Goal: Task Accomplishment & Management: Manage account settings

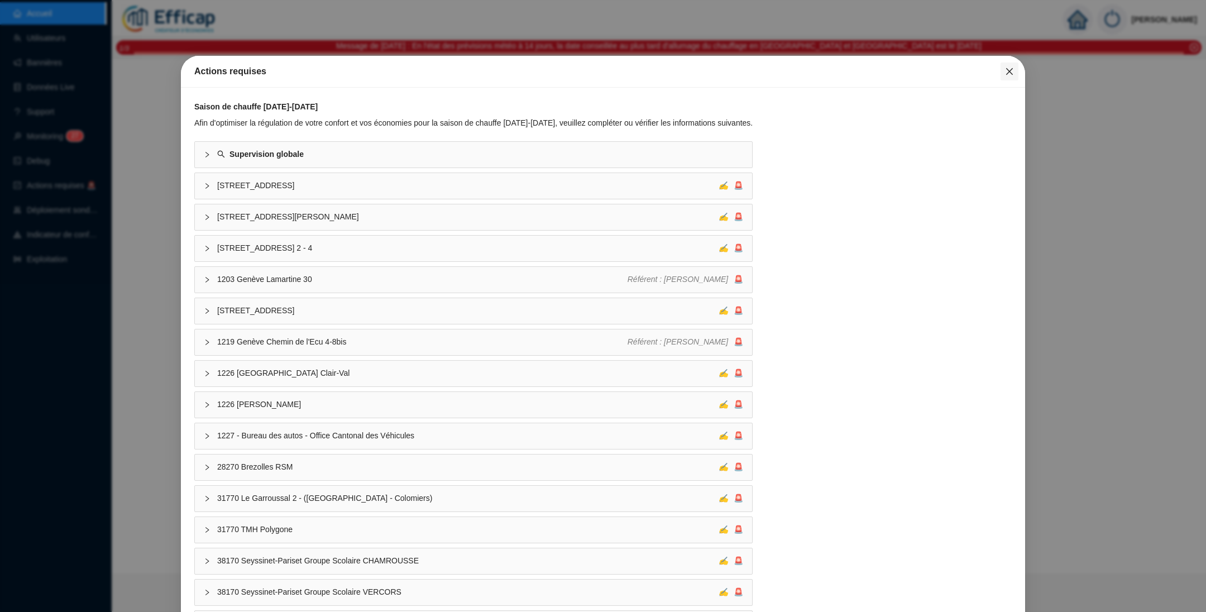
click at [1005, 67] on icon "close" at bounding box center [1009, 71] width 9 height 9
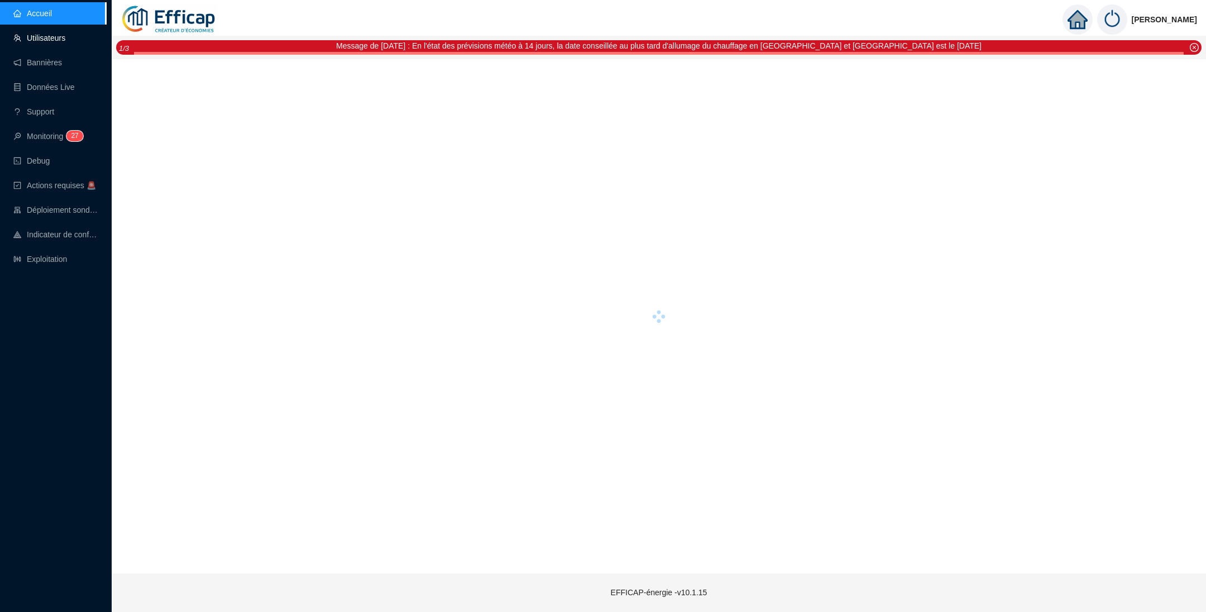
click at [42, 42] on link "Utilisateurs" at bounding box center [39, 38] width 52 height 9
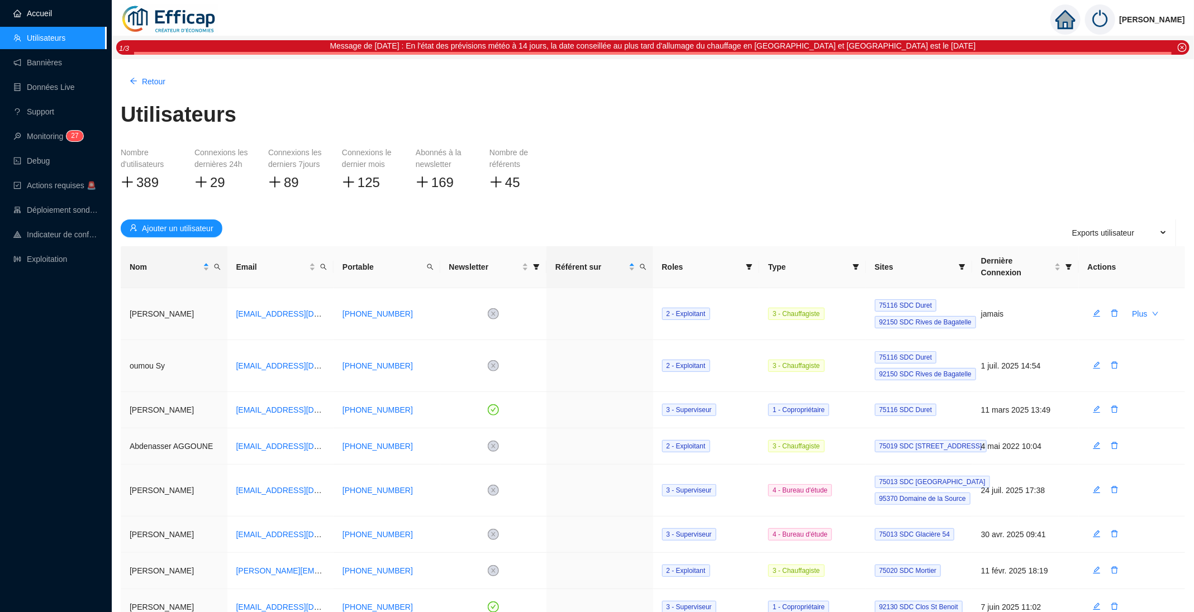
click at [41, 17] on link "Accueil" at bounding box center [32, 13] width 39 height 9
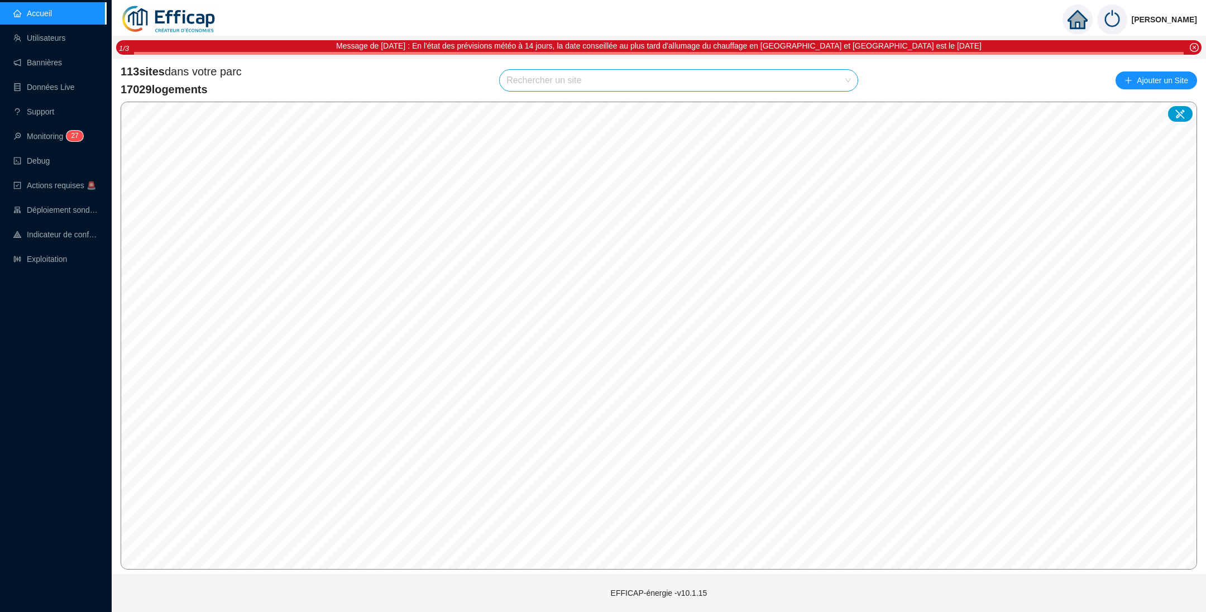
click at [605, 82] on input "search" at bounding box center [674, 80] width 335 height 21
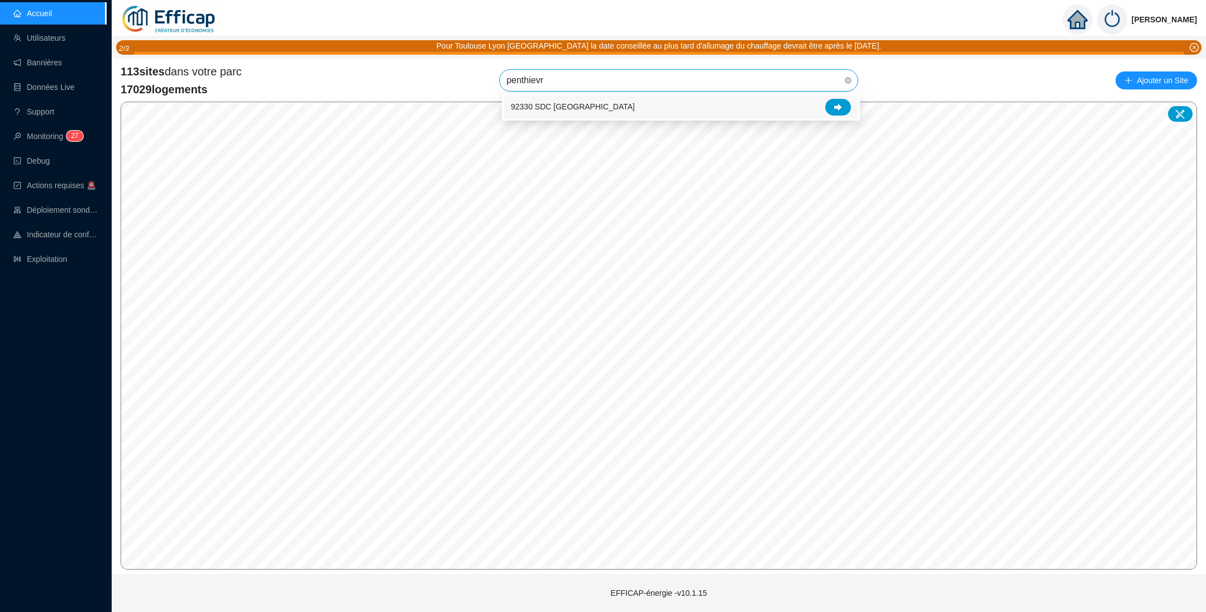
type input "penthievre"
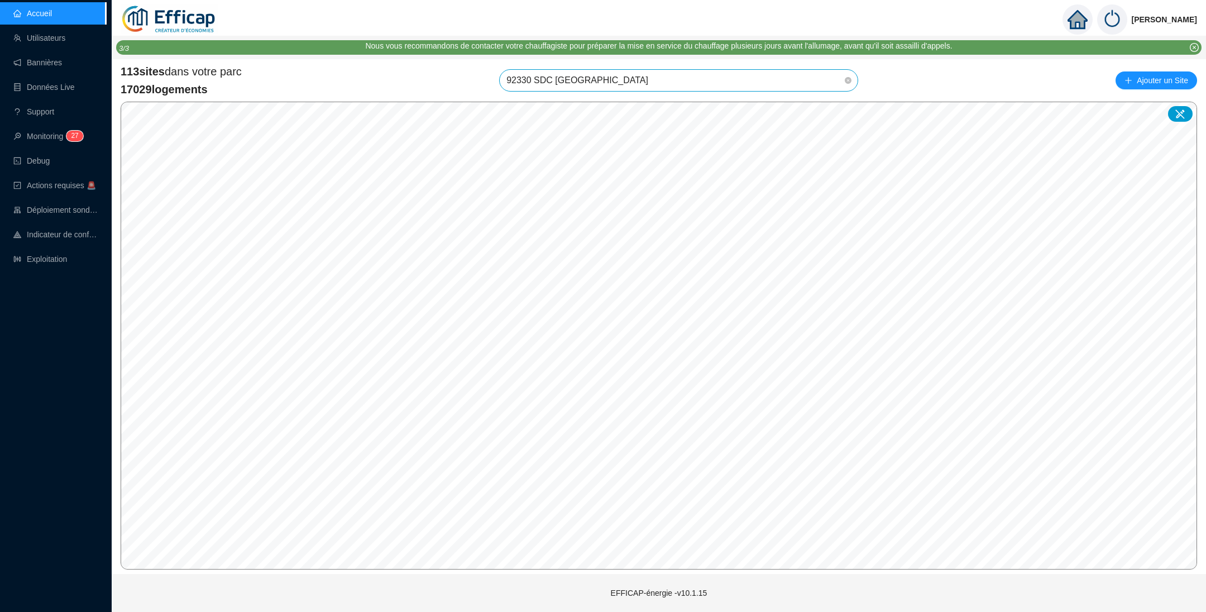
click at [833, 84] on span "92330 SDC [GEOGRAPHIC_DATA]" at bounding box center [679, 80] width 345 height 21
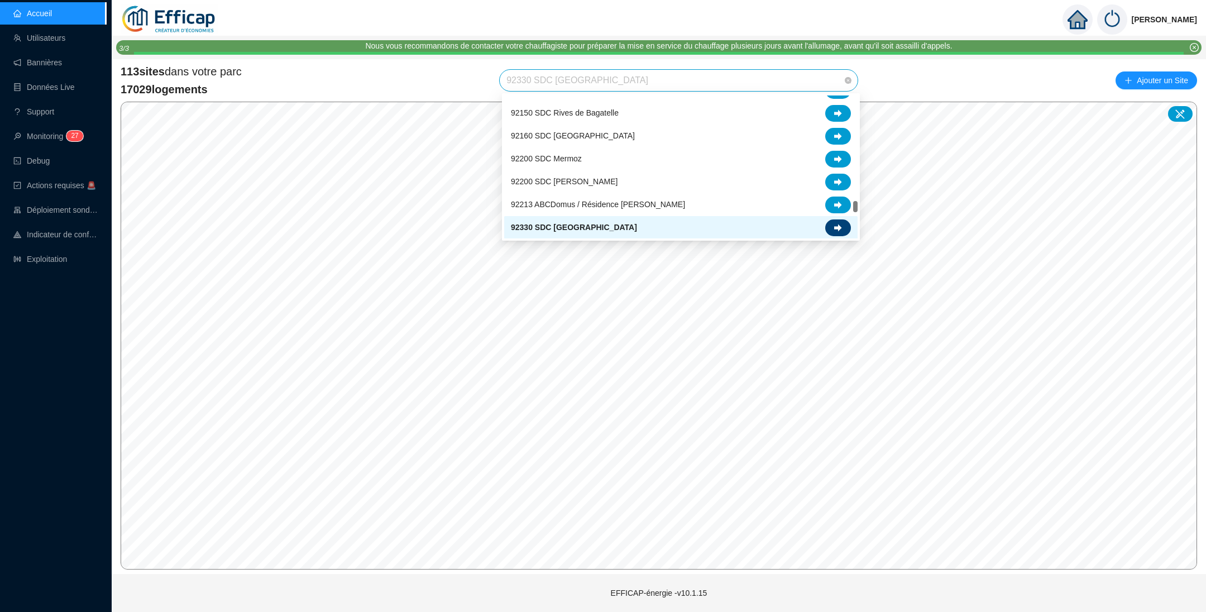
click at [839, 223] on div at bounding box center [838, 227] width 26 height 17
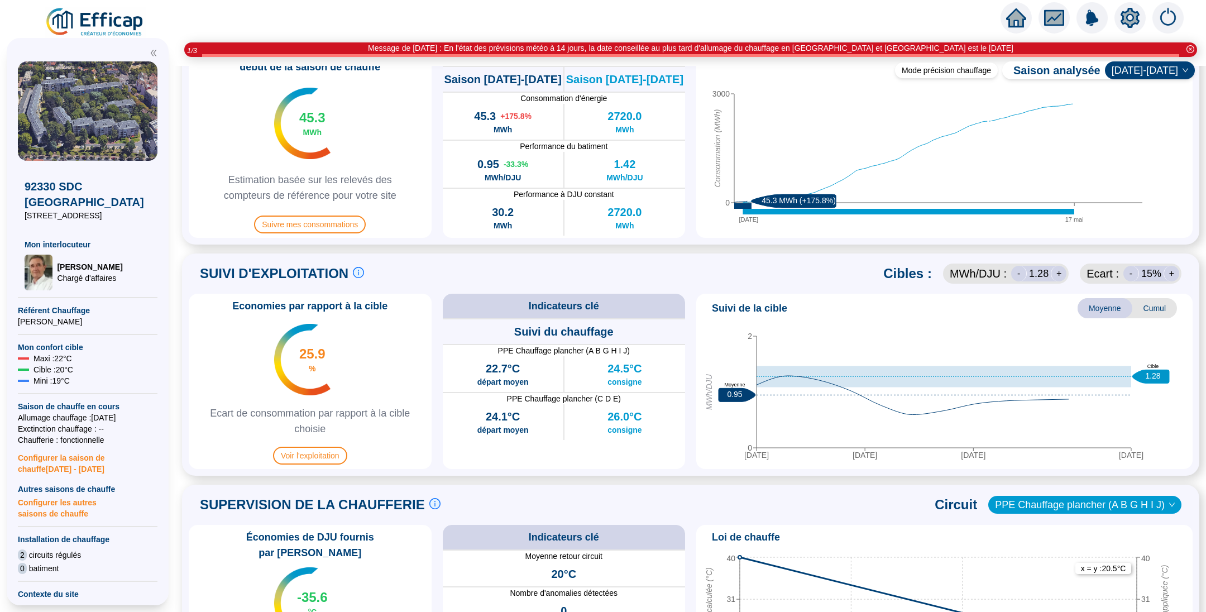
scroll to position [419, 0]
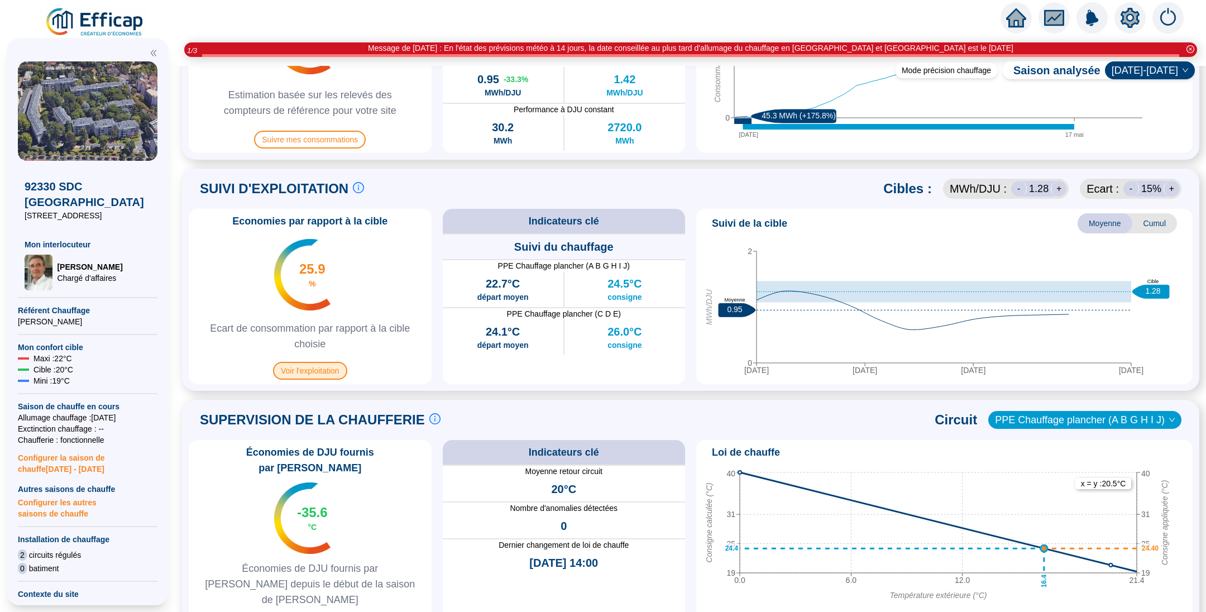
click at [305, 367] on span "Voir l'exploitation" at bounding box center [310, 371] width 74 height 18
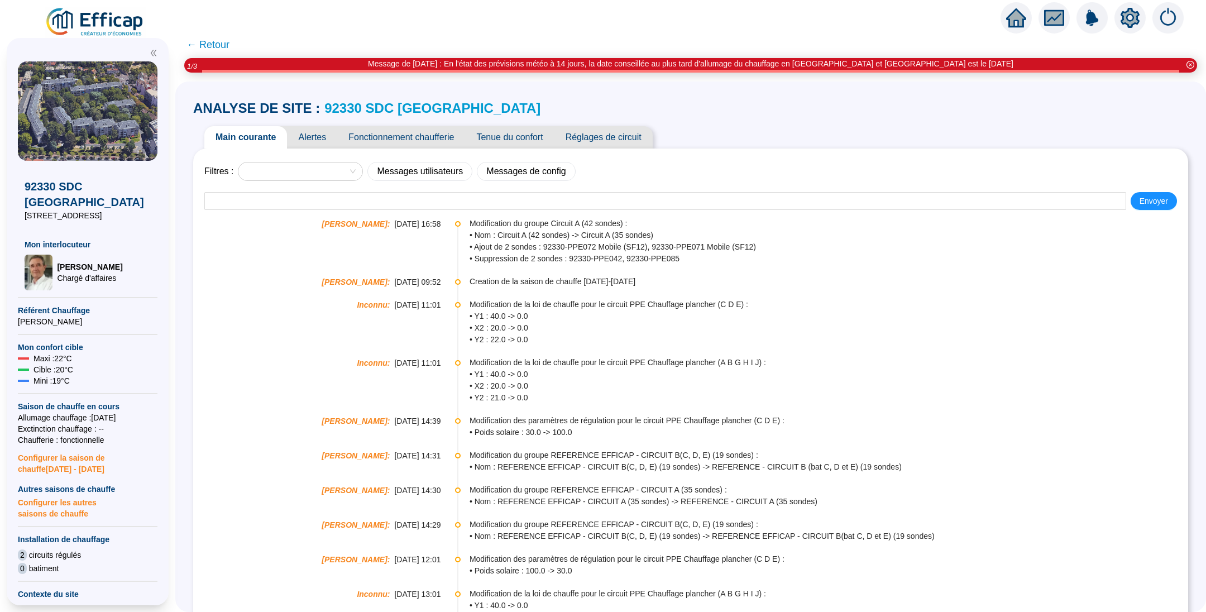
click at [244, 64] on div "Message de Lundi 6/10/2025 : En l'état des prévisions météo à 14 jours, la date…" at bounding box center [690, 65] width 1013 height 15
click at [230, 39] on span "← Retour" at bounding box center [208, 45] width 43 height 16
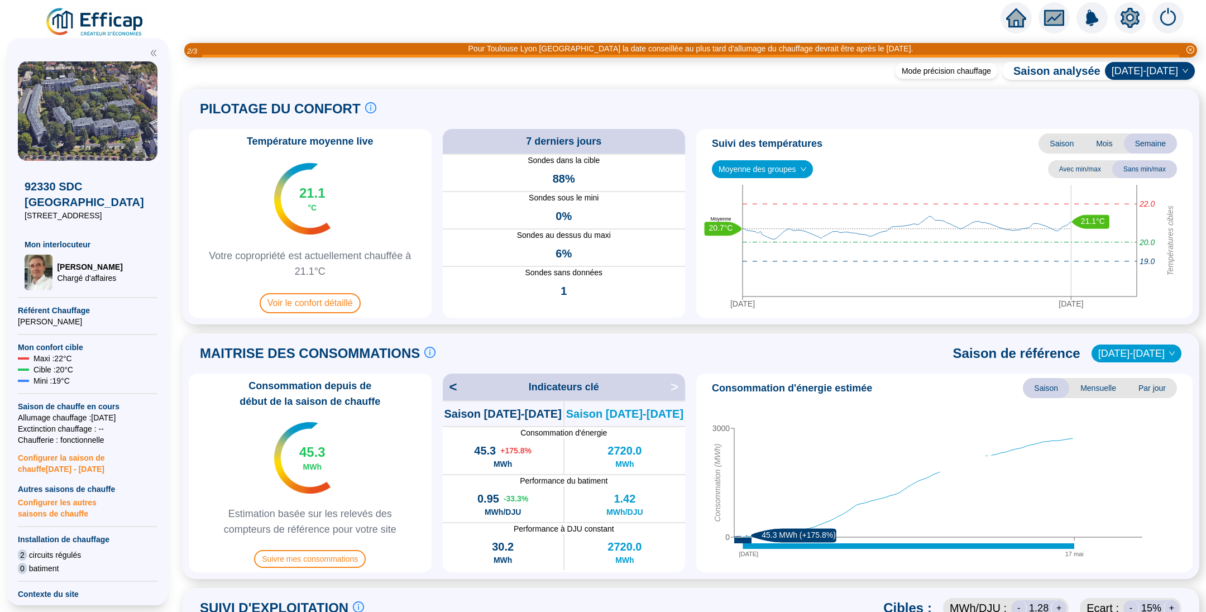
click at [106, 19] on img at bounding box center [95, 22] width 101 height 31
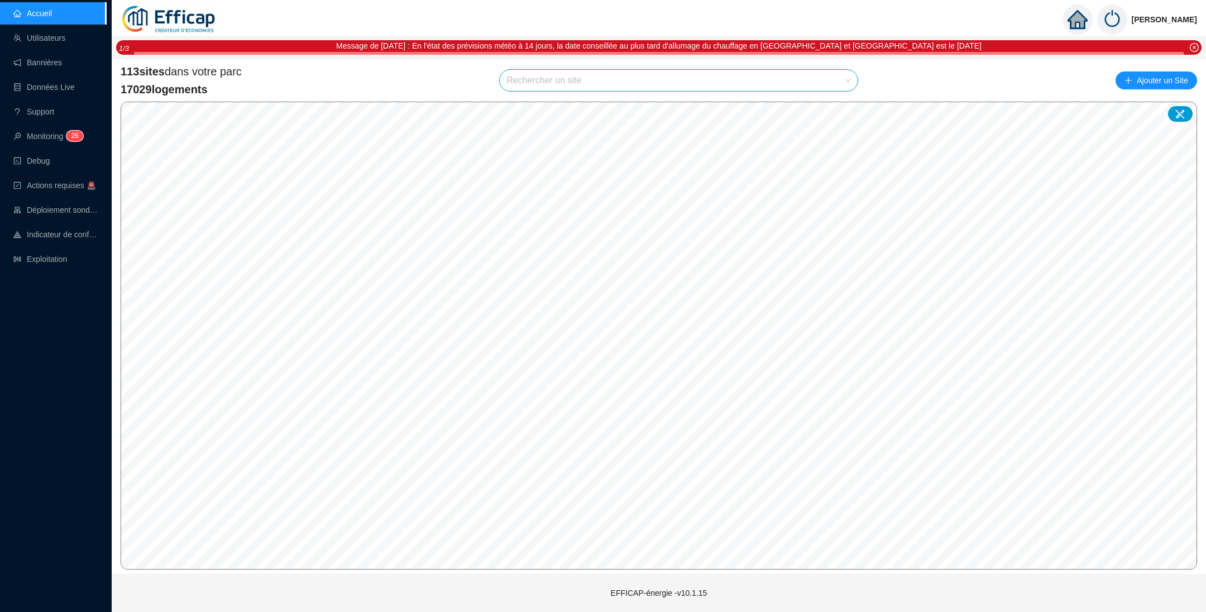
click at [535, 80] on input "search" at bounding box center [674, 80] width 335 height 21
type input "president"
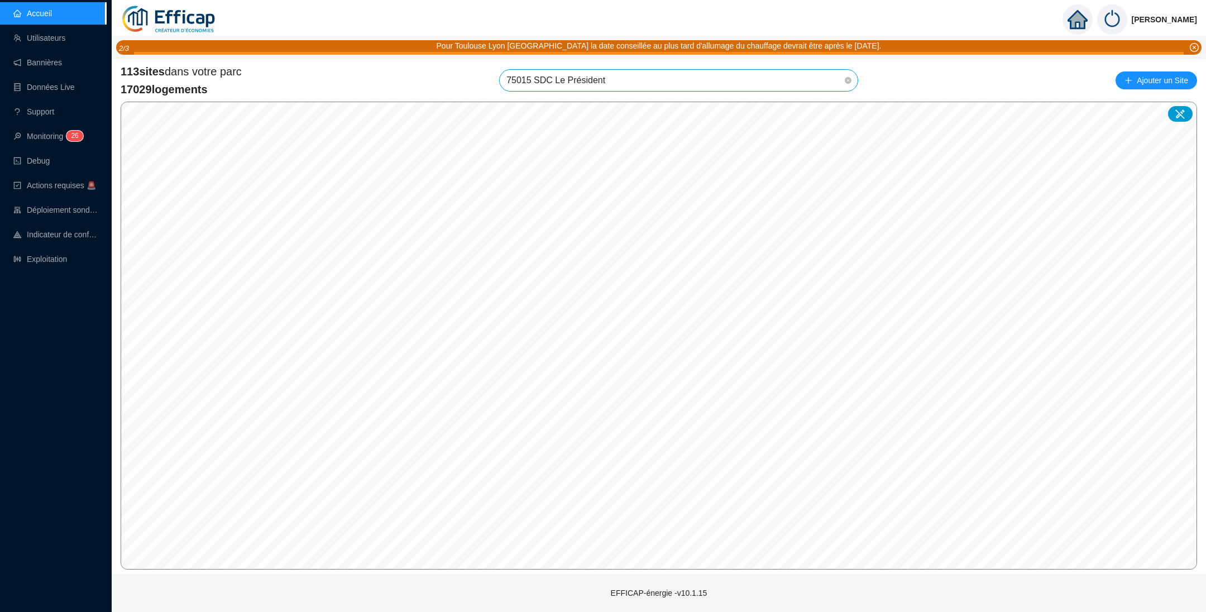
click at [756, 85] on span "75015 SDC Le Président" at bounding box center [679, 80] width 345 height 21
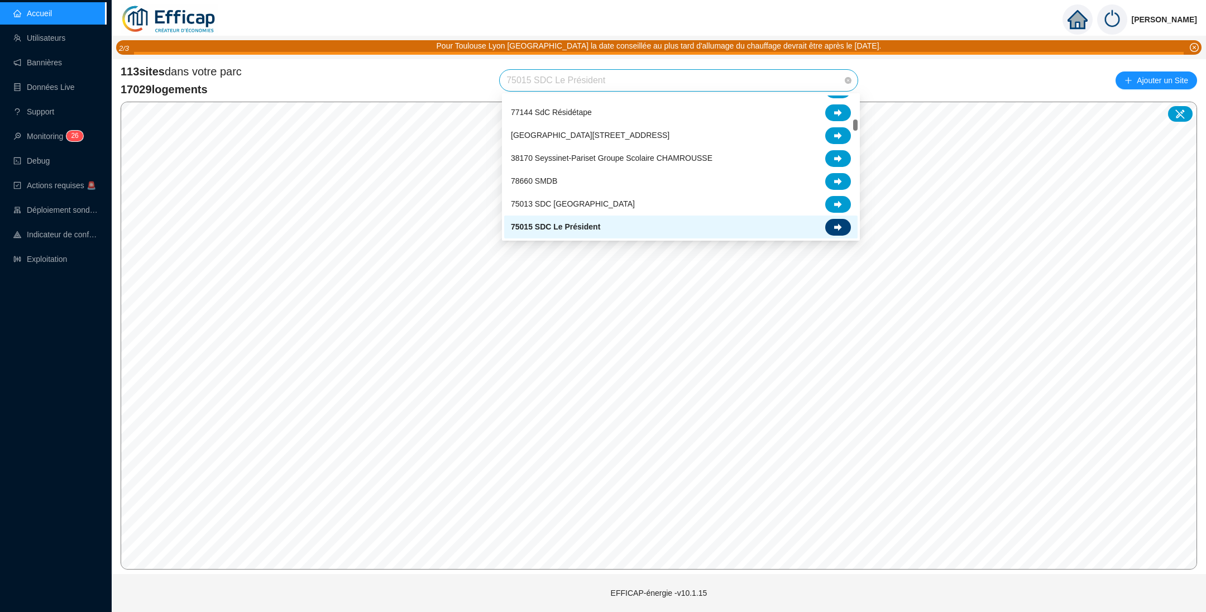
click at [840, 226] on icon at bounding box center [838, 226] width 8 height 7
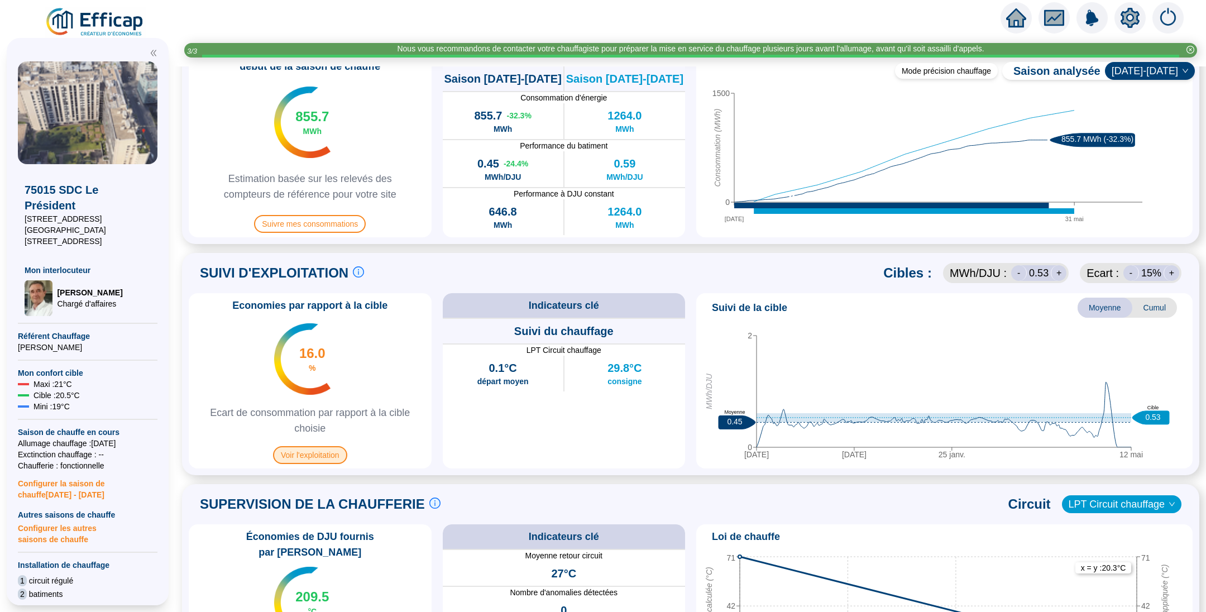
scroll to position [503, 0]
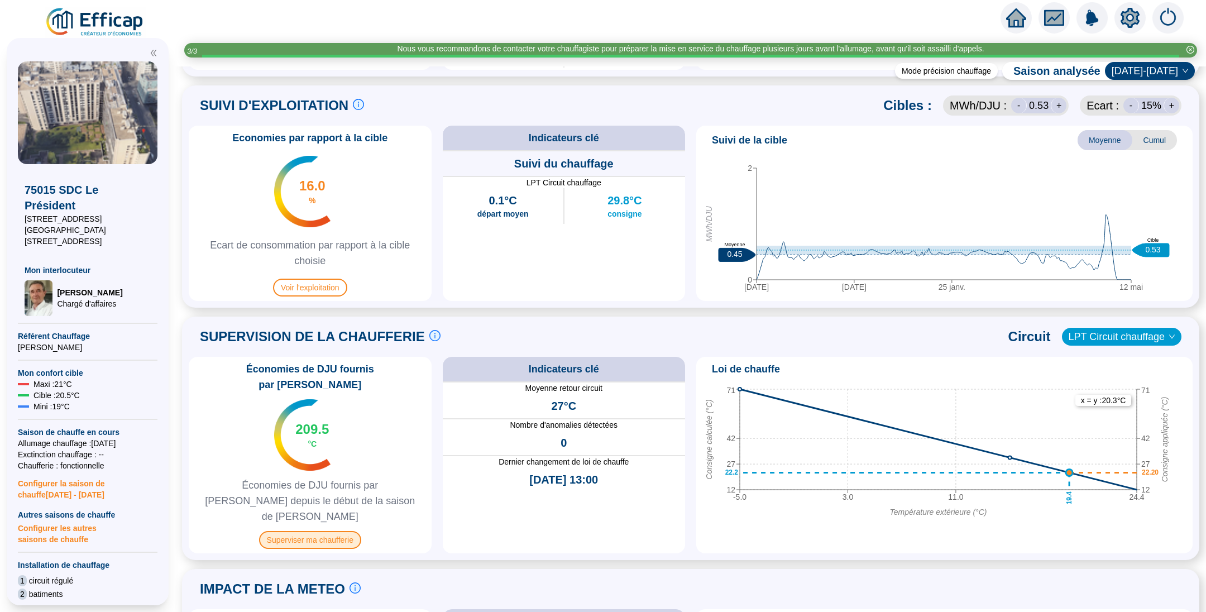
click at [333, 531] on span "Superviser ma chaufferie" at bounding box center [310, 540] width 102 height 18
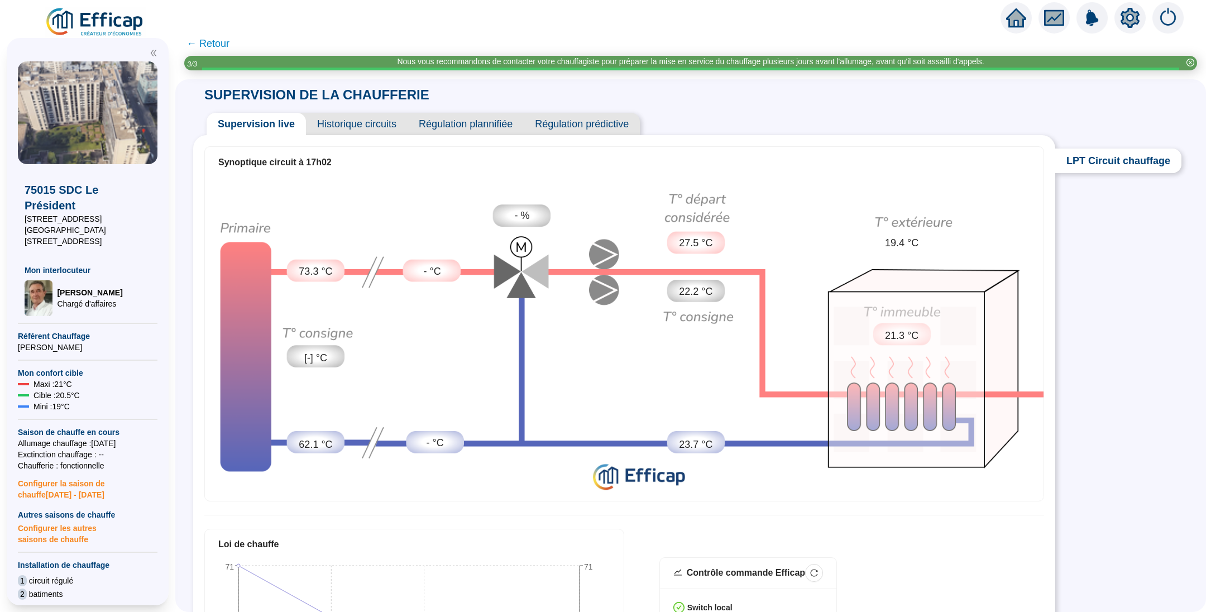
click at [378, 124] on span "Historique circuits" at bounding box center [357, 124] width 102 height 22
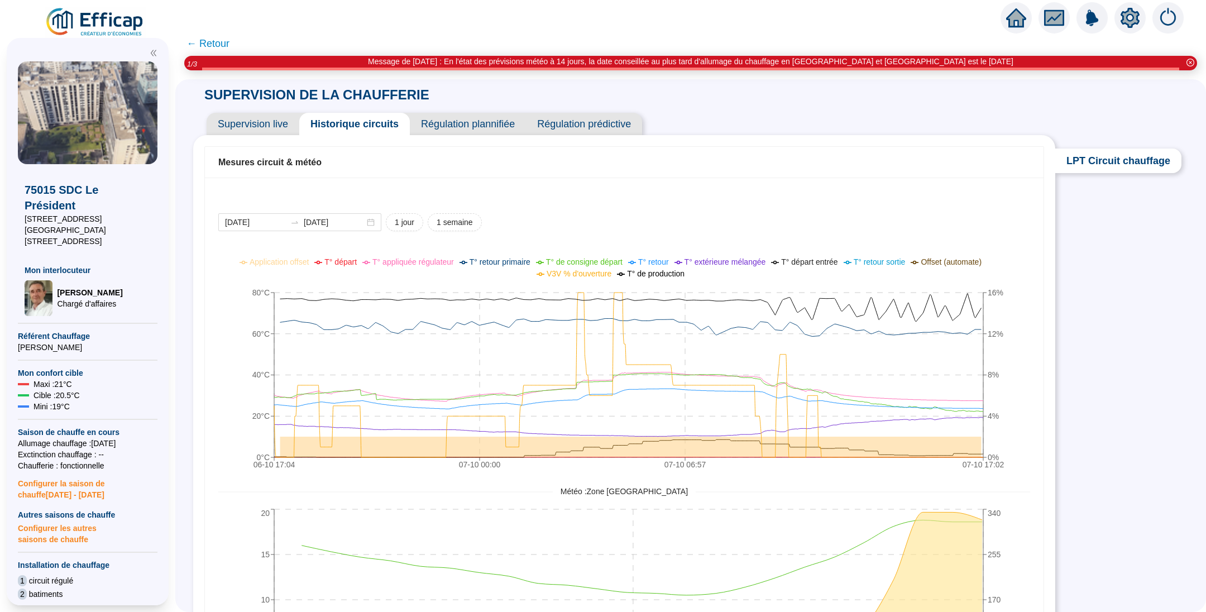
click at [283, 129] on span "Supervision live" at bounding box center [253, 124] width 93 height 22
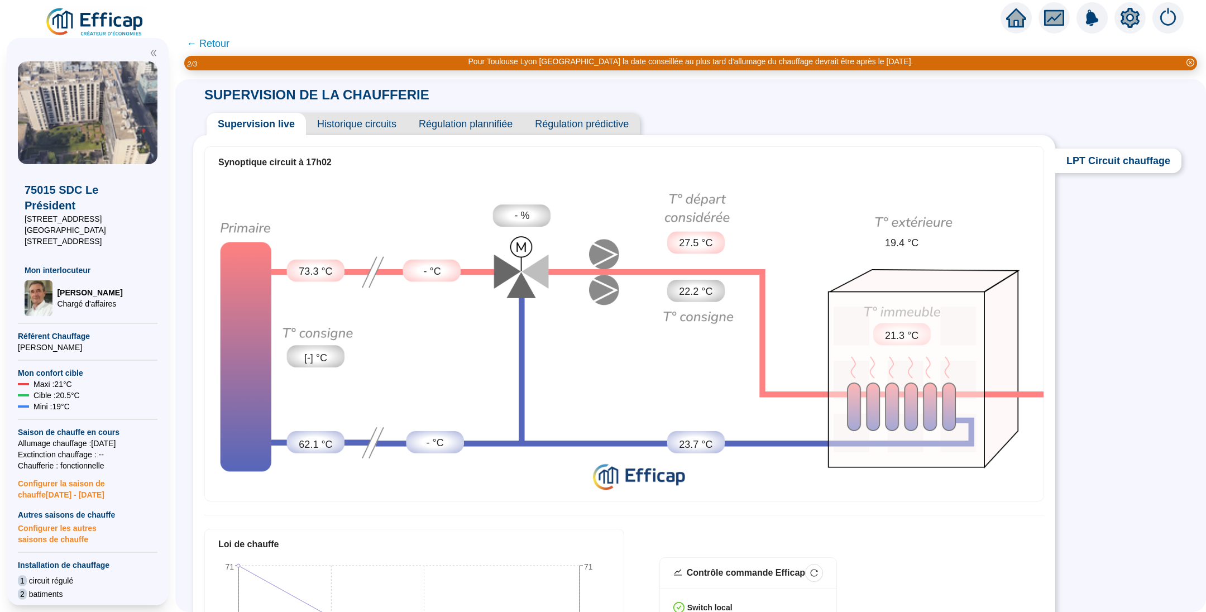
click at [354, 126] on span "Historique circuits" at bounding box center [357, 124] width 102 height 22
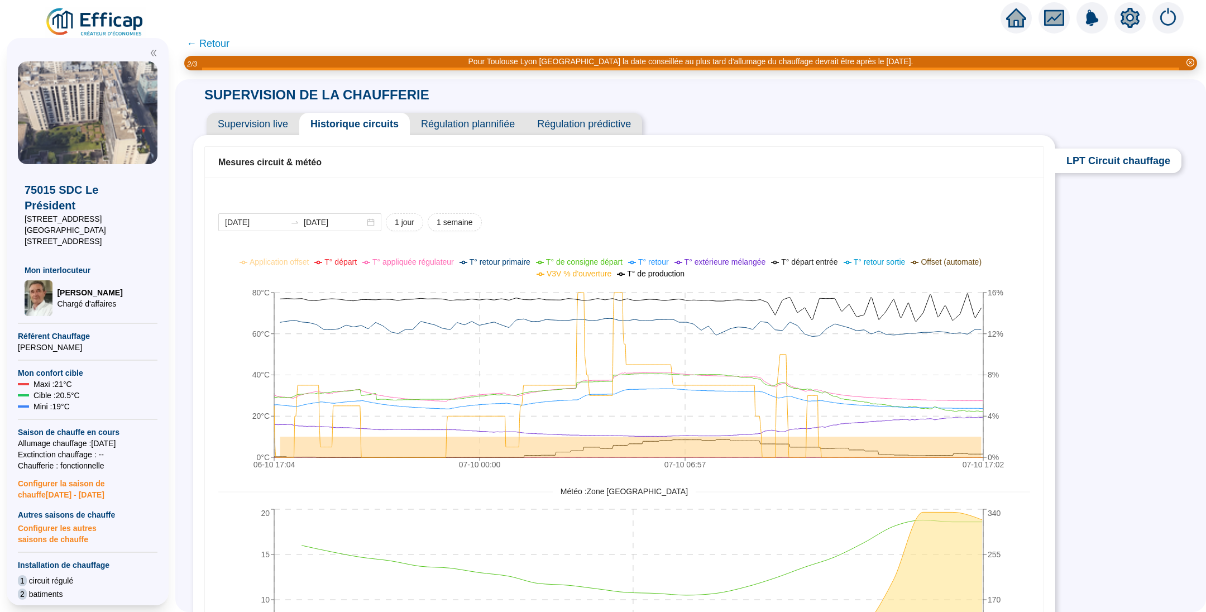
click at [1125, 16] on icon "setting" at bounding box center [1130, 17] width 19 height 18
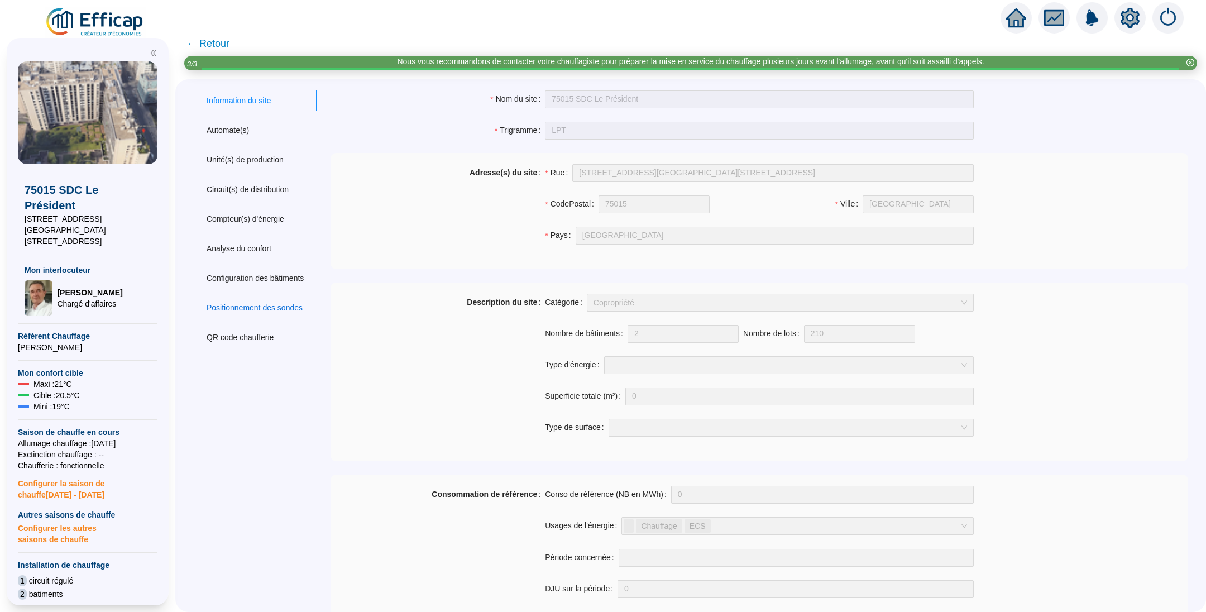
click at [235, 303] on div "Positionnement des sondes" at bounding box center [255, 308] width 96 height 12
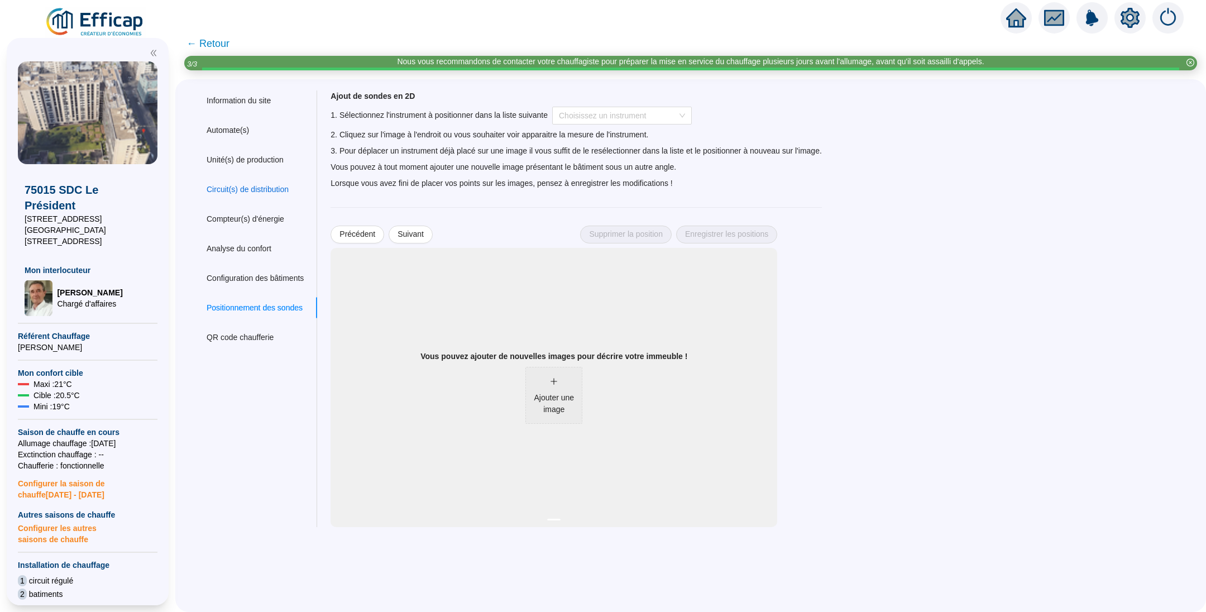
click at [259, 188] on div "Circuit(s) de distribution" at bounding box center [248, 190] width 82 height 12
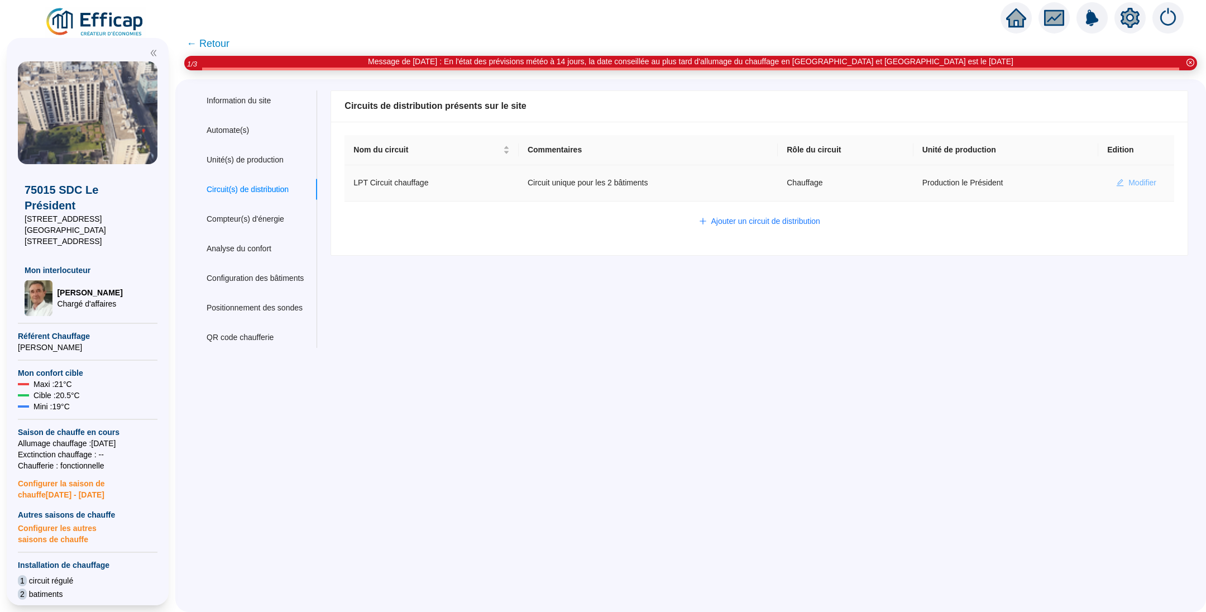
click at [1129, 179] on span "Modifier" at bounding box center [1143, 183] width 28 height 12
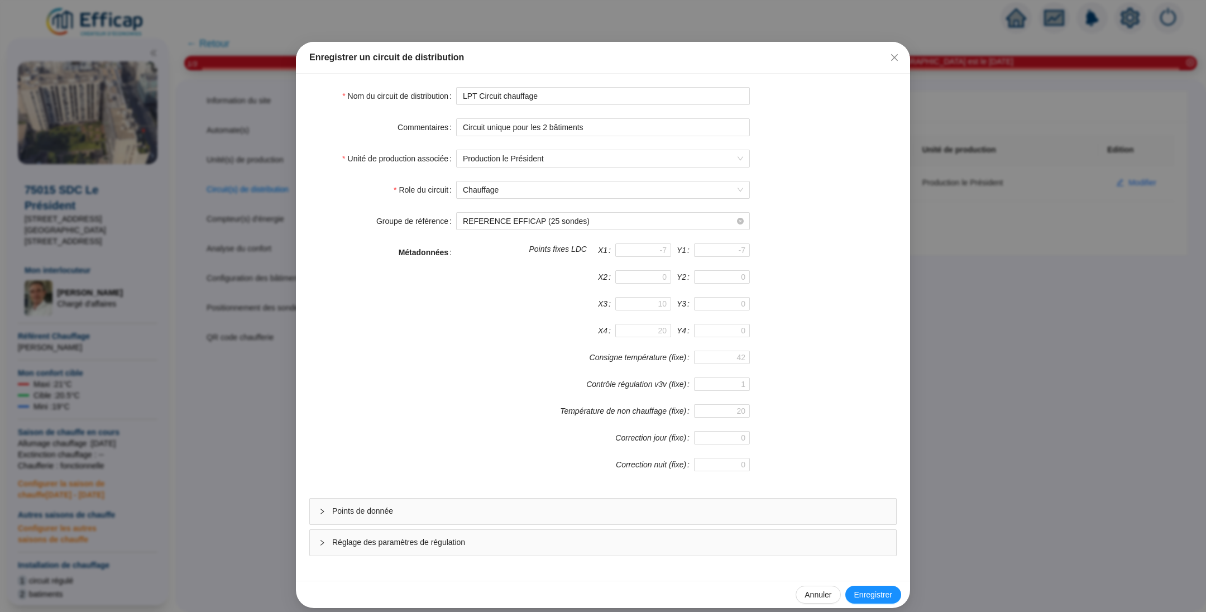
scroll to position [22, 0]
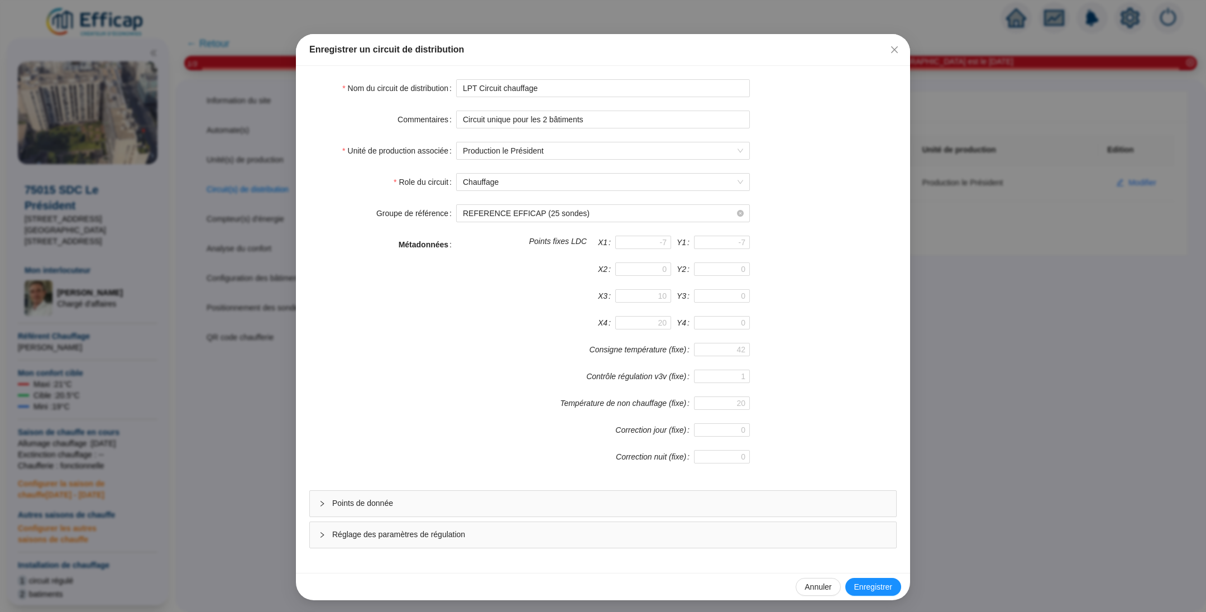
click at [319, 499] on div at bounding box center [325, 504] width 13 height 12
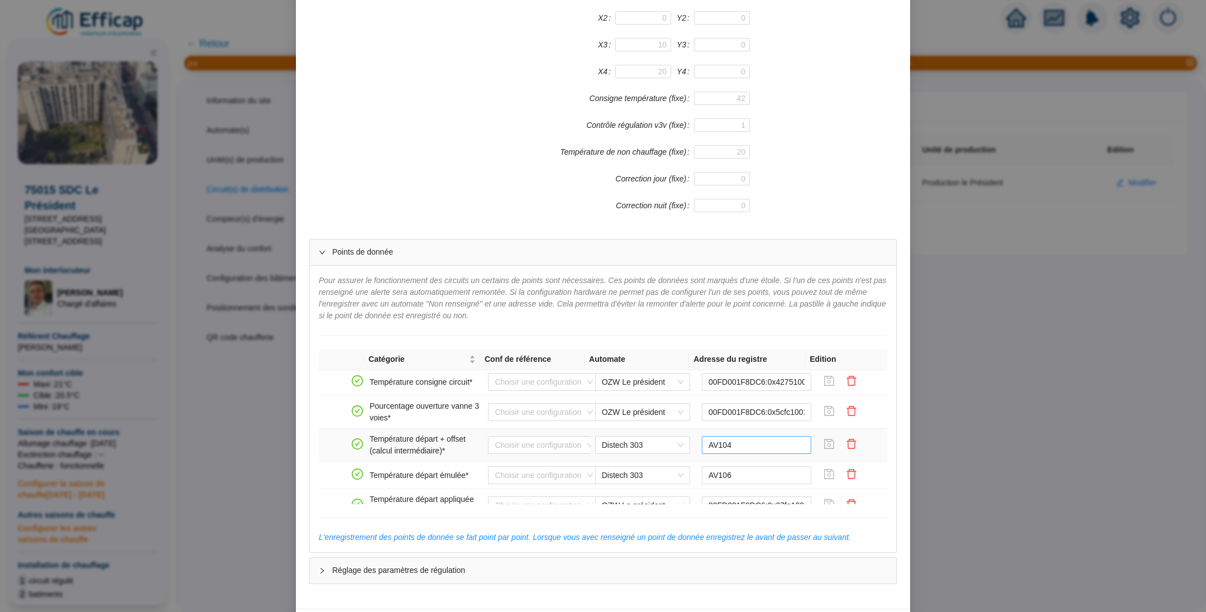
scroll to position [168, 0]
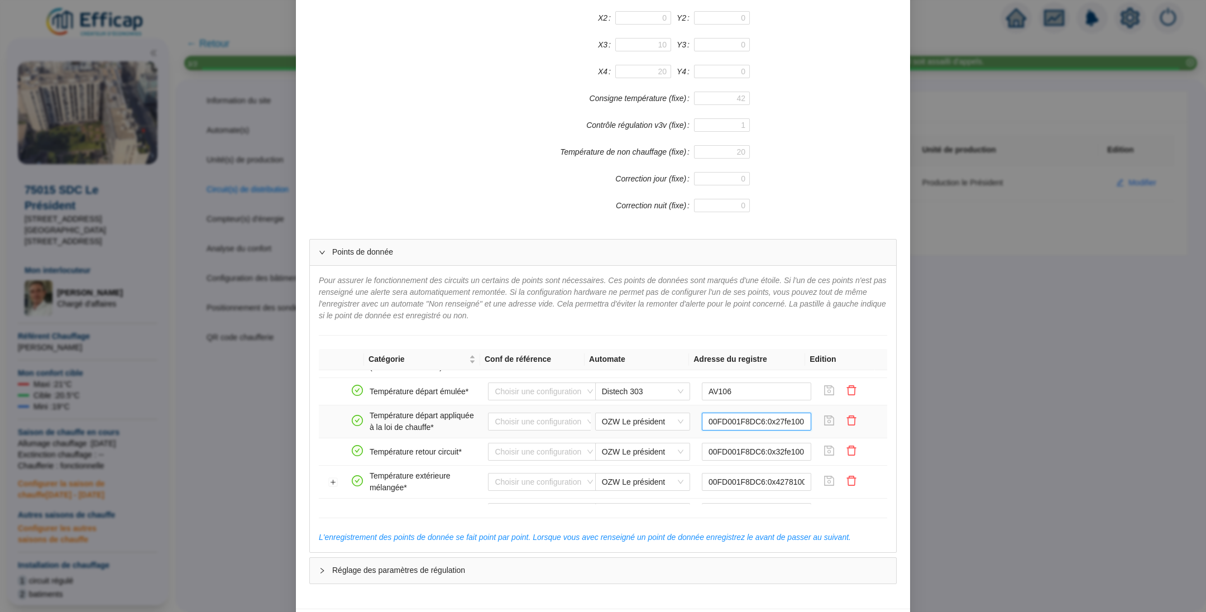
click at [702, 419] on input "00FD001F8DC6:0x27fe1001:0" at bounding box center [757, 422] width 110 height 18
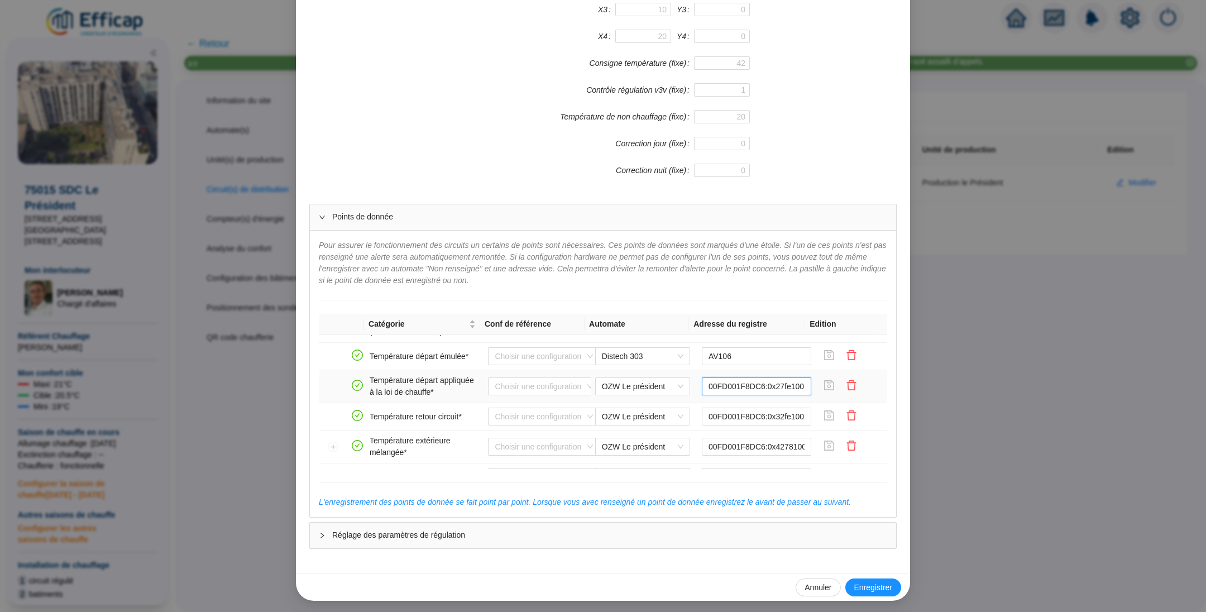
scroll to position [0, 6]
drag, startPoint x: 691, startPoint y: 384, endPoint x: 802, endPoint y: 383, distance: 110.6
click at [802, 383] on tr "Température départ appliquée à la loi de chauffe* Choisir une configuration OZW…" at bounding box center [603, 386] width 569 height 33
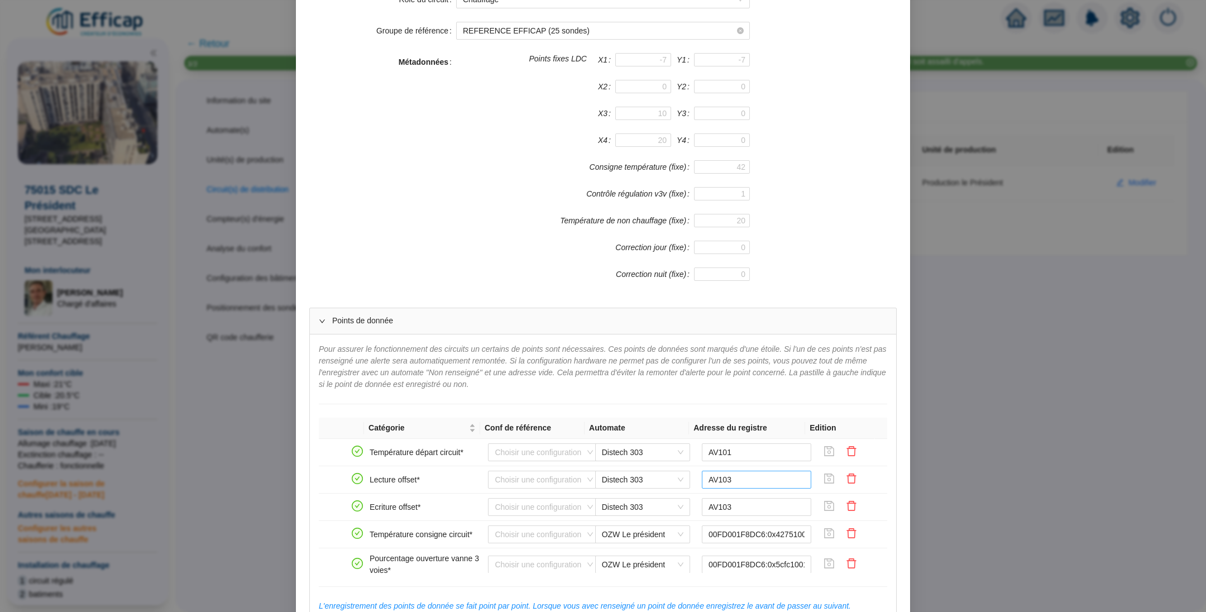
scroll to position [225, 0]
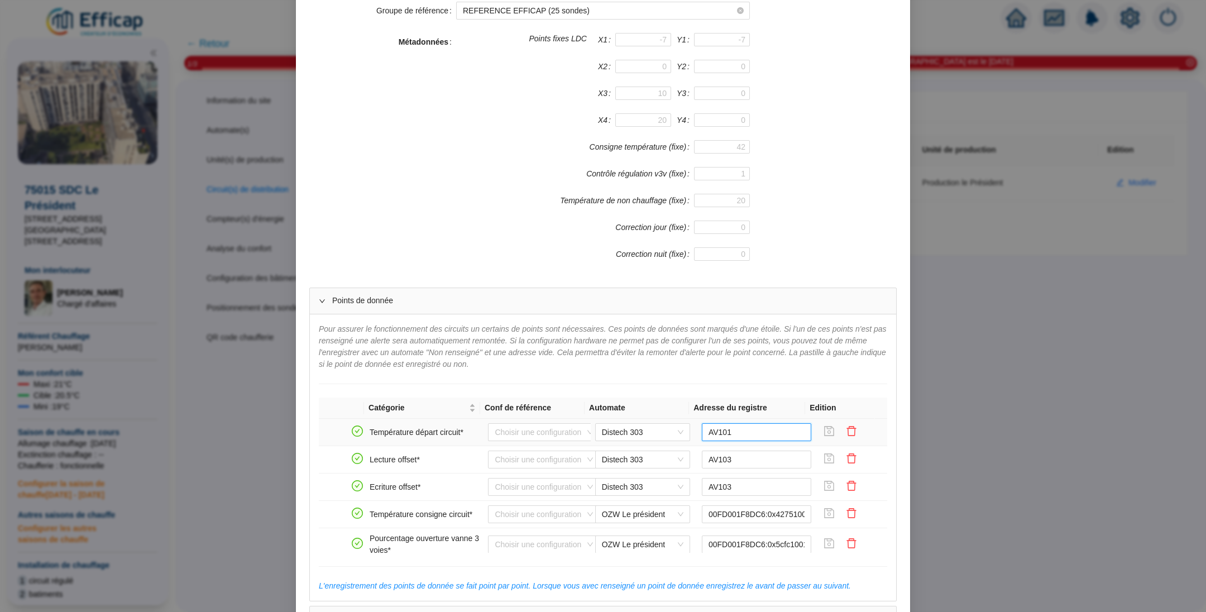
drag, startPoint x: 723, startPoint y: 433, endPoint x: 694, endPoint y: 434, distance: 29.1
click at [702, 434] on input "AV101" at bounding box center [757, 432] width 110 height 18
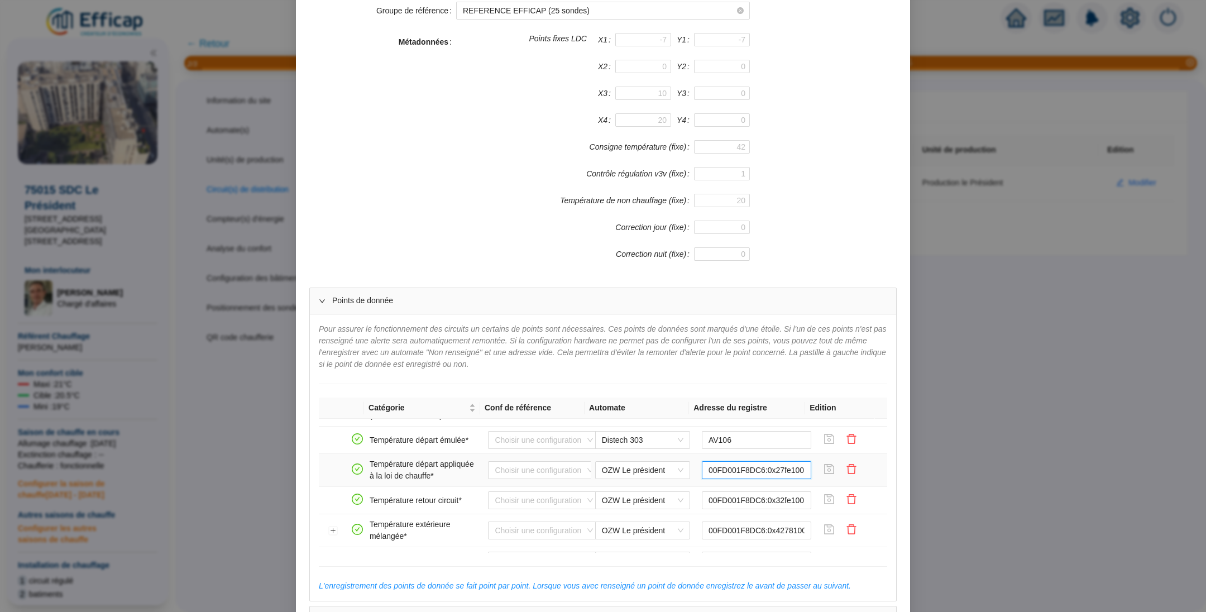
scroll to position [0, 6]
drag, startPoint x: 694, startPoint y: 466, endPoint x: 799, endPoint y: 465, distance: 105.0
click at [799, 465] on tr "Température départ appliquée à la loi de chauffe* Choisir une configuration OZW…" at bounding box center [603, 470] width 569 height 33
click at [702, 467] on input "00FD001F8DC6:0x27fe1001:0" at bounding box center [757, 470] width 110 height 18
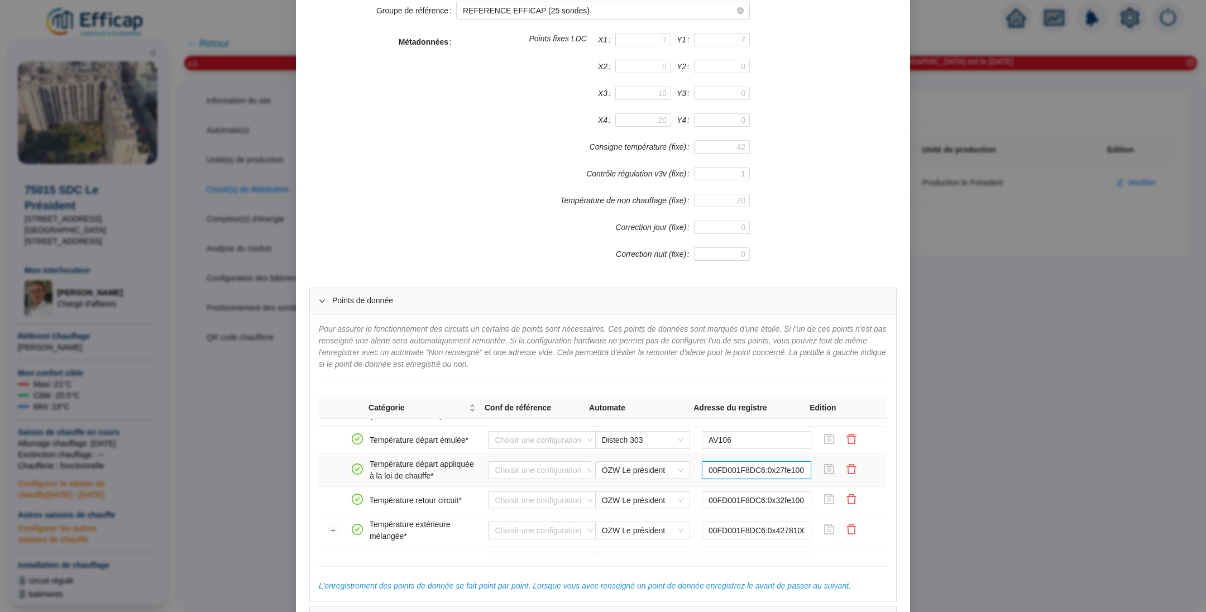
scroll to position [0, 6]
drag, startPoint x: 694, startPoint y: 467, endPoint x: 790, endPoint y: 465, distance: 96.6
click at [790, 465] on input "00FD001F8DC6:0x27fe1001:0" at bounding box center [757, 470] width 110 height 18
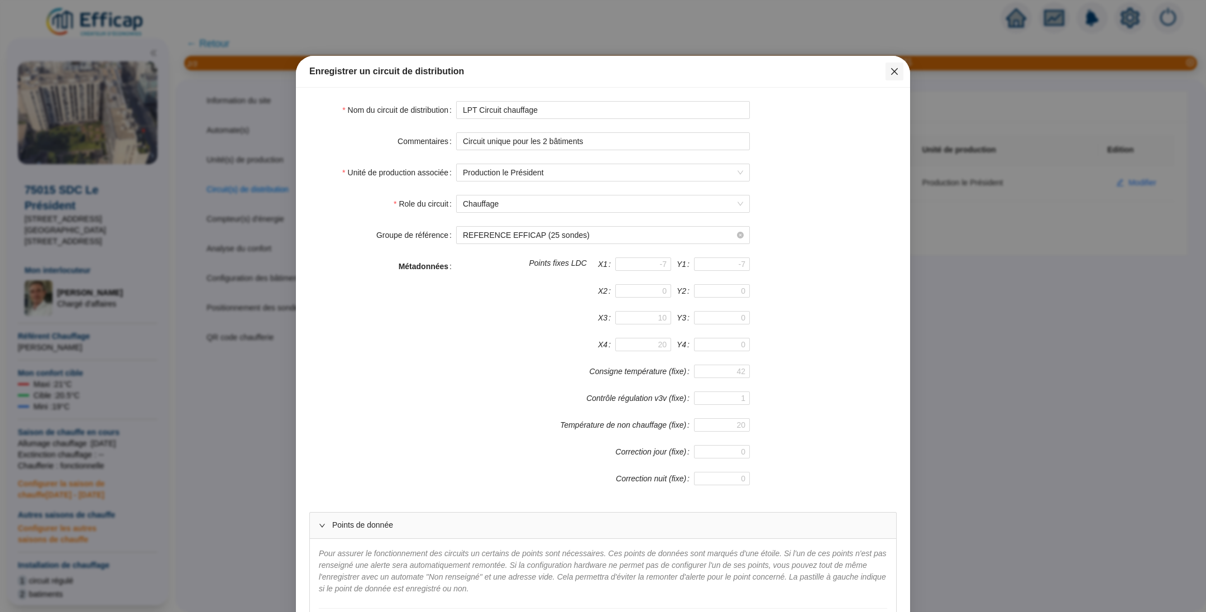
scroll to position [0, 0]
click at [890, 65] on button "Close" at bounding box center [895, 72] width 18 height 18
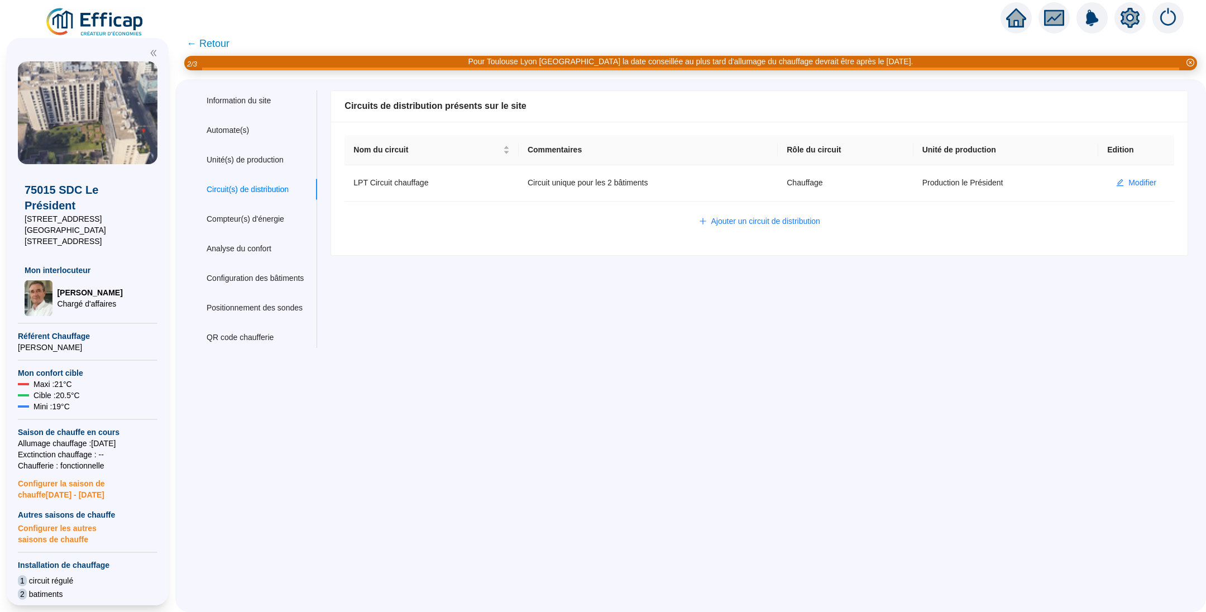
click at [225, 42] on span "← Retour" at bounding box center [208, 44] width 43 height 16
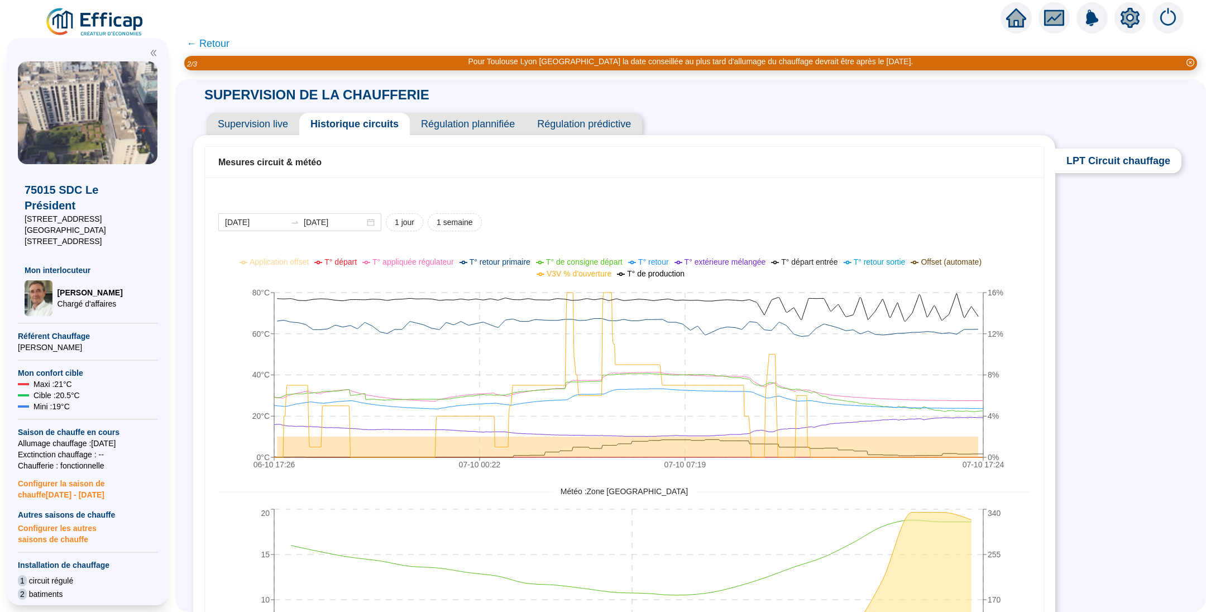
click at [1124, 20] on icon "setting" at bounding box center [1130, 17] width 19 height 18
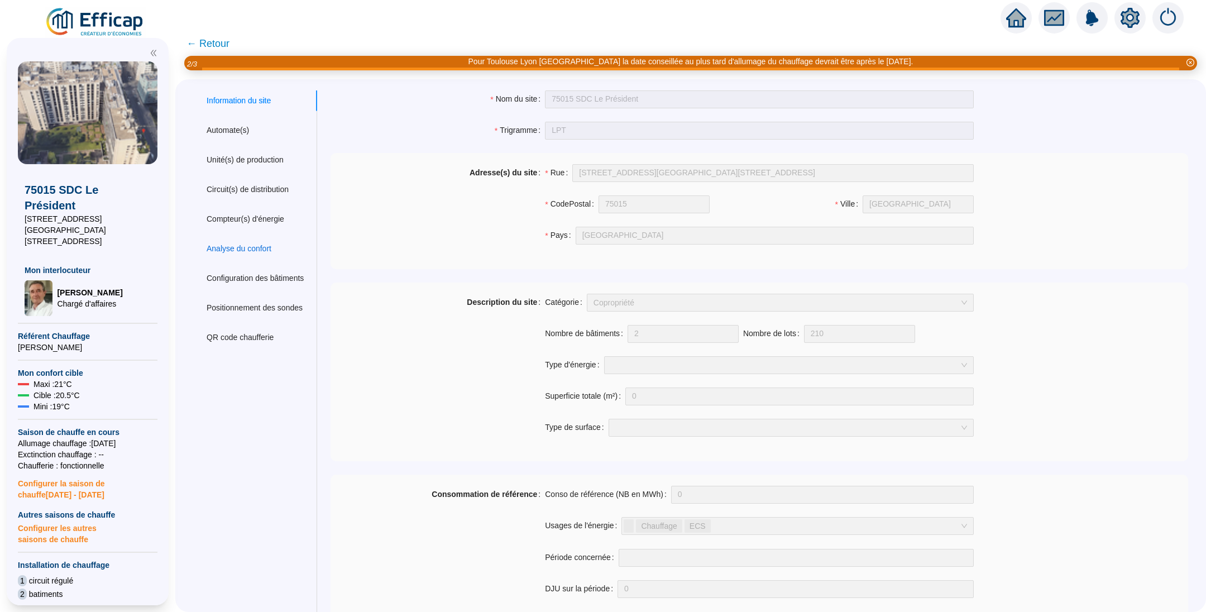
click at [236, 251] on div "Analyse du confort" at bounding box center [239, 249] width 65 height 12
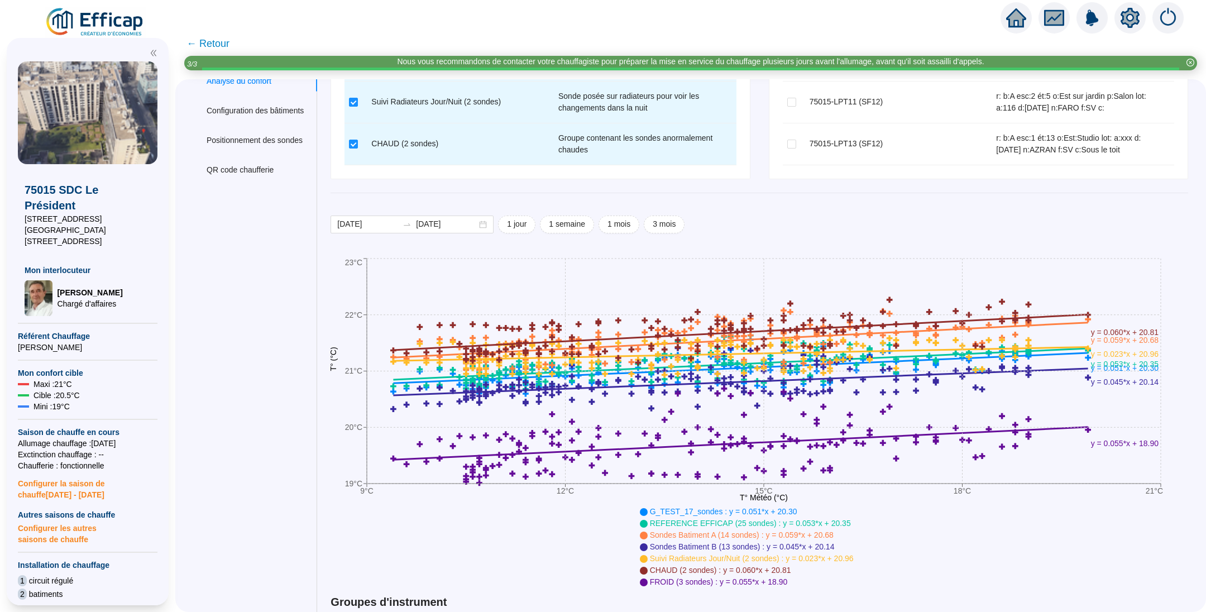
scroll to position [335, 0]
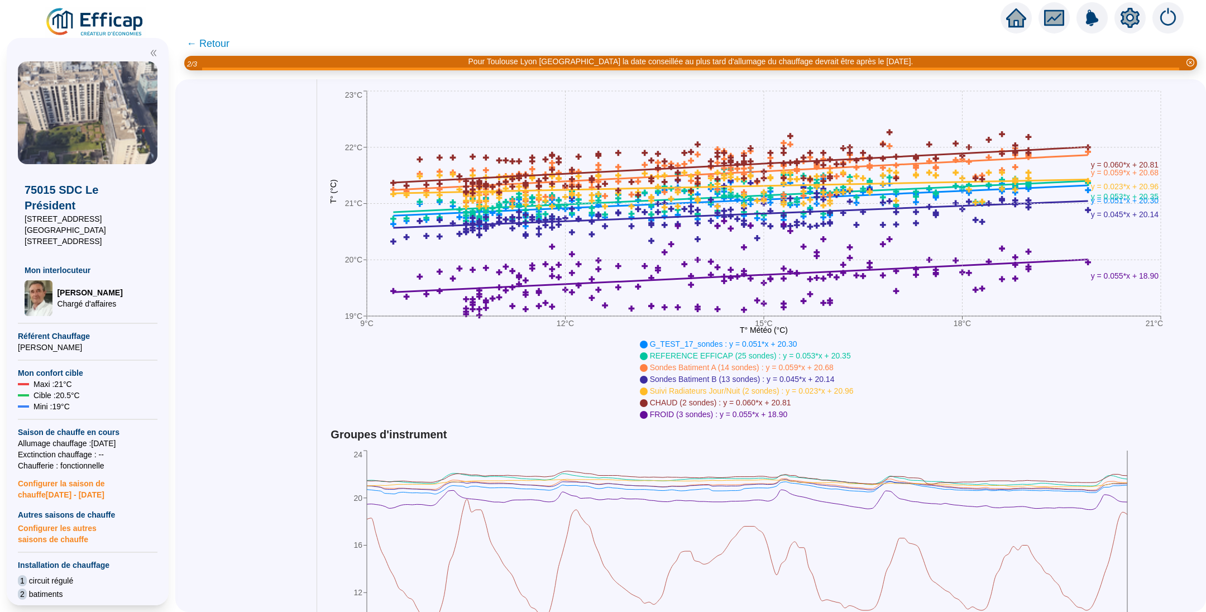
click at [225, 39] on span "← Retour" at bounding box center [208, 44] width 43 height 16
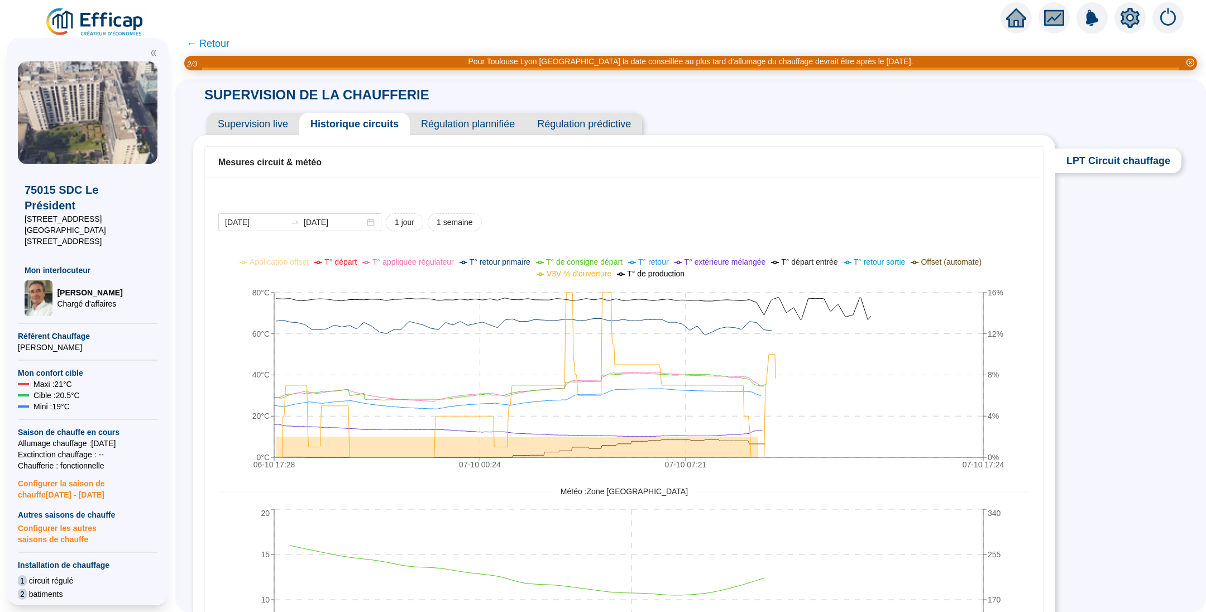
click at [225, 39] on span "← Retour" at bounding box center [208, 44] width 43 height 16
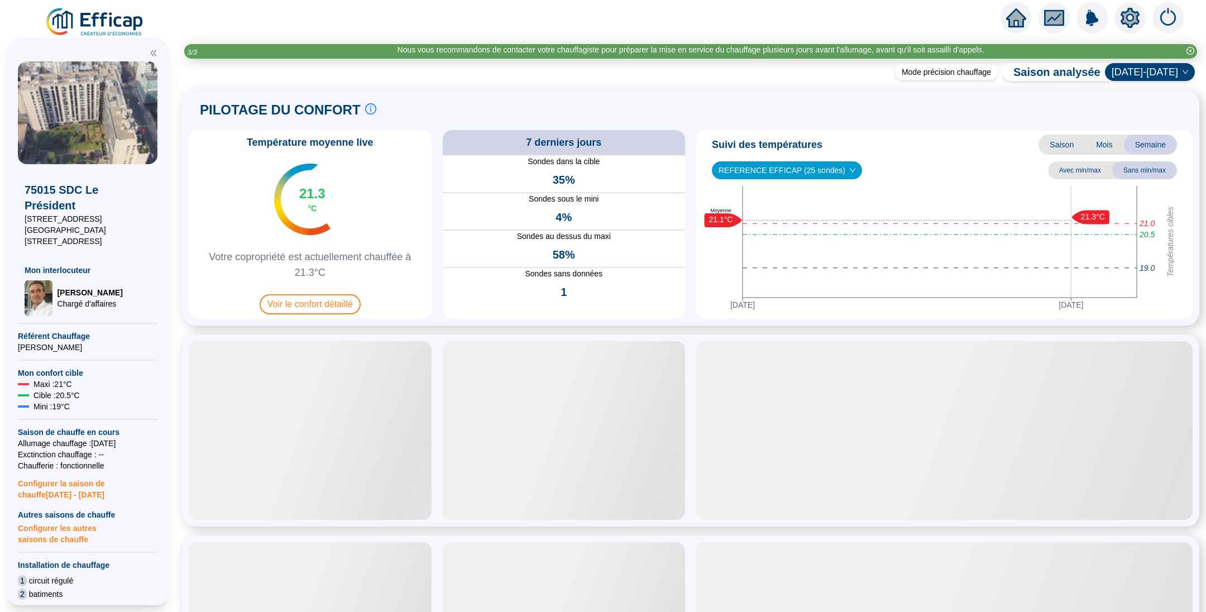
click at [111, 28] on img at bounding box center [95, 22] width 101 height 31
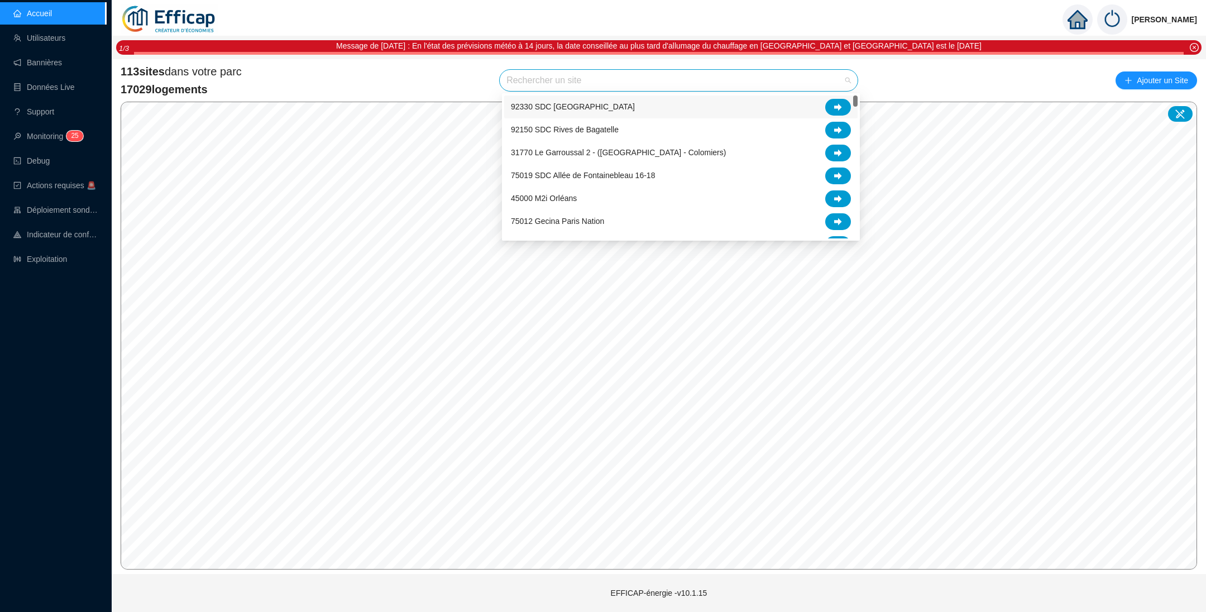
click at [529, 79] on input "search" at bounding box center [674, 80] width 335 height 21
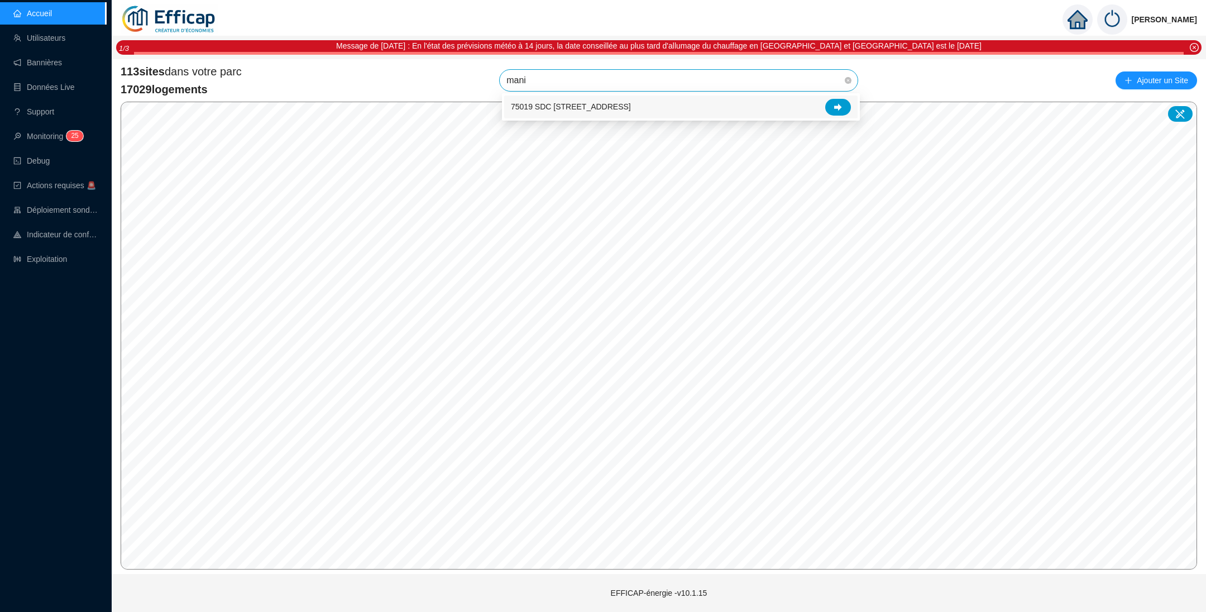
type input "manin"
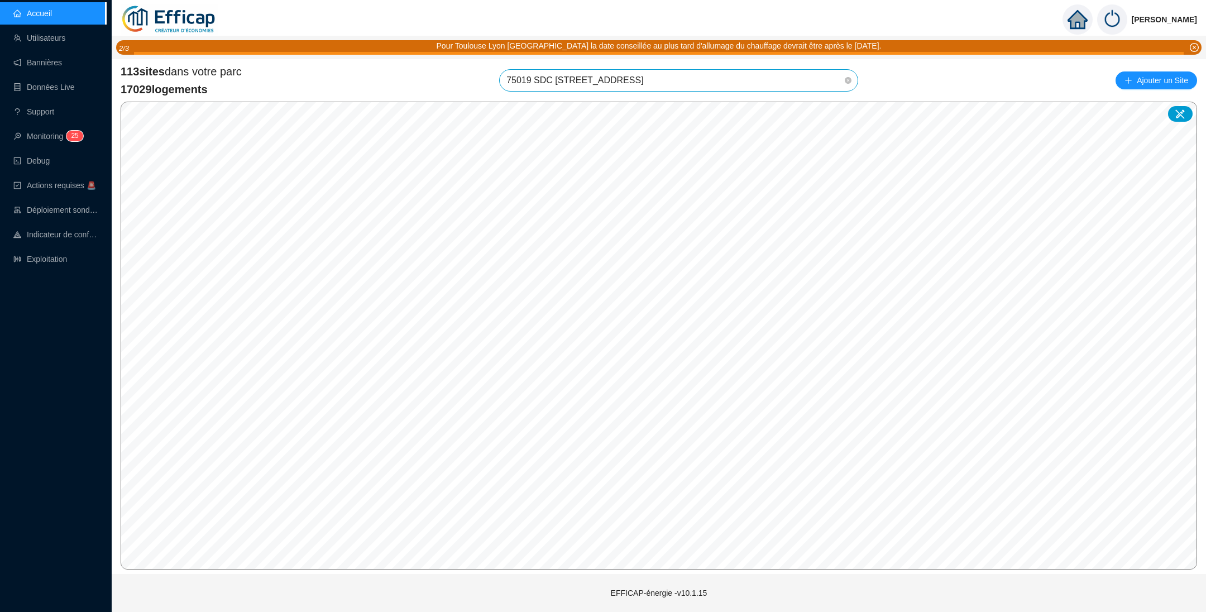
click at [709, 75] on span "75019 SDC [STREET_ADDRESS]" at bounding box center [679, 80] width 345 height 21
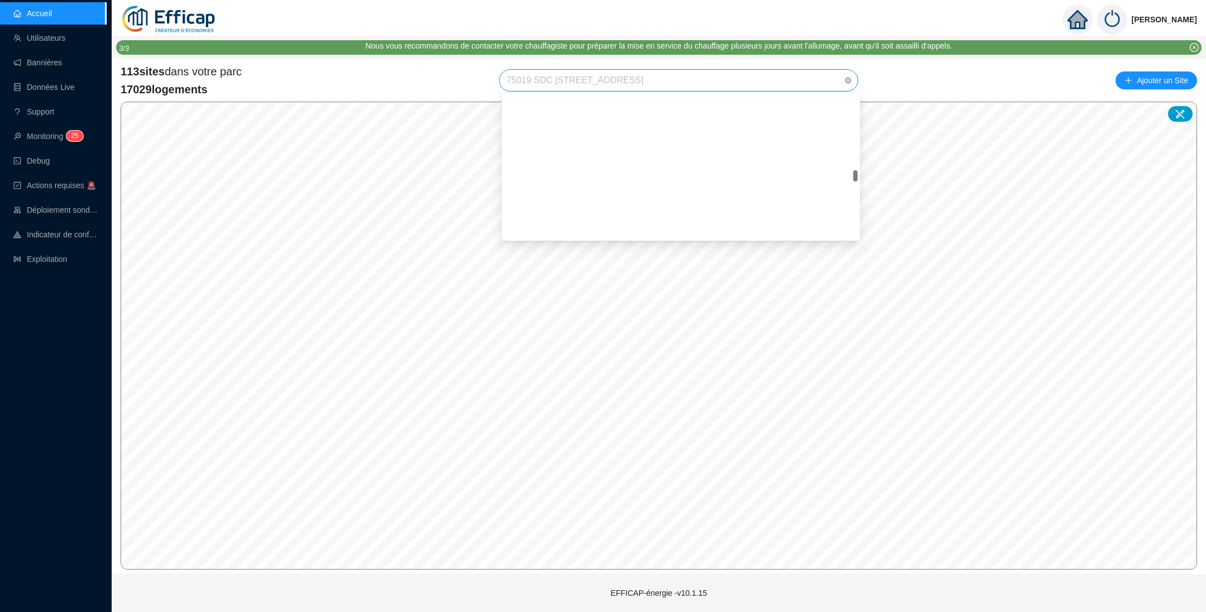
scroll to position [1159, 0]
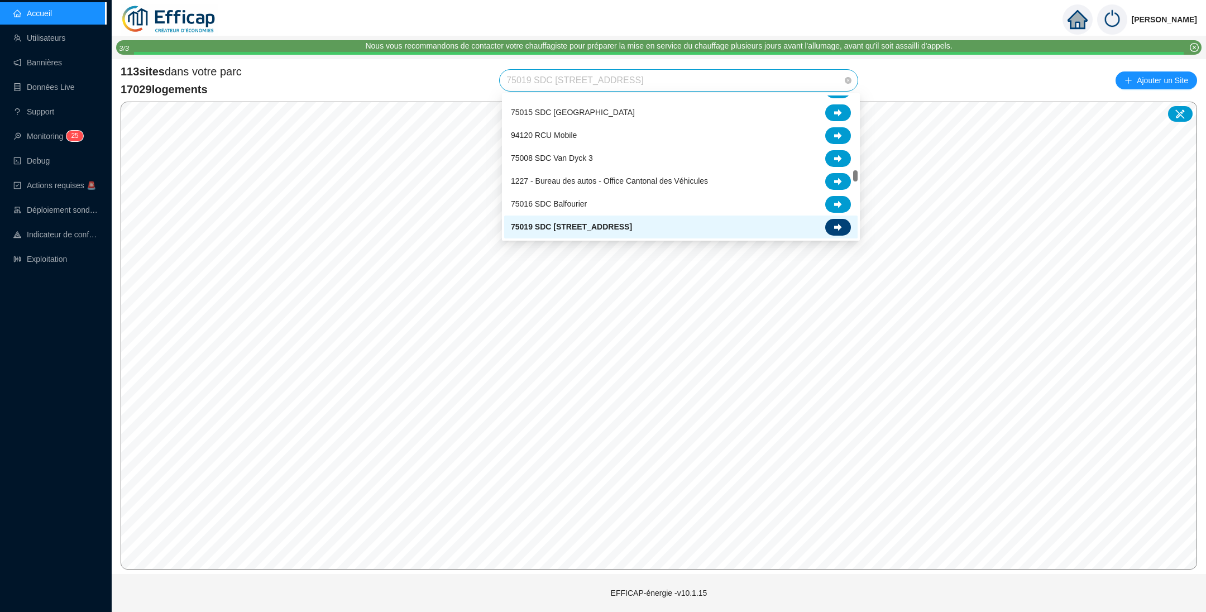
click at [843, 219] on div at bounding box center [838, 227] width 26 height 17
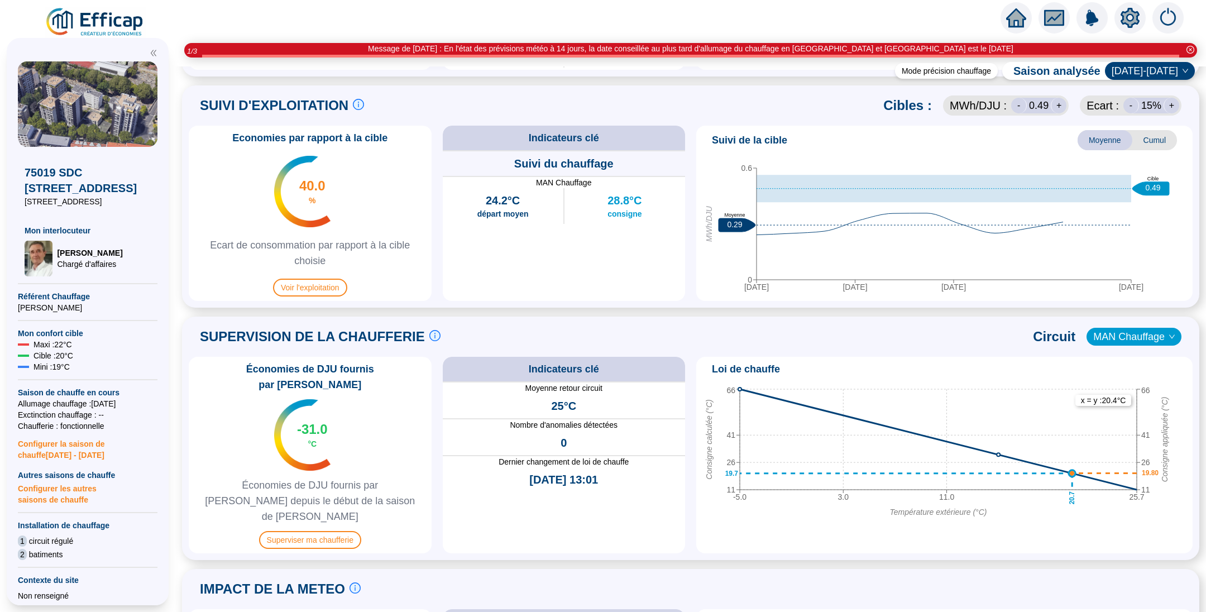
scroll to position [556, 0]
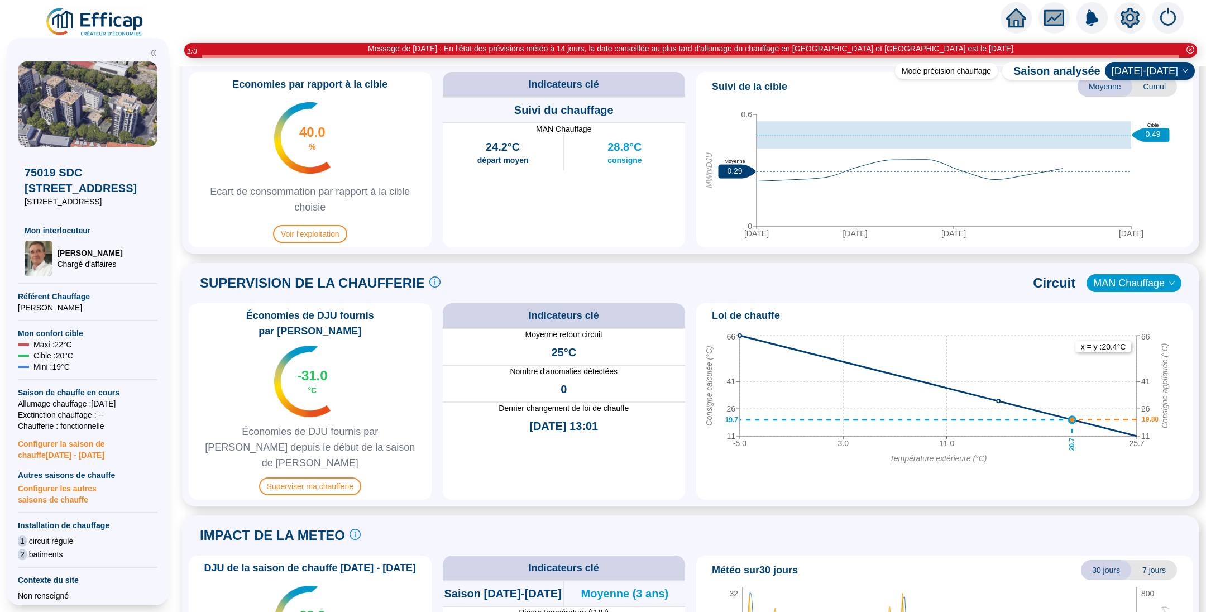
click at [285, 433] on span "Économies de DJU fournis par [PERSON_NAME] depuis le début de la saison de [PER…" at bounding box center [310, 447] width 234 height 47
click at [302, 478] on span "Superviser ma chaufferie" at bounding box center [310, 487] width 102 height 18
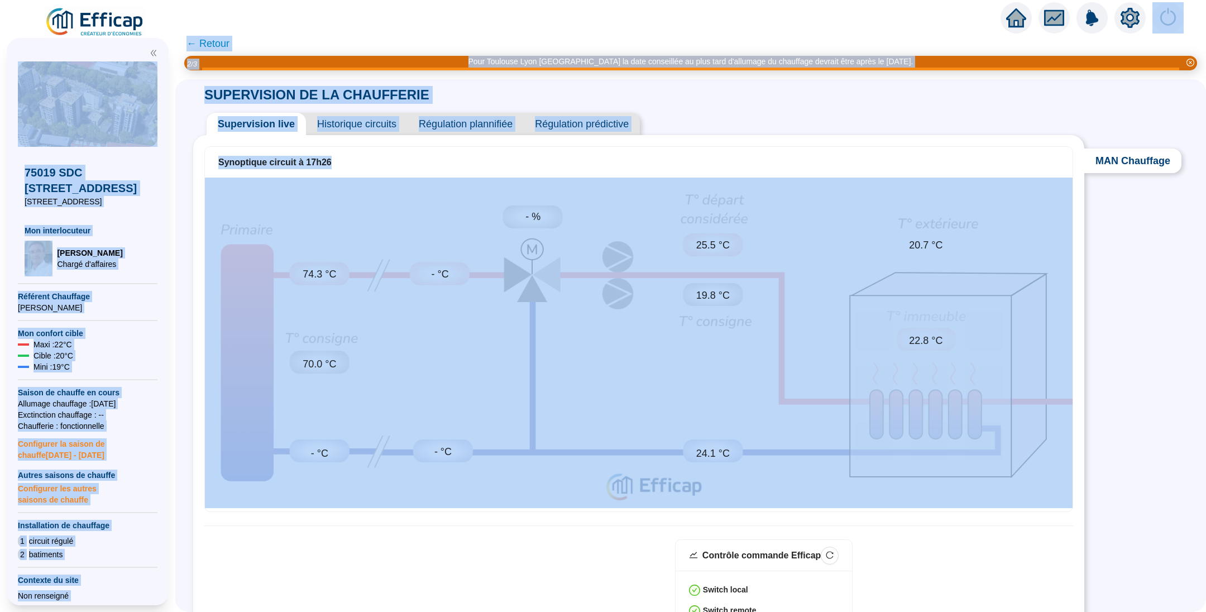
drag, startPoint x: 1136, startPoint y: 23, endPoint x: 871, endPoint y: 281, distance: 370.1
click at [949, 266] on div "X 75019 SDC 121 Rue Manin 121 rue Manin Mon interlocuteur Jean-Baptiste QUELQUE…" at bounding box center [603, 306] width 1206 height 612
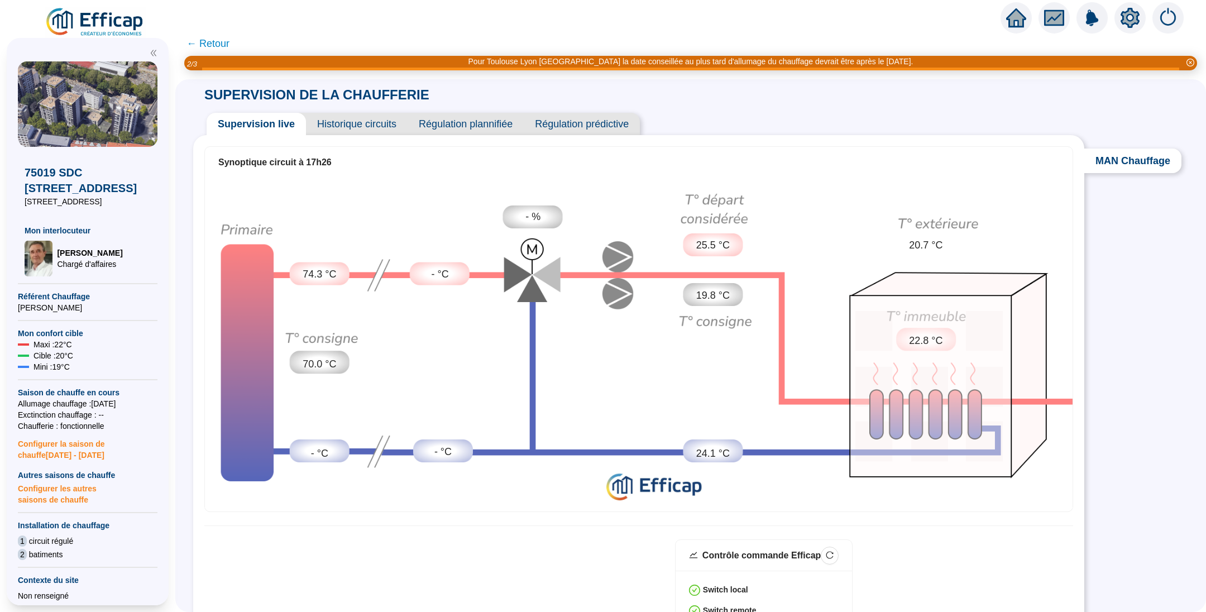
click at [1119, 287] on div "SUPERVISION DE LA CHAUFFERIE Supervision live Historique circuits Régulation pl…" at bounding box center [690, 345] width 1031 height 533
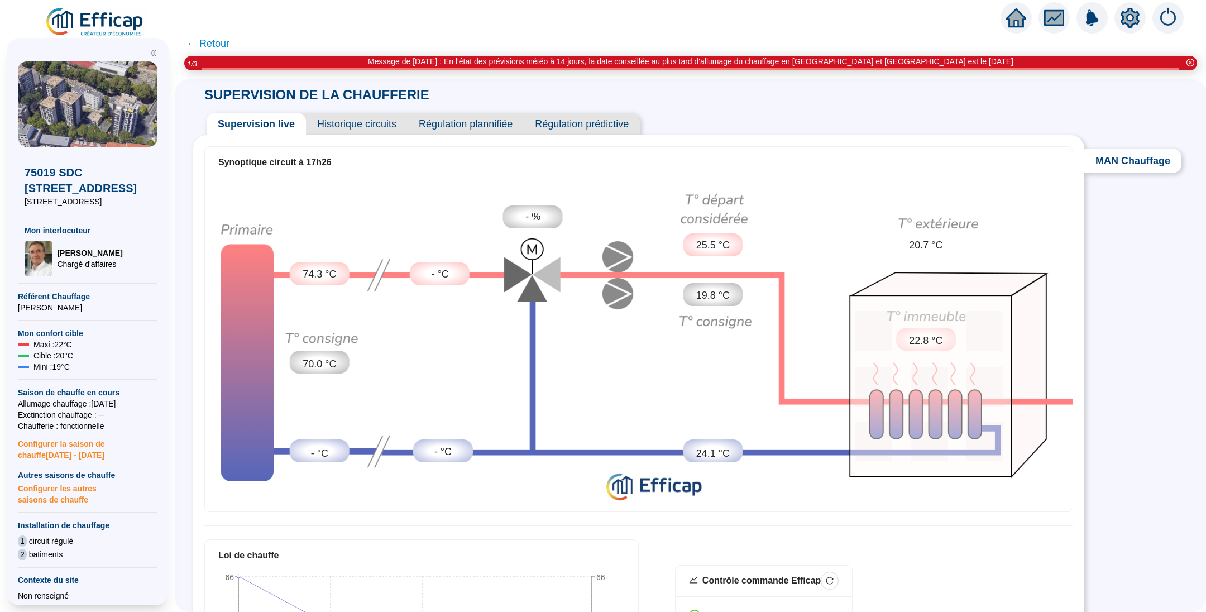
click at [337, 127] on span "Historique circuits" at bounding box center [357, 124] width 102 height 22
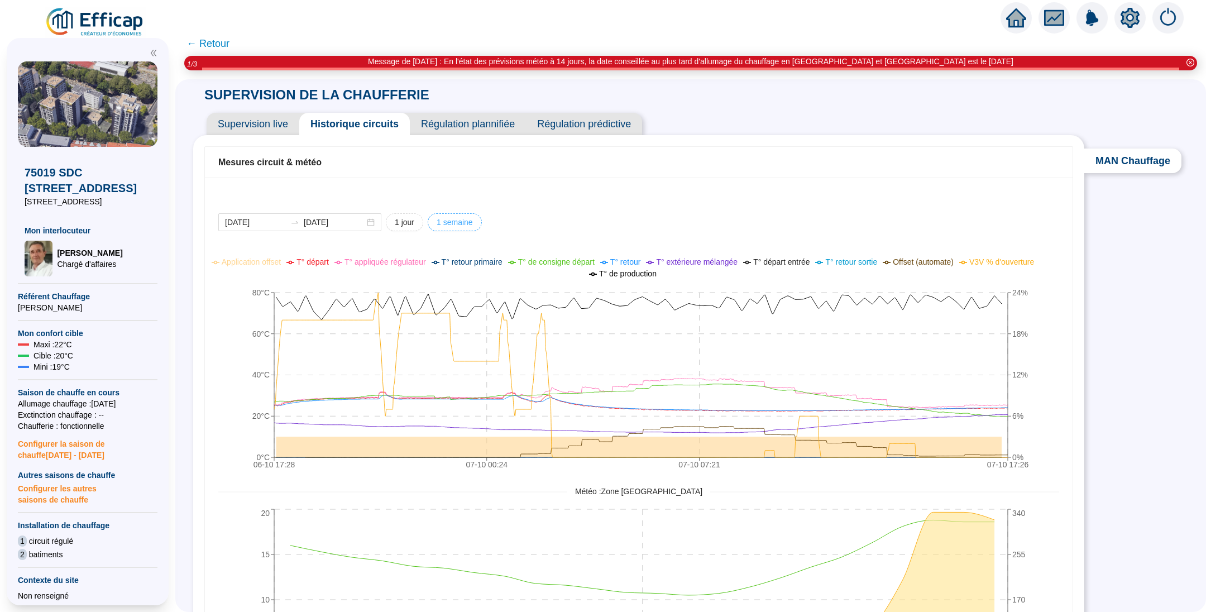
click at [451, 223] on span "1 semaine" at bounding box center [455, 223] width 36 height 12
type input "[DATE]"
click at [260, 125] on span "Supervision live" at bounding box center [253, 124] width 93 height 22
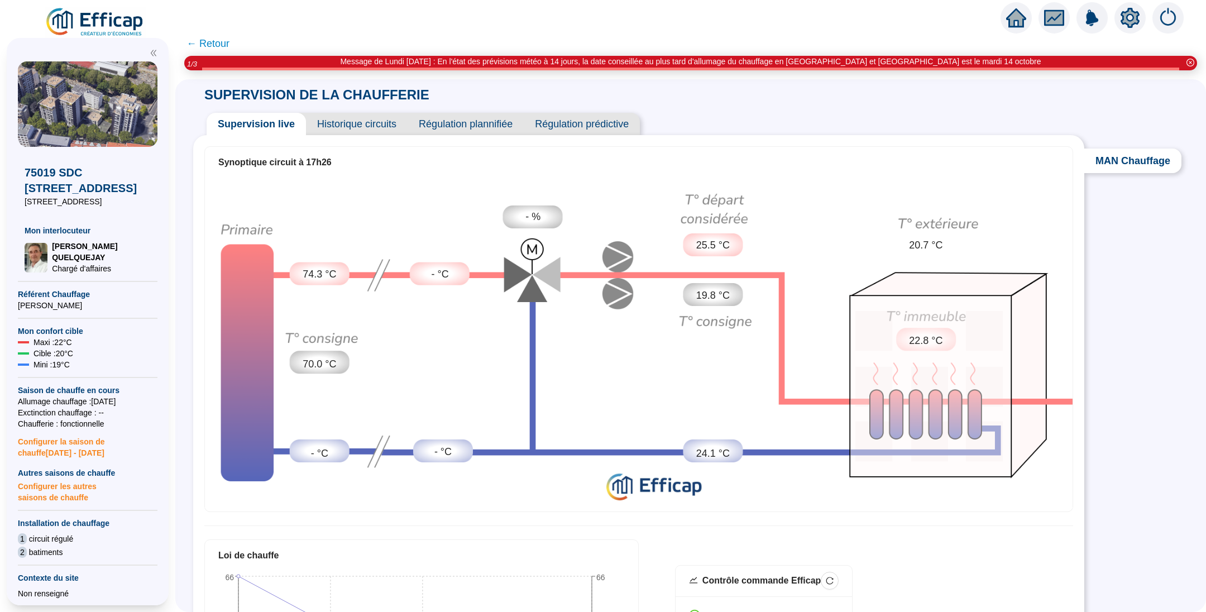
click at [371, 125] on span "Historique circuits" at bounding box center [357, 124] width 102 height 22
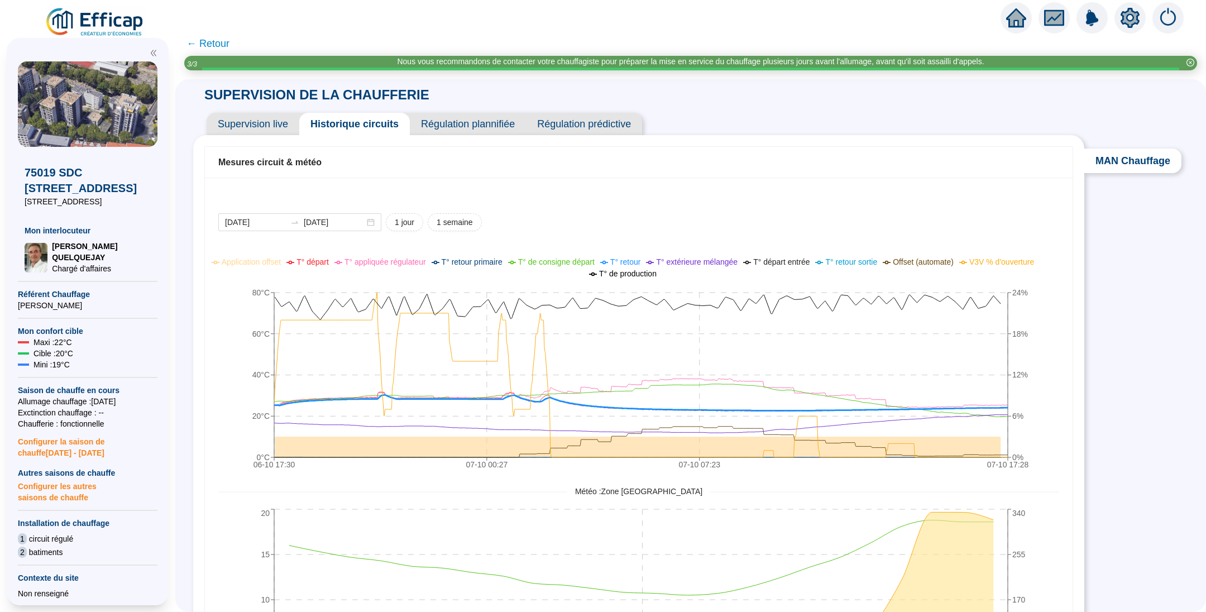
click at [230, 42] on span "← Retour" at bounding box center [208, 44] width 43 height 16
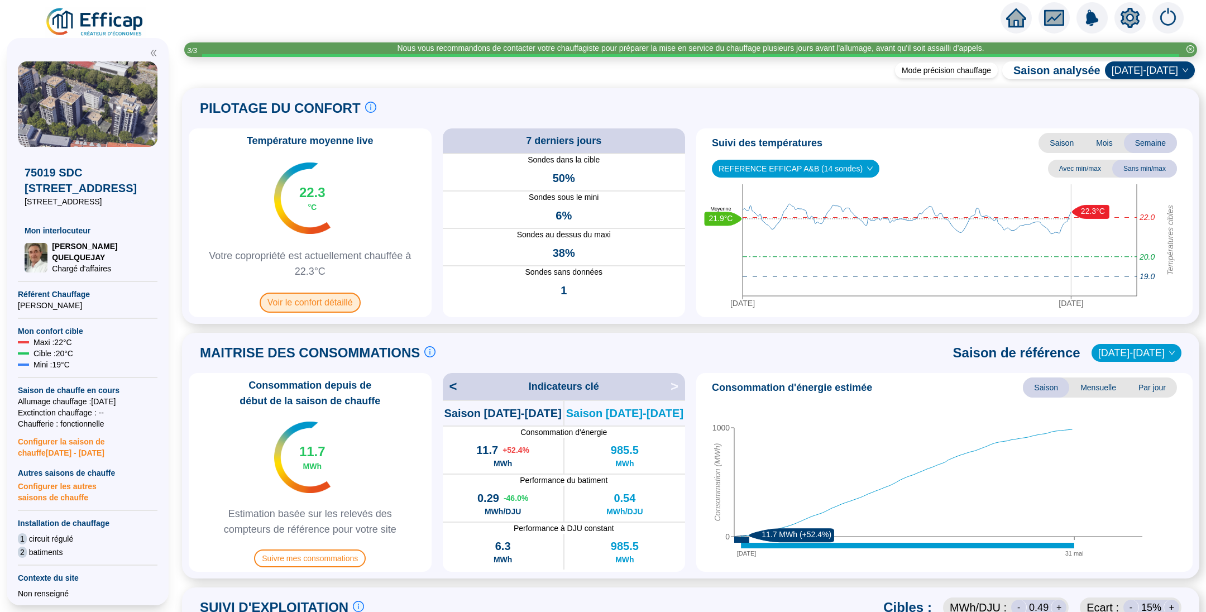
click at [332, 309] on span "Voir le confort détaillé" at bounding box center [310, 303] width 101 height 20
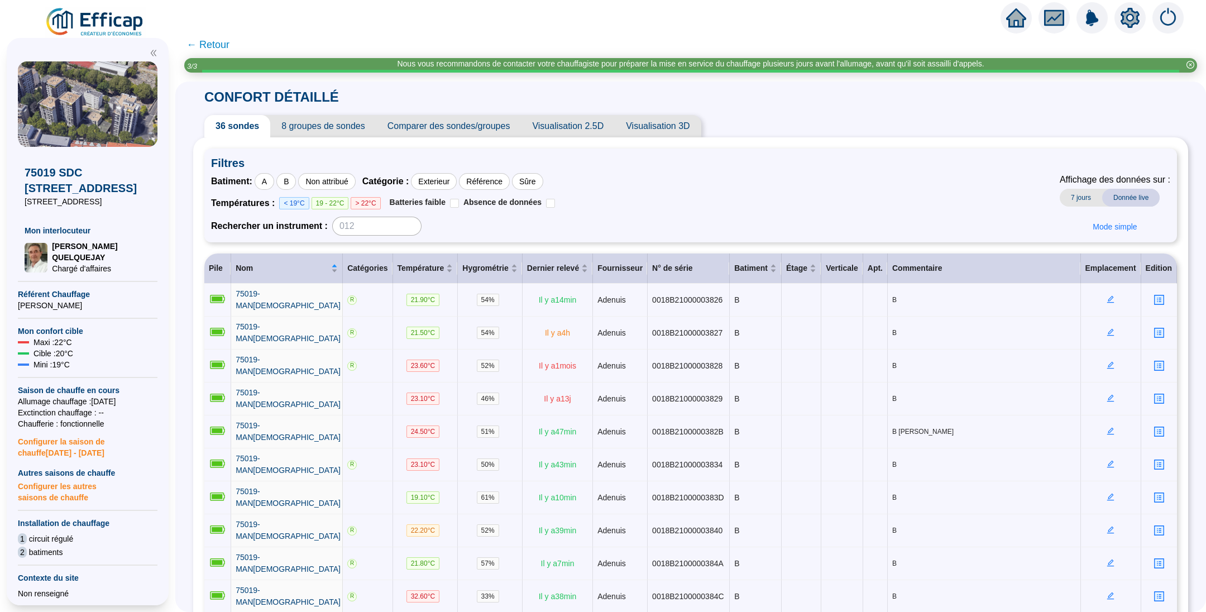
click at [452, 119] on span "Comparer des sondes/groupes" at bounding box center [448, 126] width 145 height 22
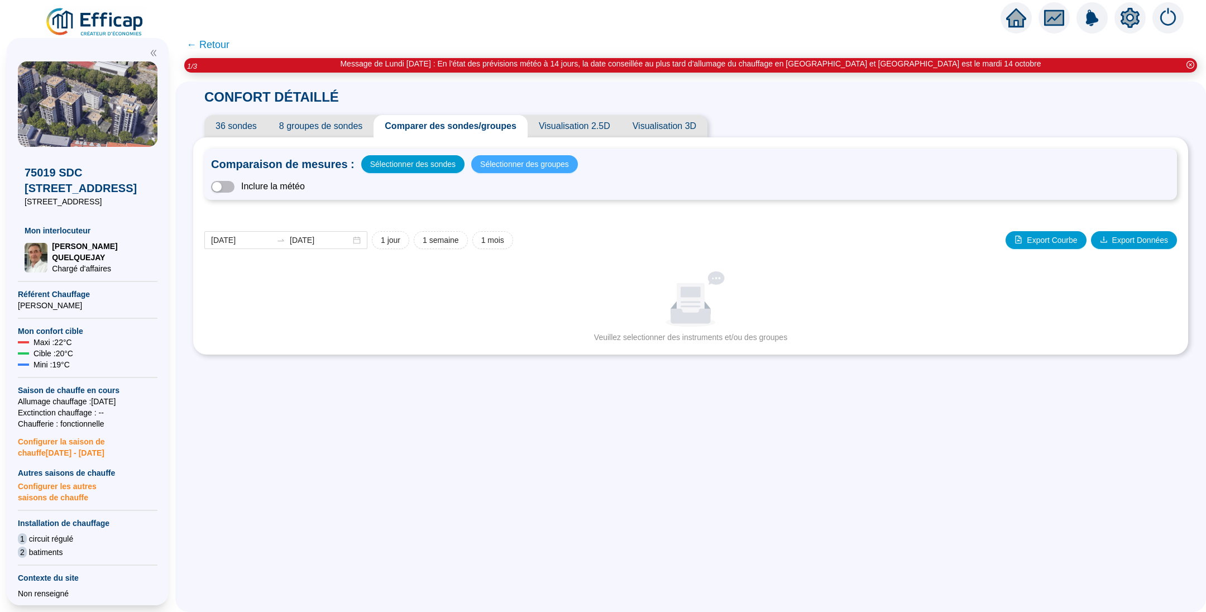
click at [499, 159] on span "Sélectionner des groupes" at bounding box center [524, 164] width 89 height 16
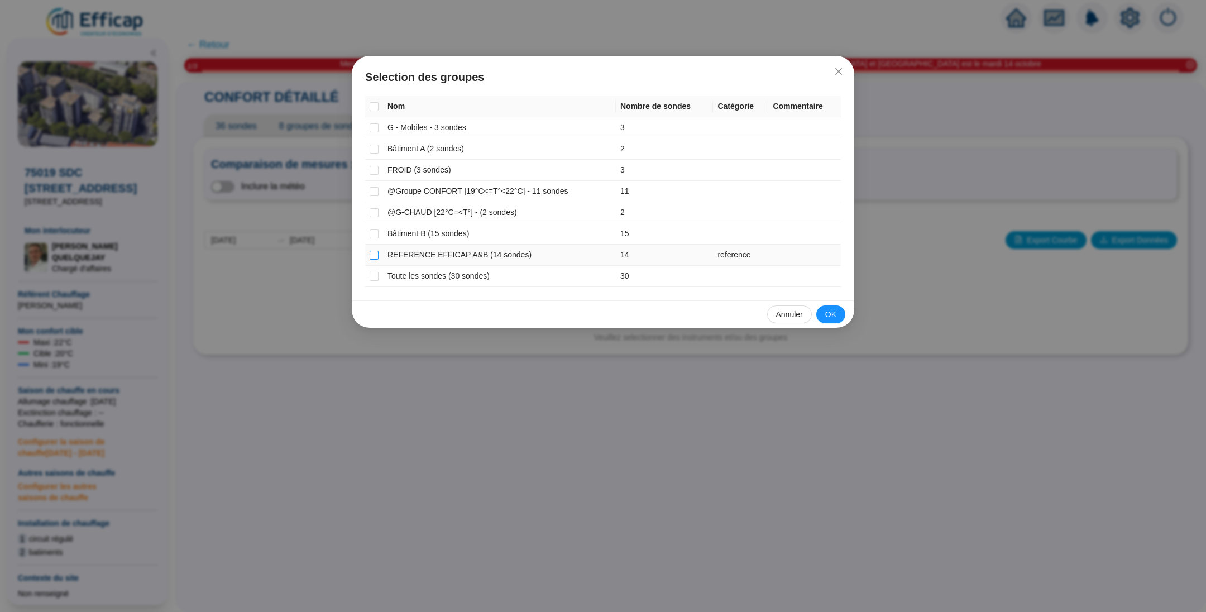
click at [374, 253] on input "checkbox" at bounding box center [374, 255] width 9 height 9
checkbox input "true"
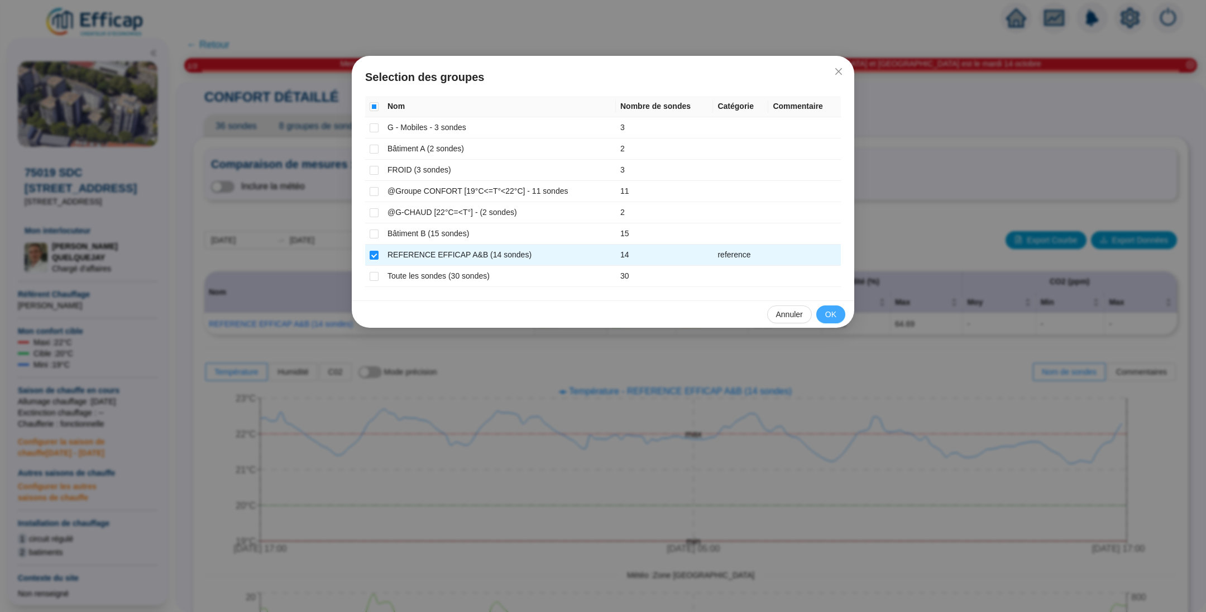
click at [819, 308] on button "OK" at bounding box center [831, 315] width 29 height 18
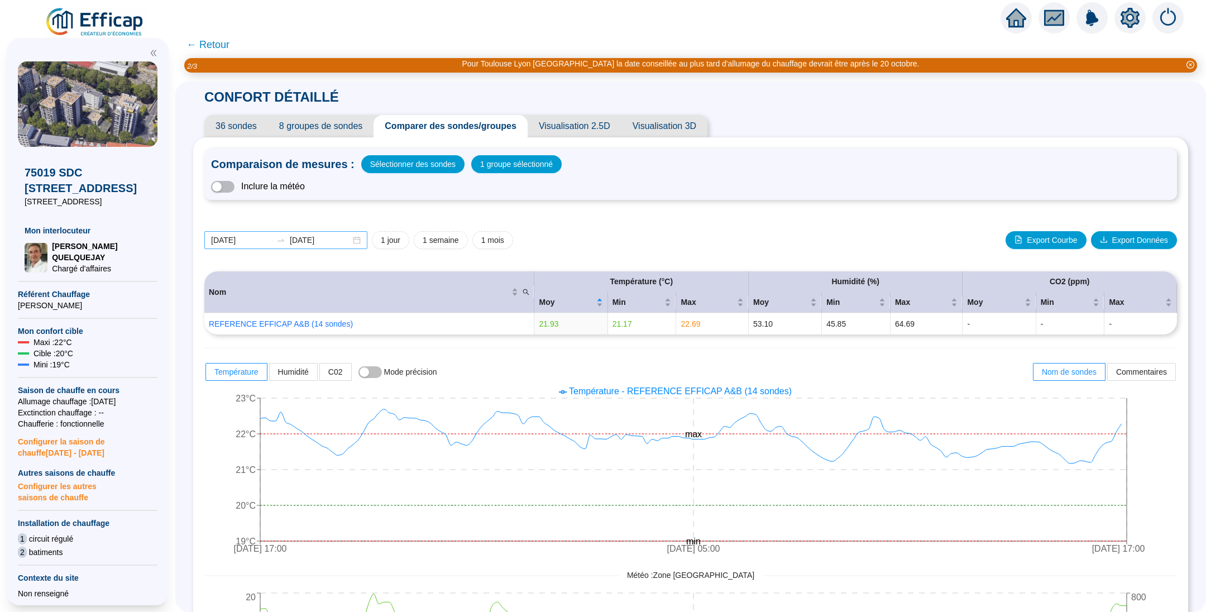
click at [285, 240] on icon "swap-right" at bounding box center [280, 240] width 9 height 9
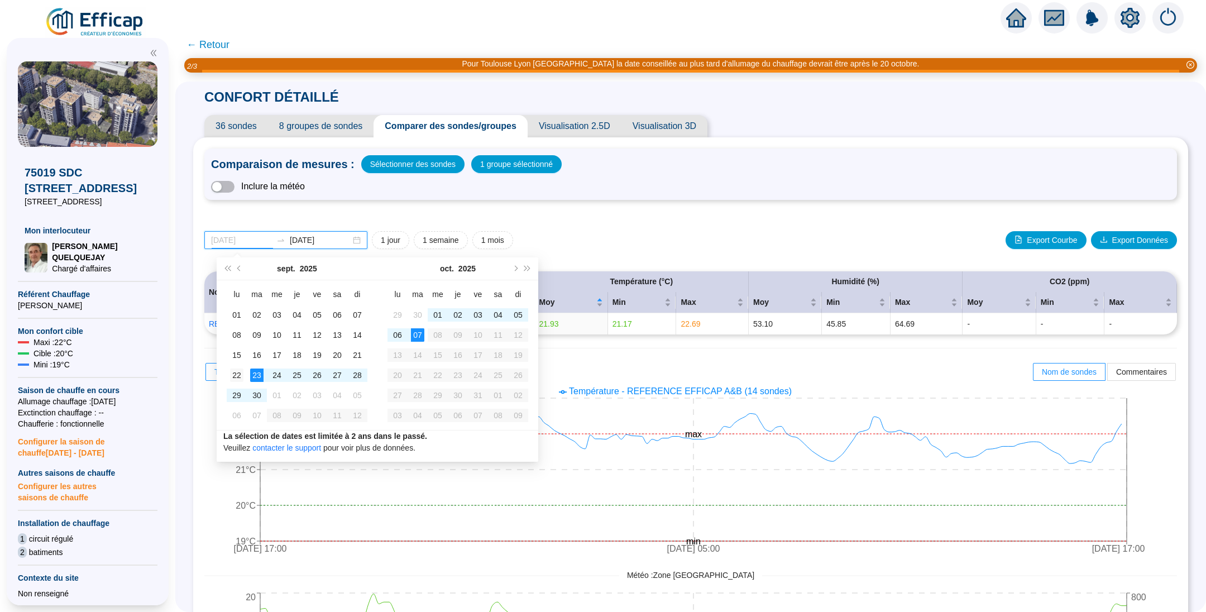
type input "2025-09-22"
click at [237, 373] on div "22" at bounding box center [236, 375] width 13 height 13
type input "2025-10-07"
click at [417, 333] on div "07" at bounding box center [417, 334] width 13 height 13
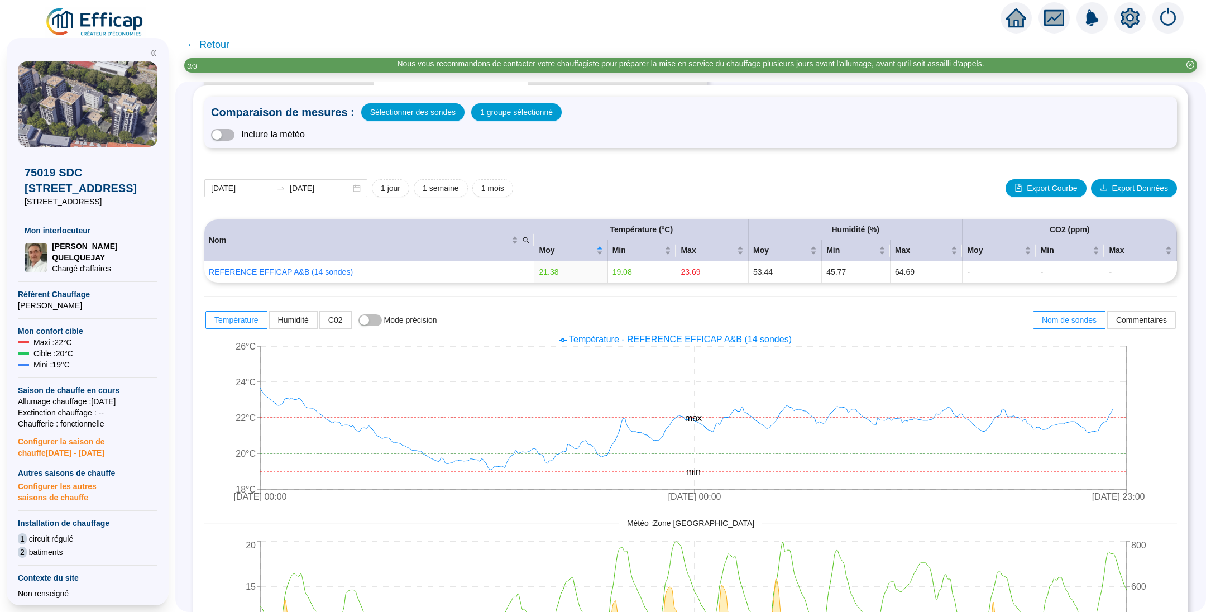
scroll to position [84, 0]
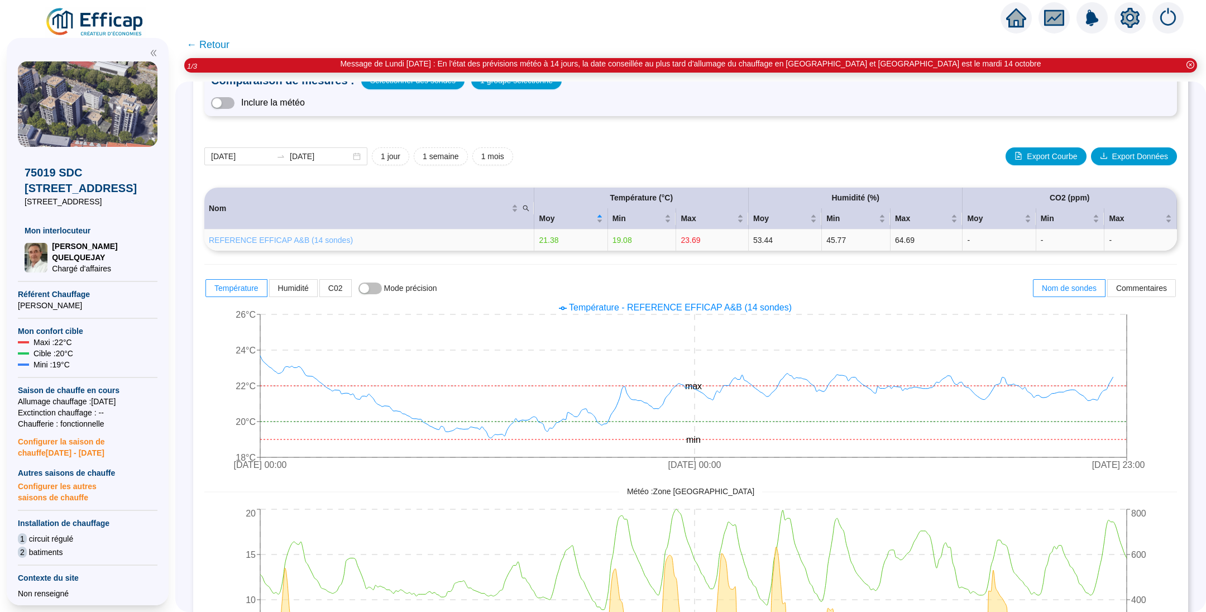
click at [297, 242] on link "REFERENCE EFFICAP A&B (14 sondes)" at bounding box center [281, 240] width 144 height 9
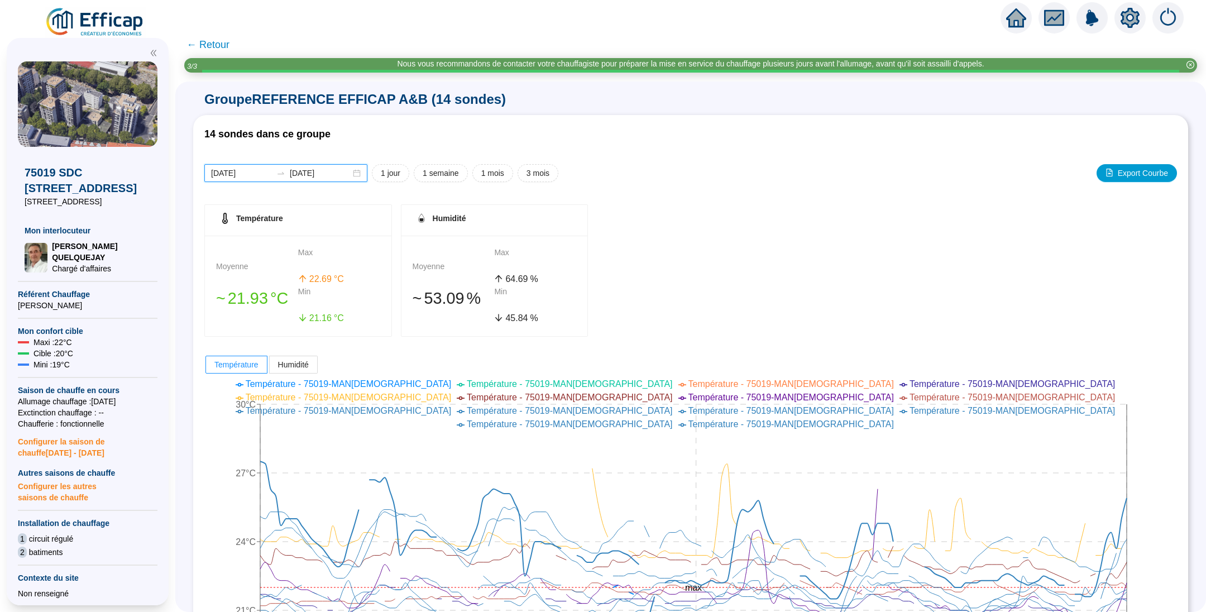
click at [248, 178] on input "2025-09-30" at bounding box center [241, 174] width 61 height 12
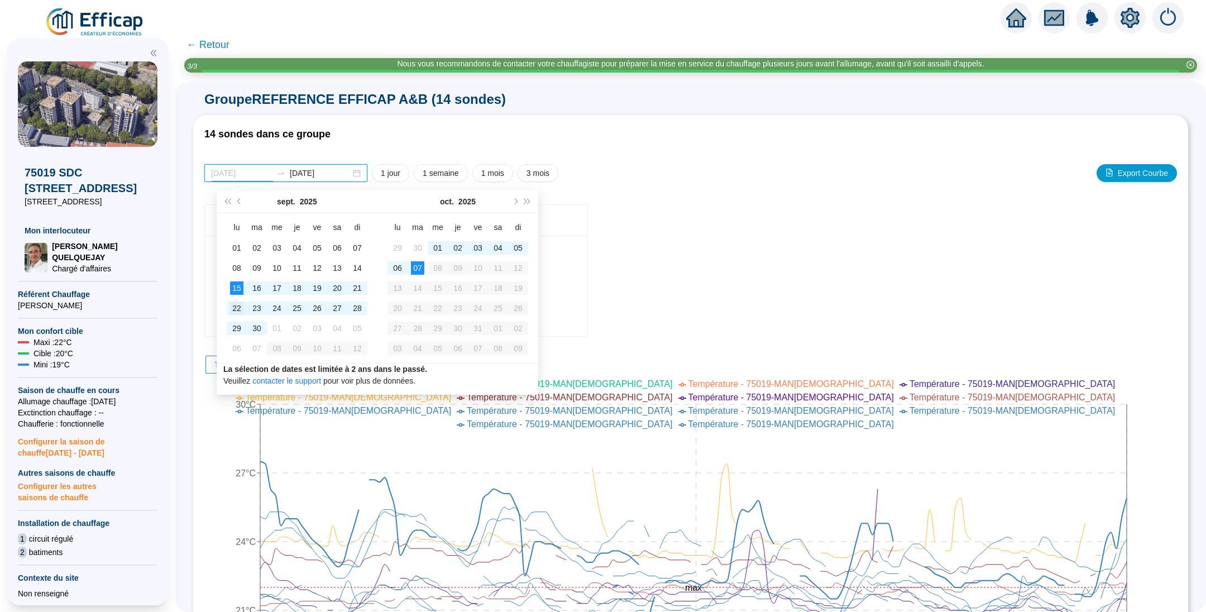
type input "2025-09-22"
click at [241, 303] on div "22" at bounding box center [236, 308] width 13 height 13
type input "2025-10-07"
click at [413, 269] on div "07" at bounding box center [417, 267] width 13 height 13
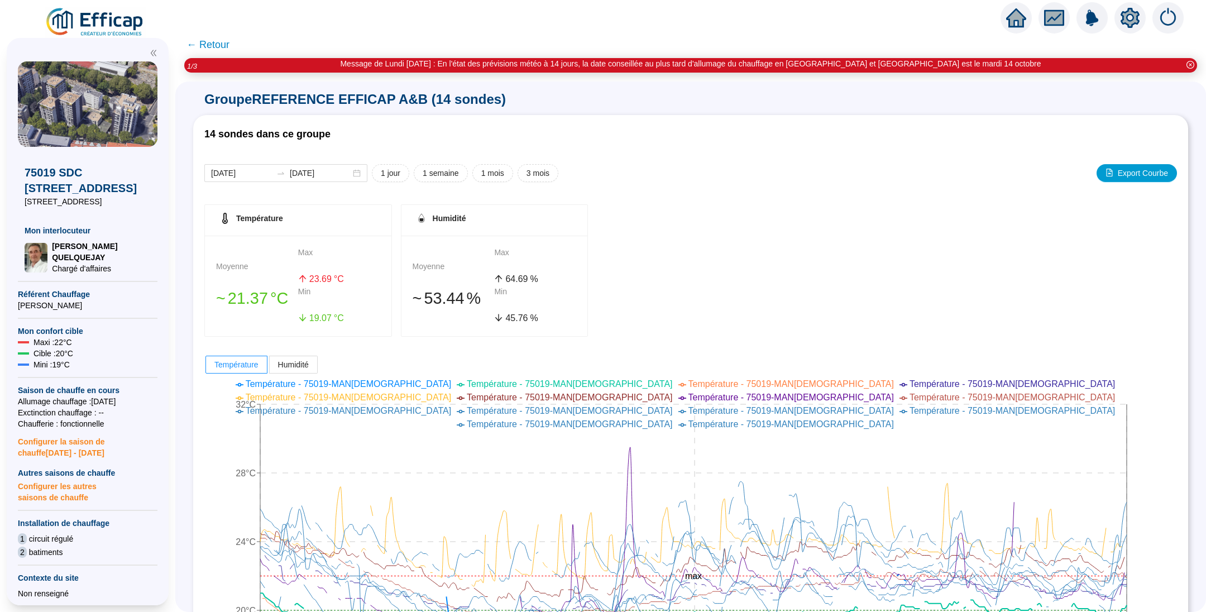
click at [218, 42] on span "← Retour" at bounding box center [208, 45] width 43 height 16
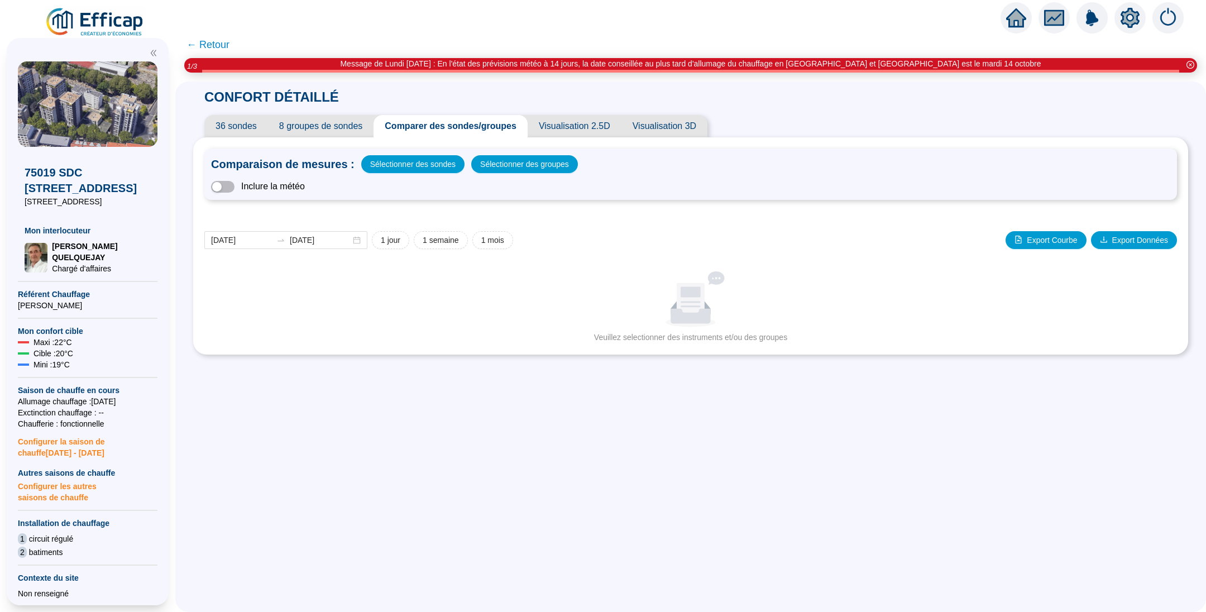
click at [213, 47] on span "← Retour" at bounding box center [208, 45] width 43 height 16
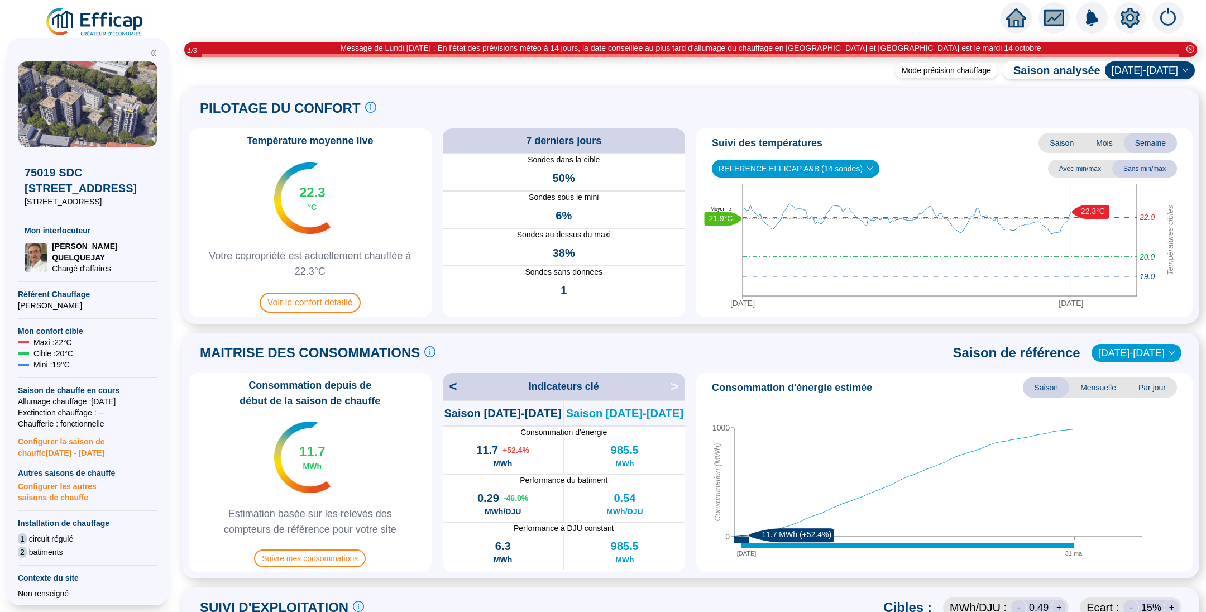
click at [359, 97] on div "PILOTAGE DU CONFORT Le pilotage du confort est fondamental pour le confort de t…" at bounding box center [288, 108] width 176 height 27
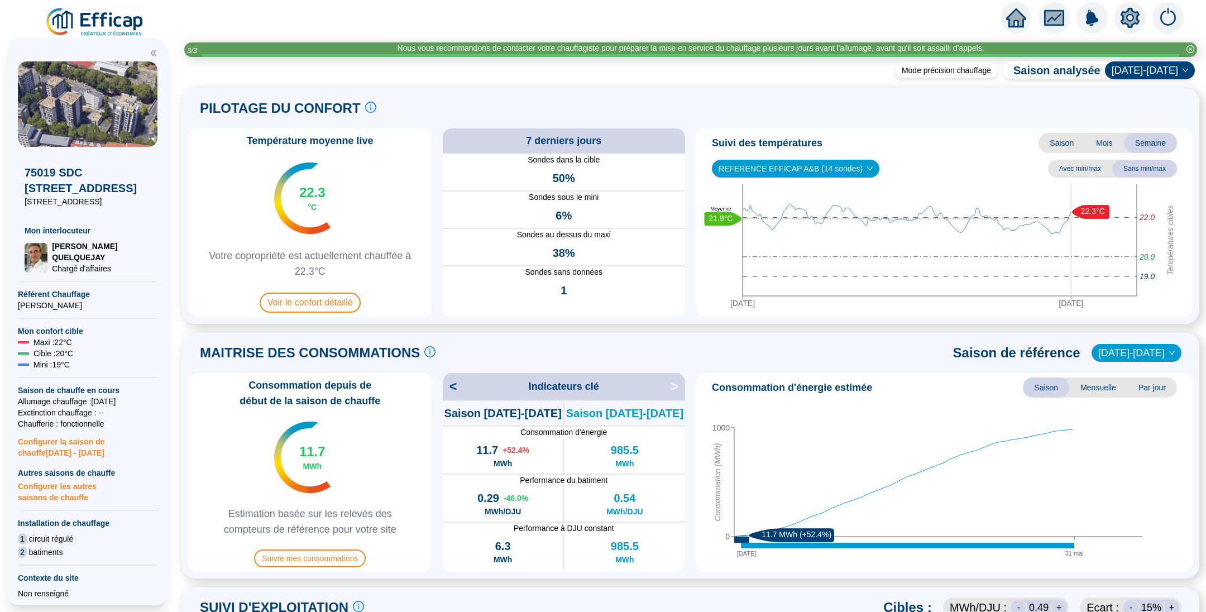
click at [141, 18] on img at bounding box center [95, 22] width 101 height 31
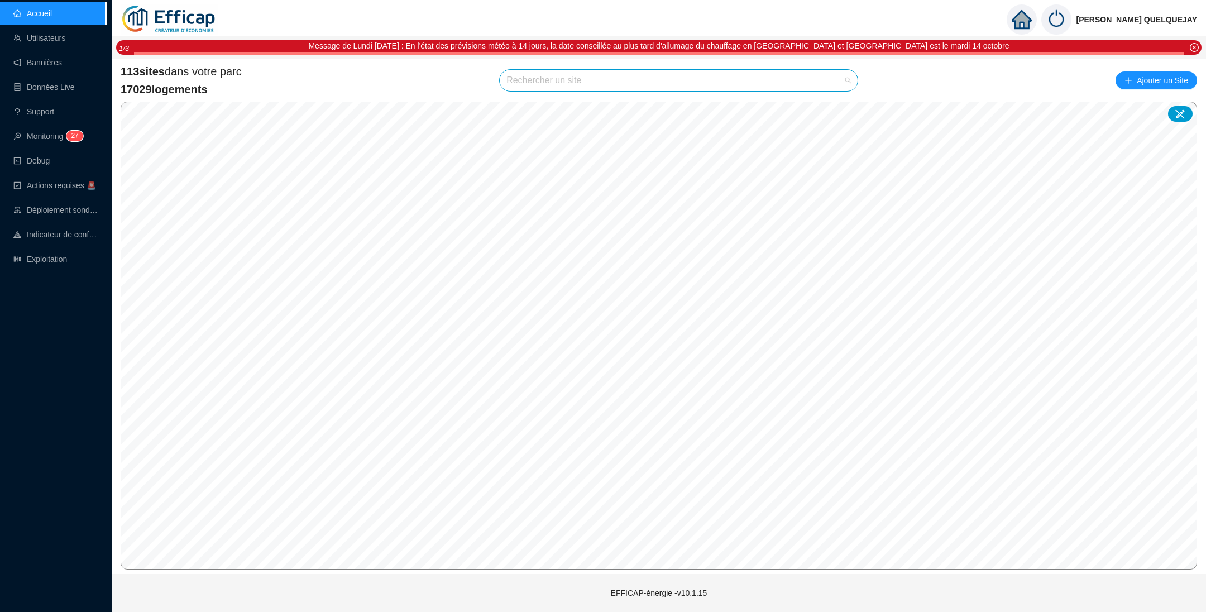
click at [618, 84] on input "search" at bounding box center [674, 80] width 335 height 21
type input "astro"
click at [724, 78] on span "75014 SDC Astrolabe" at bounding box center [679, 80] width 345 height 21
click at [739, 71] on span "75014 SDC Astrolabe" at bounding box center [679, 80] width 345 height 21
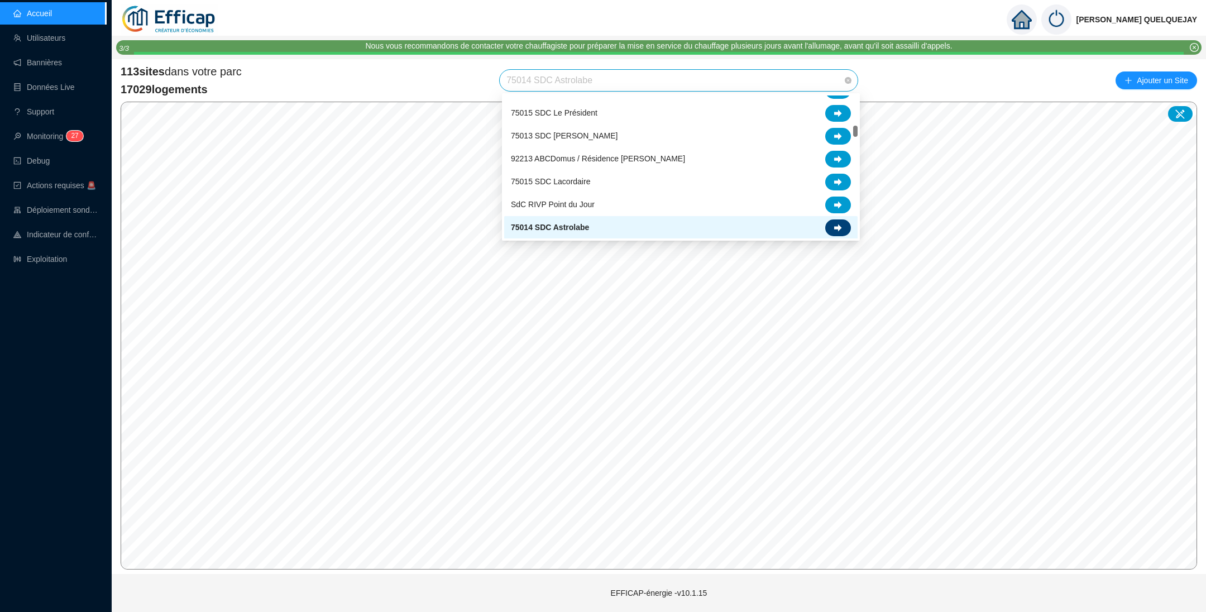
click at [833, 220] on div at bounding box center [838, 227] width 26 height 17
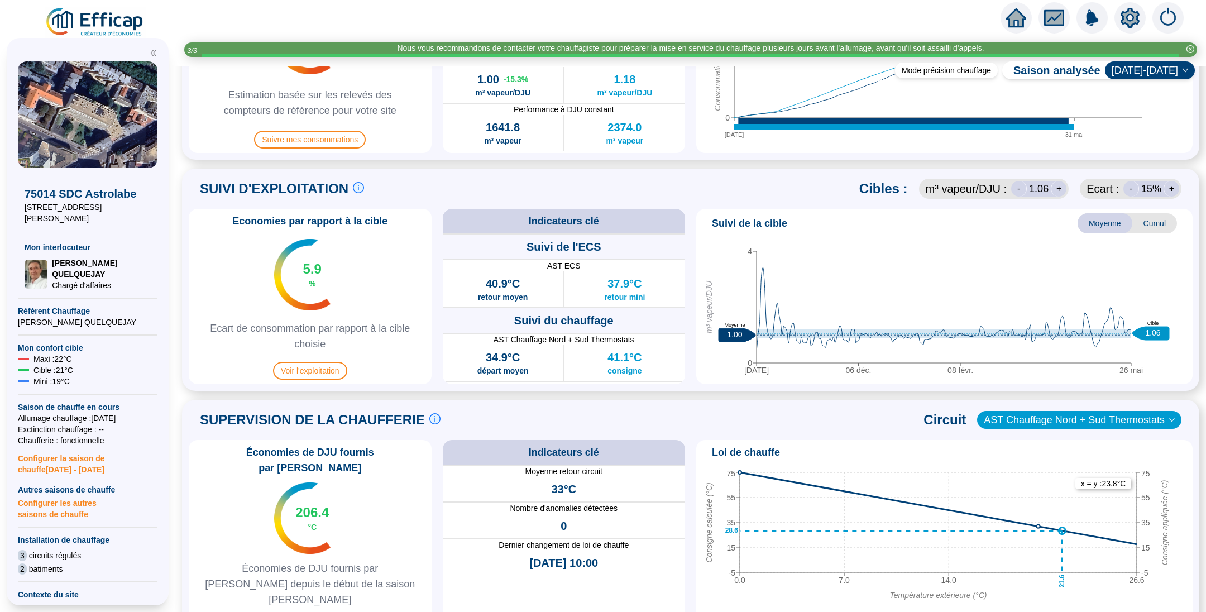
scroll to position [586, 0]
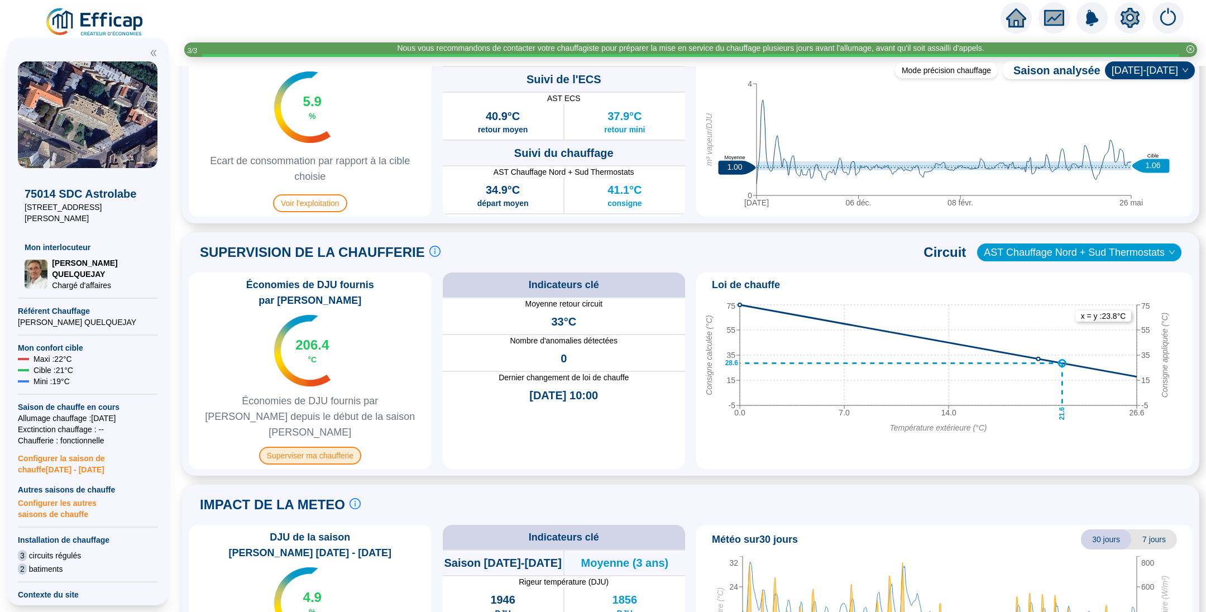
click at [324, 447] on span "Superviser ma chaufferie" at bounding box center [310, 456] width 102 height 18
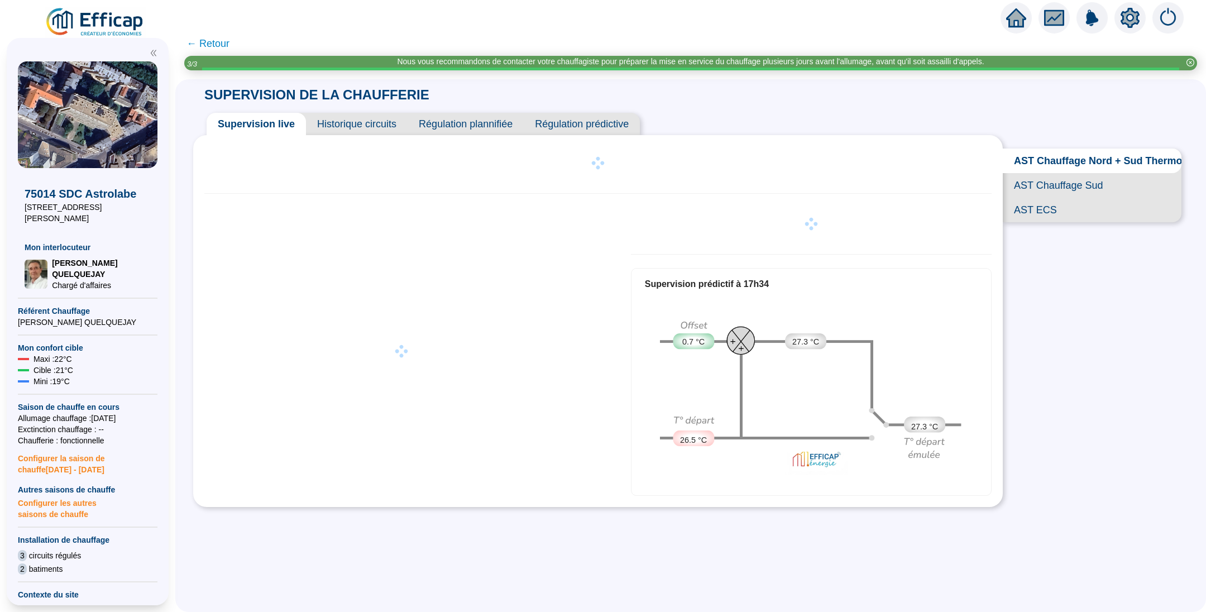
click at [1054, 222] on span "AST ECS" at bounding box center [1092, 210] width 179 height 25
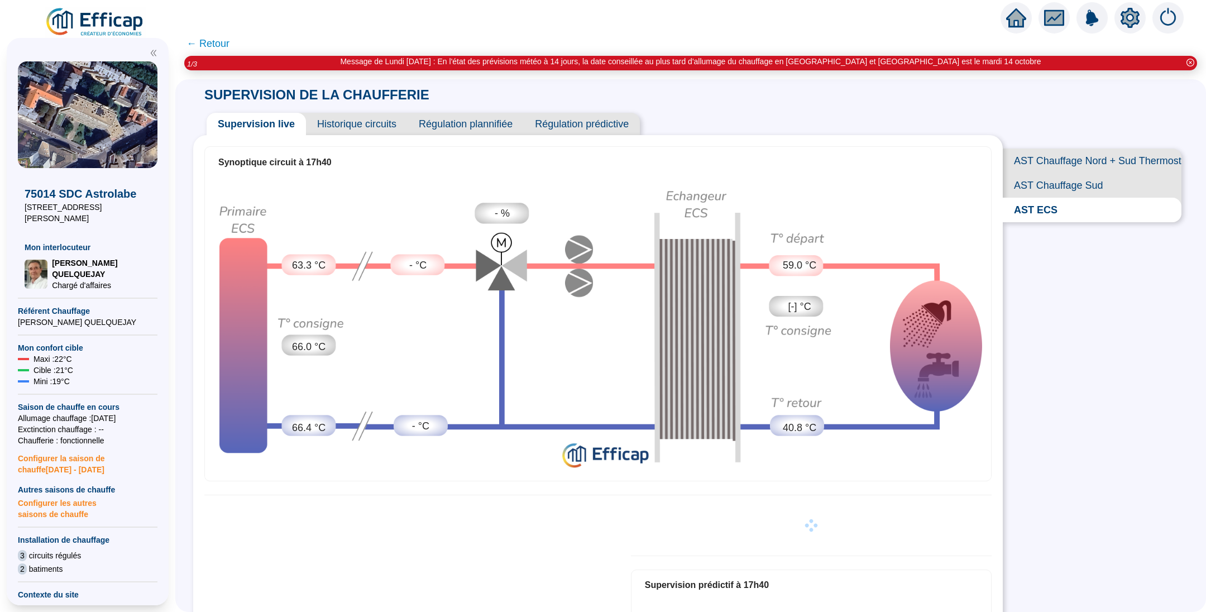
click at [339, 119] on span "Historique circuits" at bounding box center [357, 124] width 102 height 22
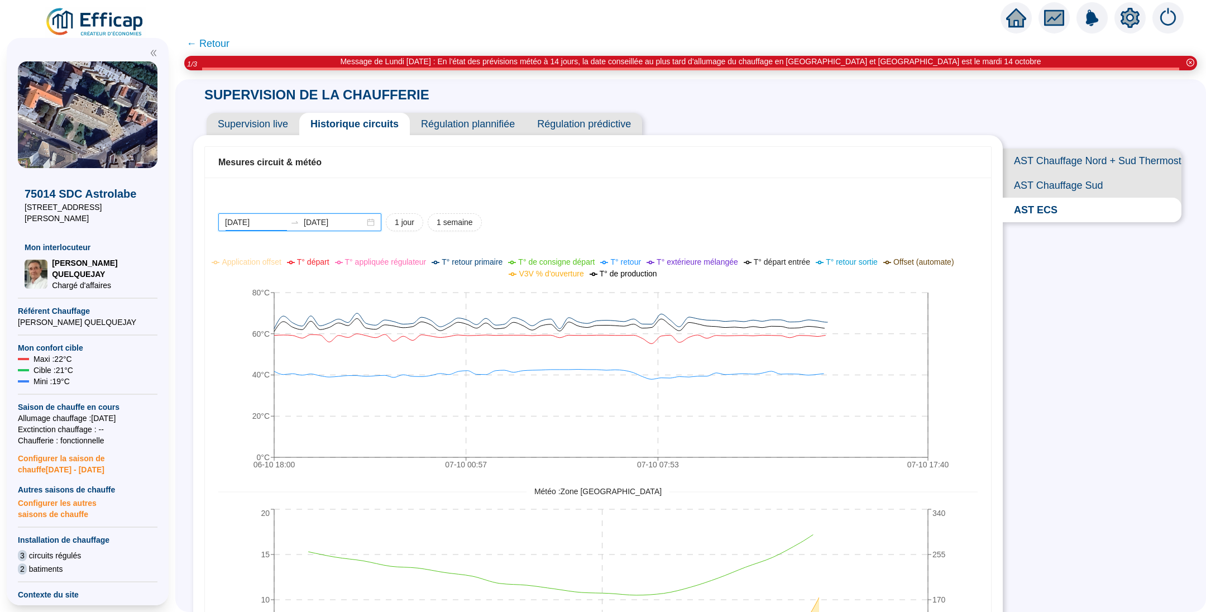
click at [284, 227] on input "2025-10-06" at bounding box center [255, 223] width 61 height 12
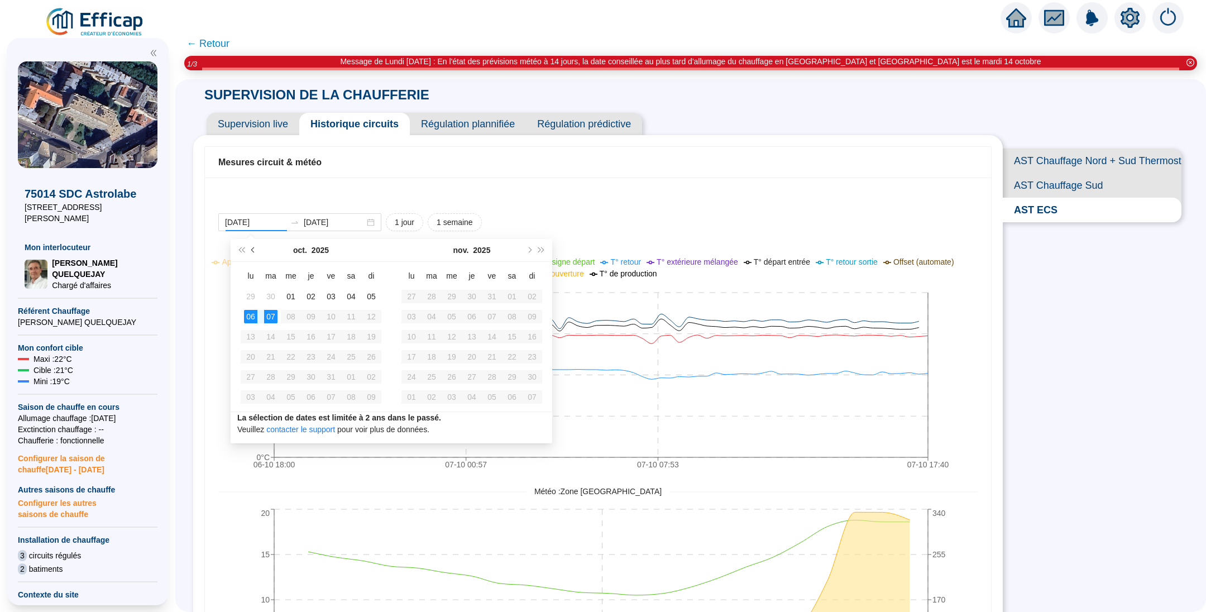
click at [252, 244] on button "Mois précédent (PageUp)" at bounding box center [253, 250] width 12 height 22
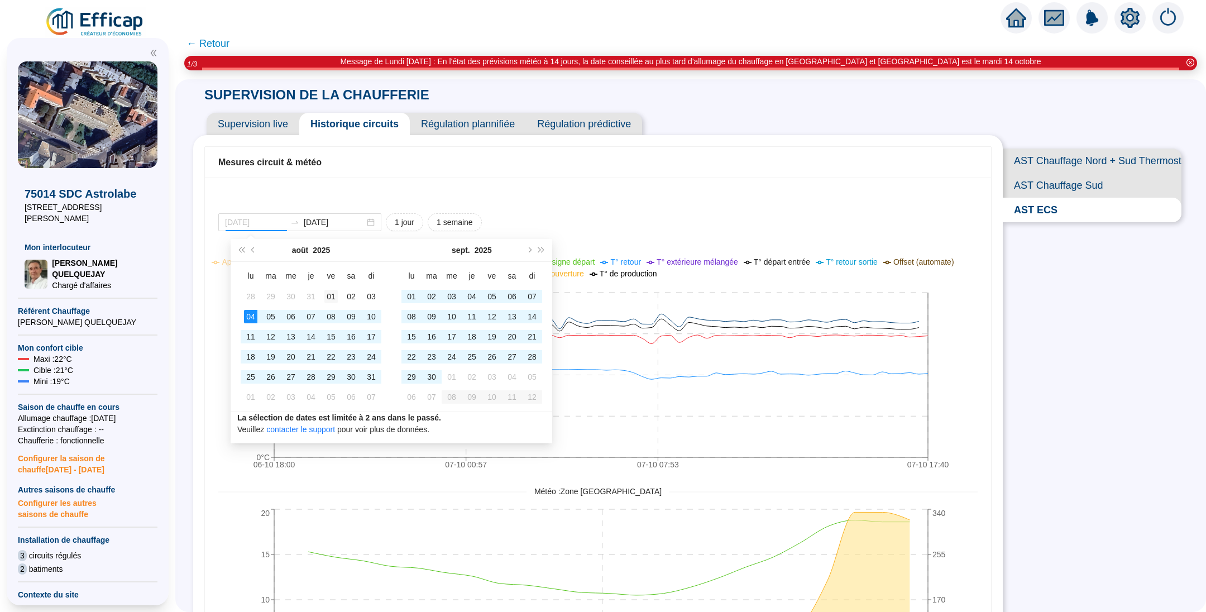
type input "2025-08-01"
click at [332, 296] on div "01" at bounding box center [330, 296] width 13 height 13
type input "2025-10-07"
click at [365, 221] on input "2025-10-07" at bounding box center [334, 223] width 61 height 12
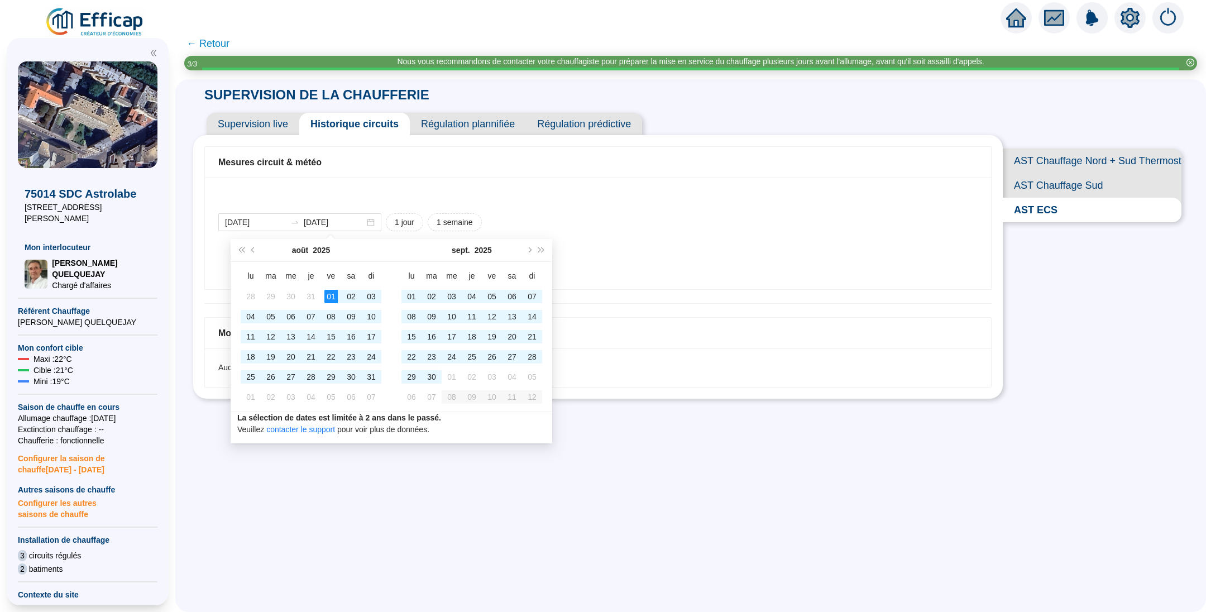
click at [719, 200] on div "2025-08-01 2025-10-07 1 jour 1 semaine 06-10 18:00 07-10 00:57 07-10 07:53 07-1…" at bounding box center [598, 234] width 786 height 112
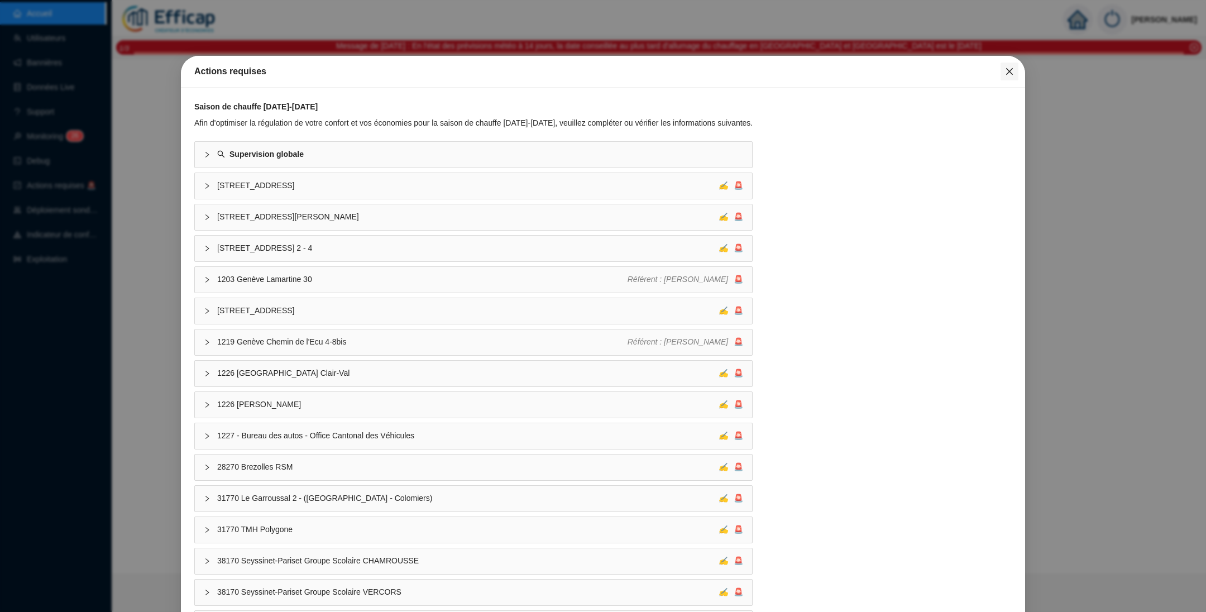
click at [1005, 74] on icon "close" at bounding box center [1009, 71] width 9 height 9
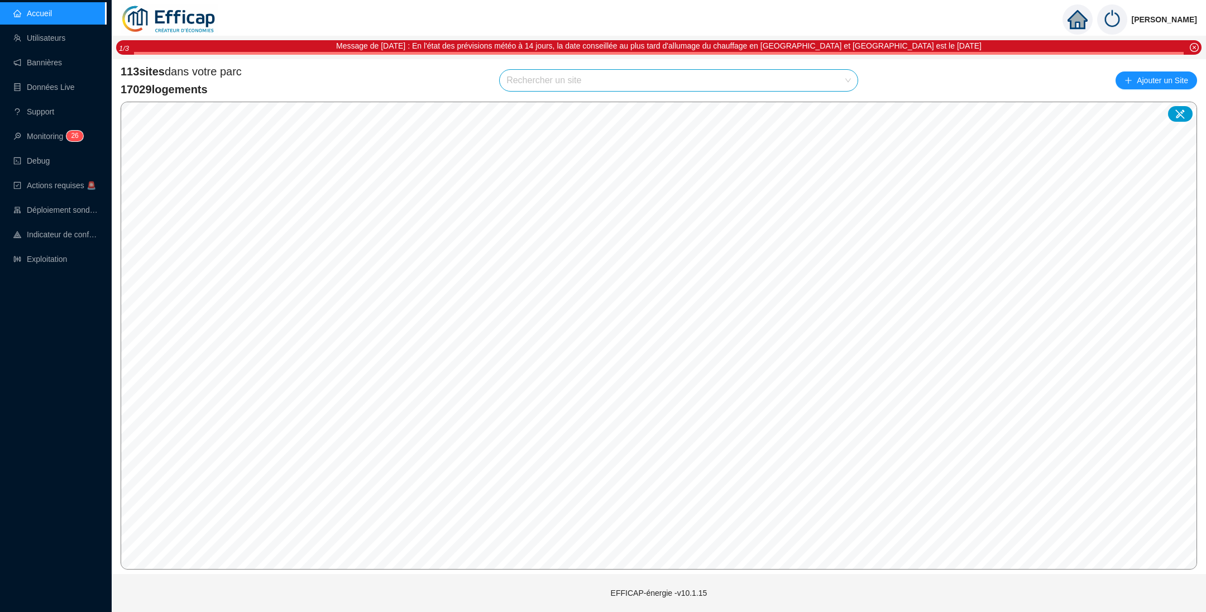
click at [546, 77] on input "search" at bounding box center [674, 80] width 335 height 21
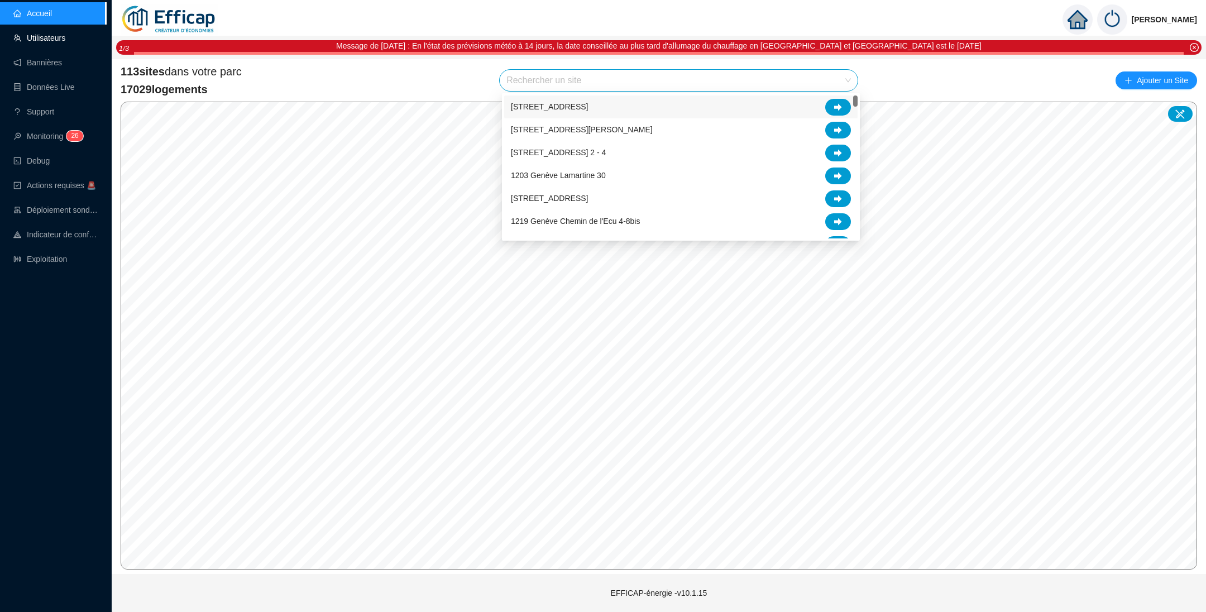
click at [41, 40] on link "Utilisateurs" at bounding box center [39, 38] width 52 height 9
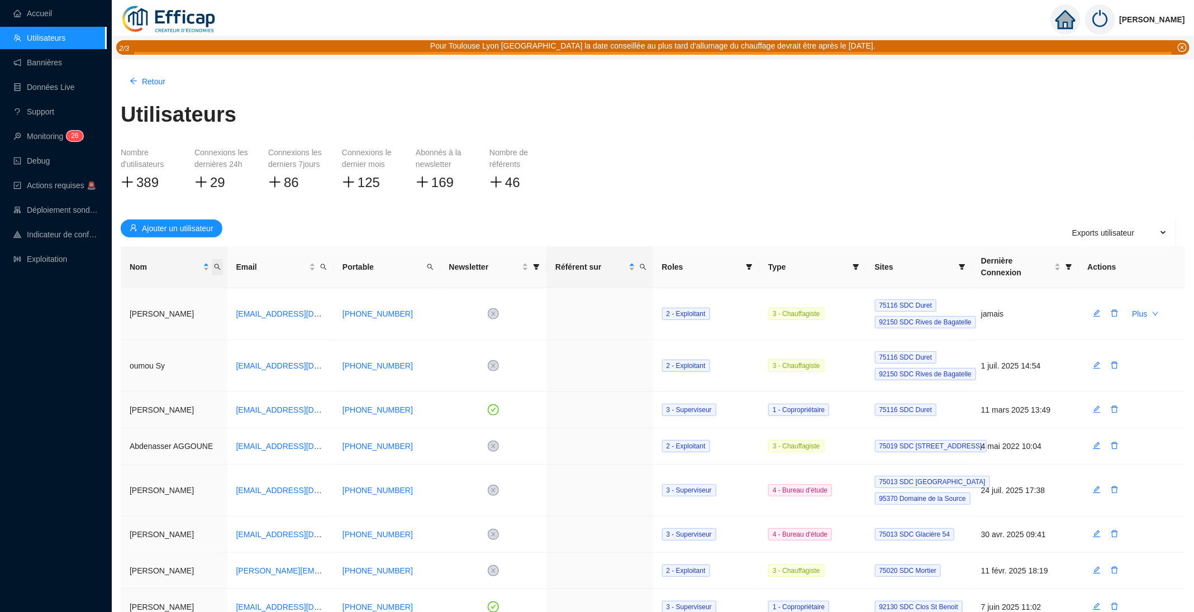
click at [216, 264] on icon "search" at bounding box center [217, 267] width 7 height 7
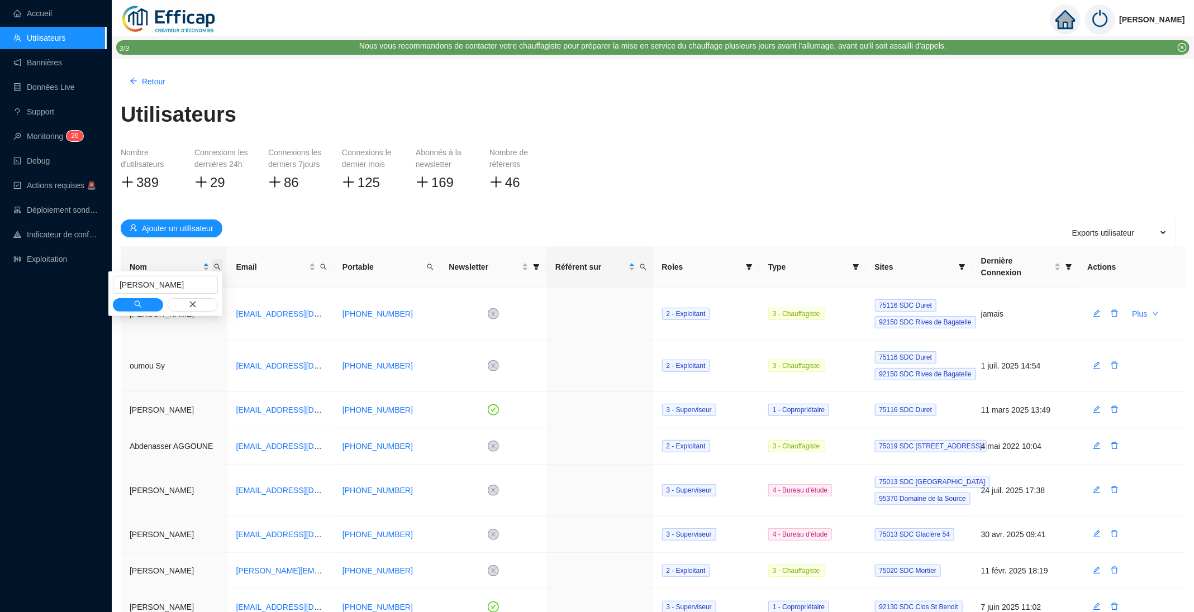
type input "[PERSON_NAME]"
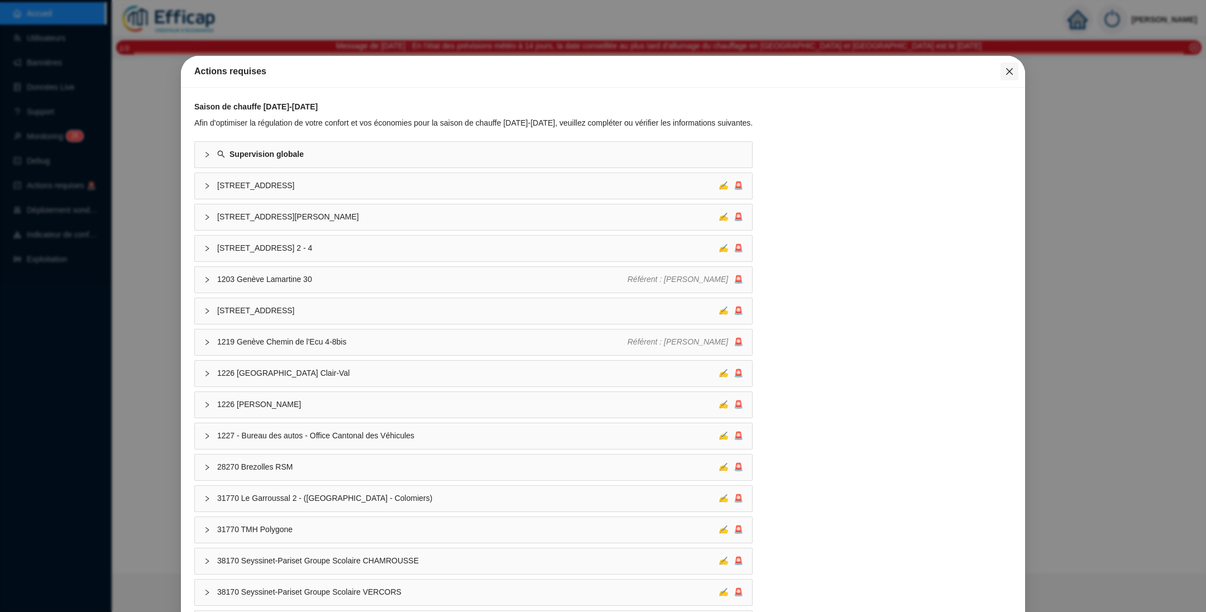
click at [1005, 70] on icon "close" at bounding box center [1009, 71] width 9 height 9
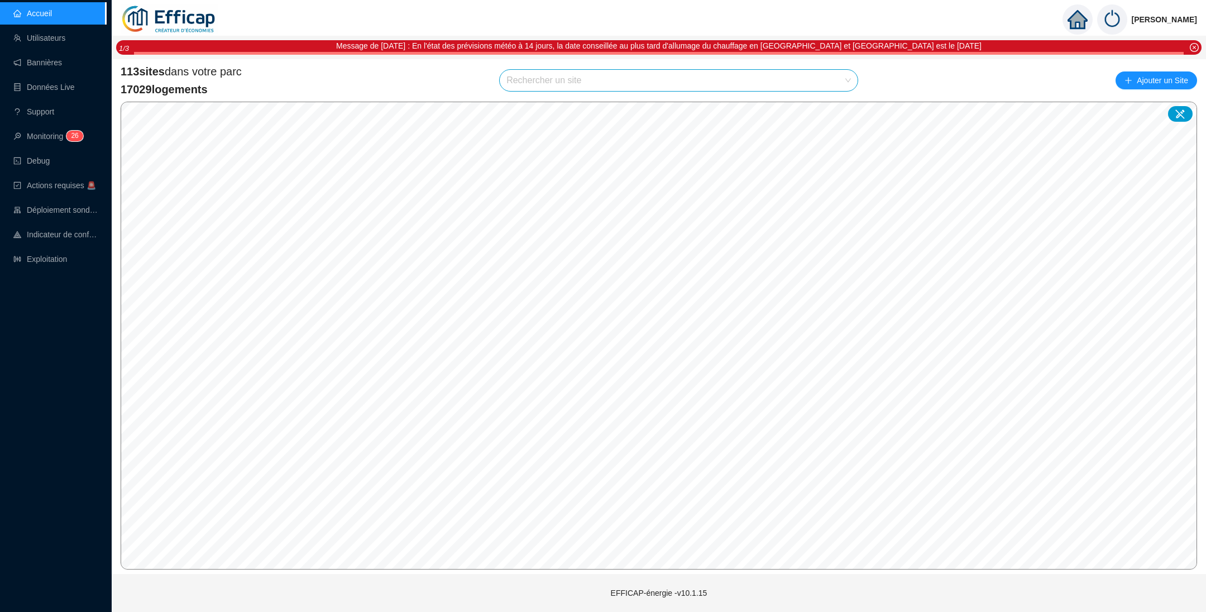
click at [575, 77] on input "search" at bounding box center [674, 80] width 335 height 21
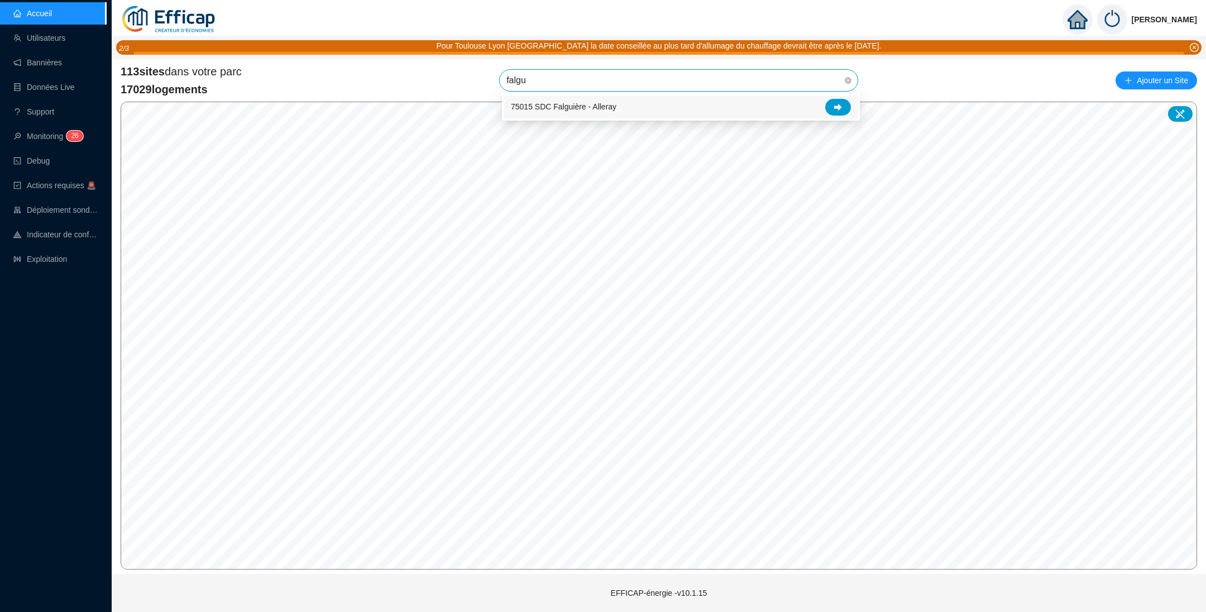
type input "falgui"
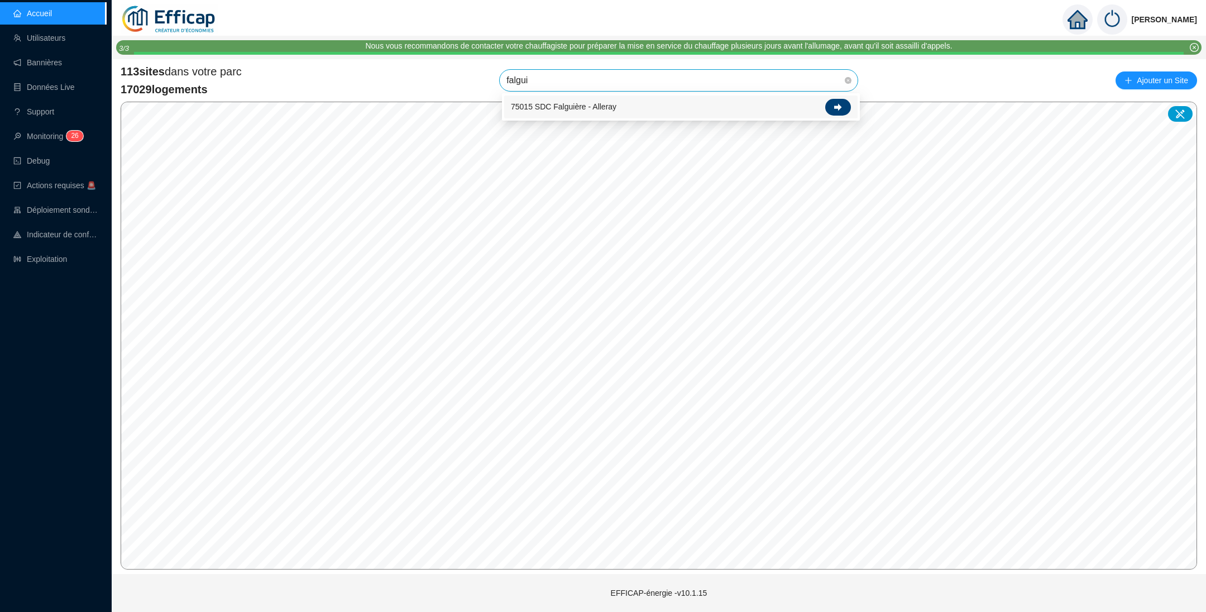
click at [838, 113] on div at bounding box center [838, 107] width 26 height 17
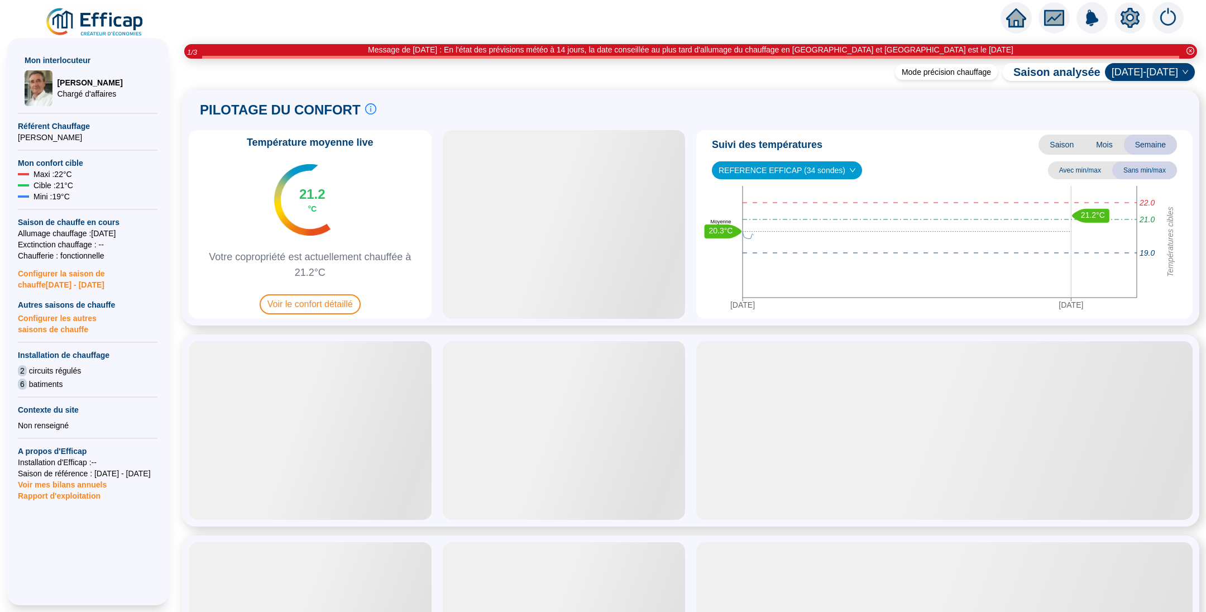
scroll to position [218, 0]
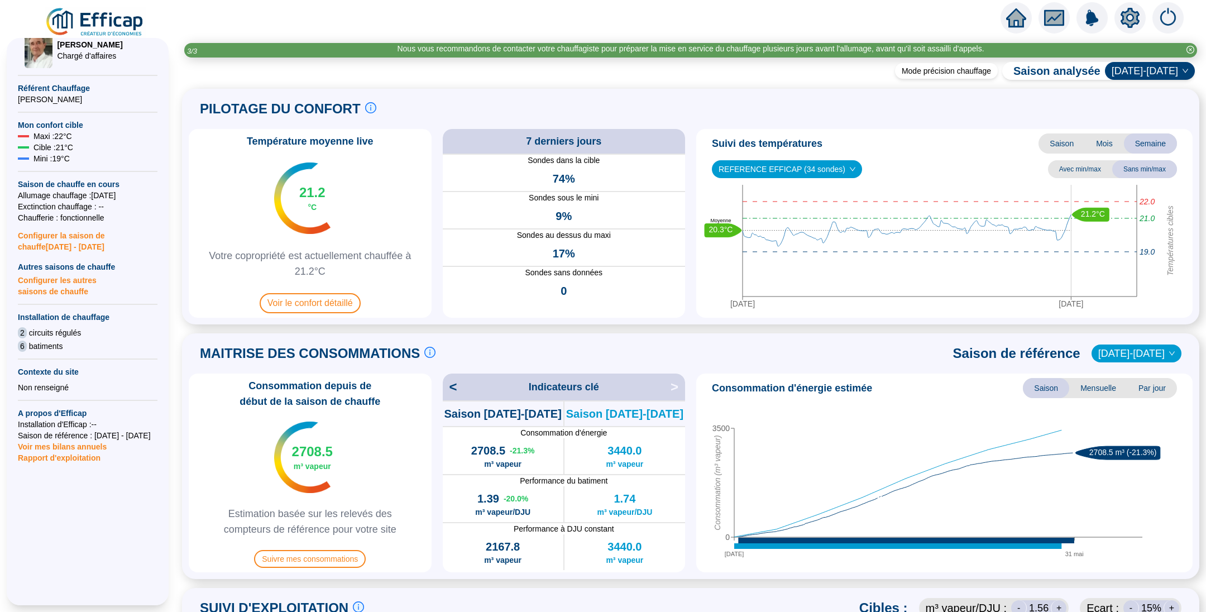
click at [1132, 17] on icon "setting" at bounding box center [1130, 18] width 20 height 20
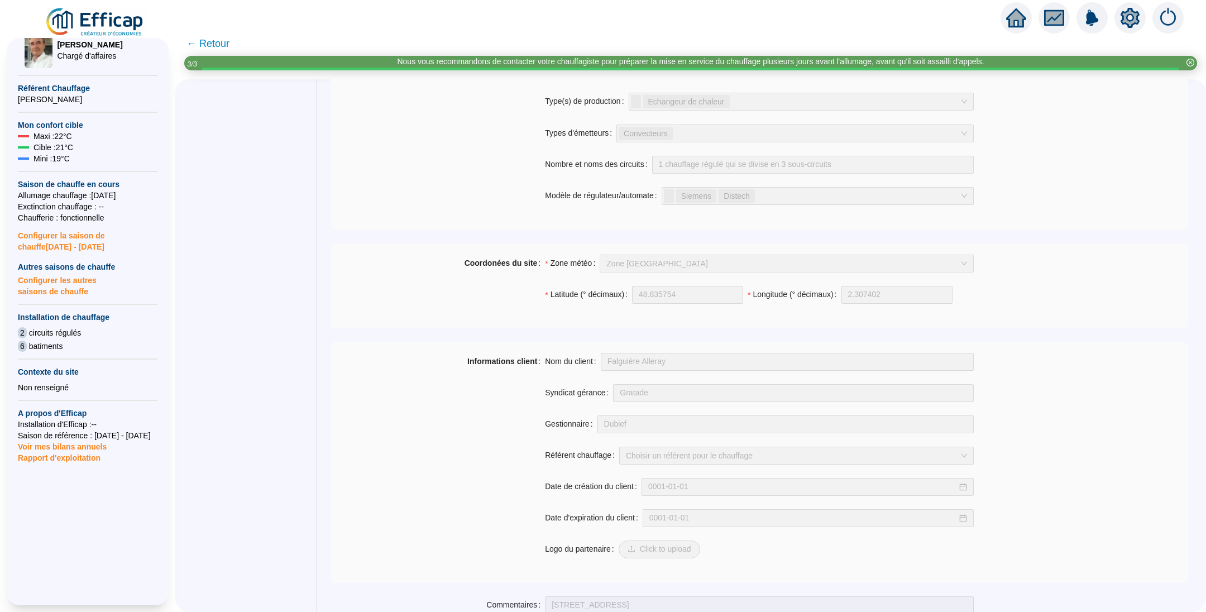
scroll to position [699, 0]
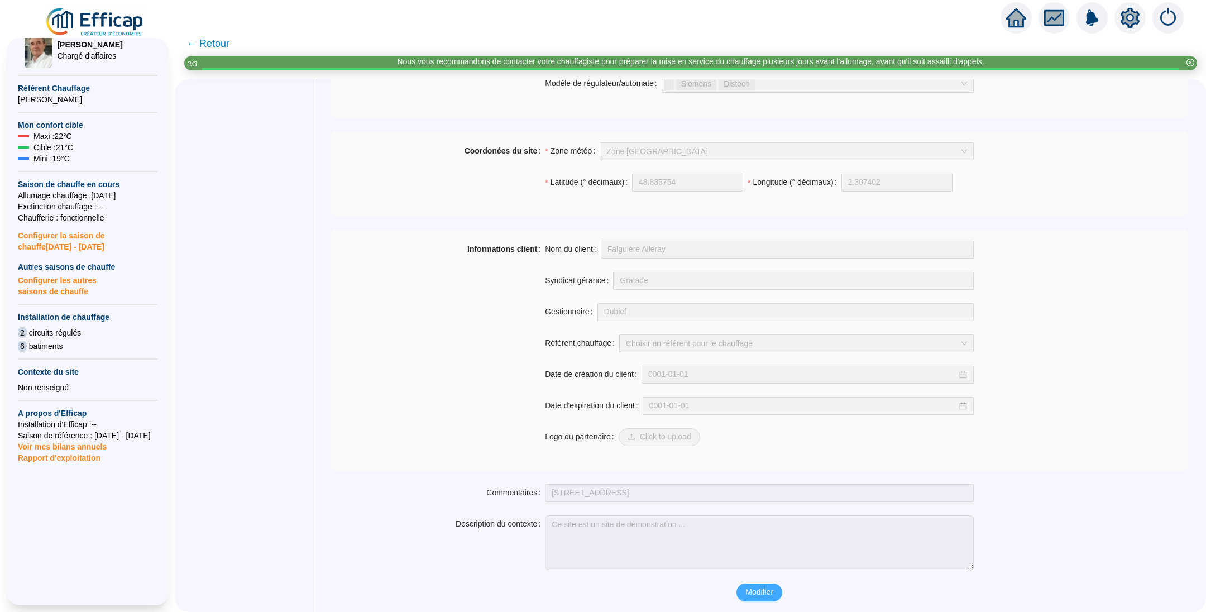
click at [747, 586] on span "Modifier" at bounding box center [760, 592] width 28 height 12
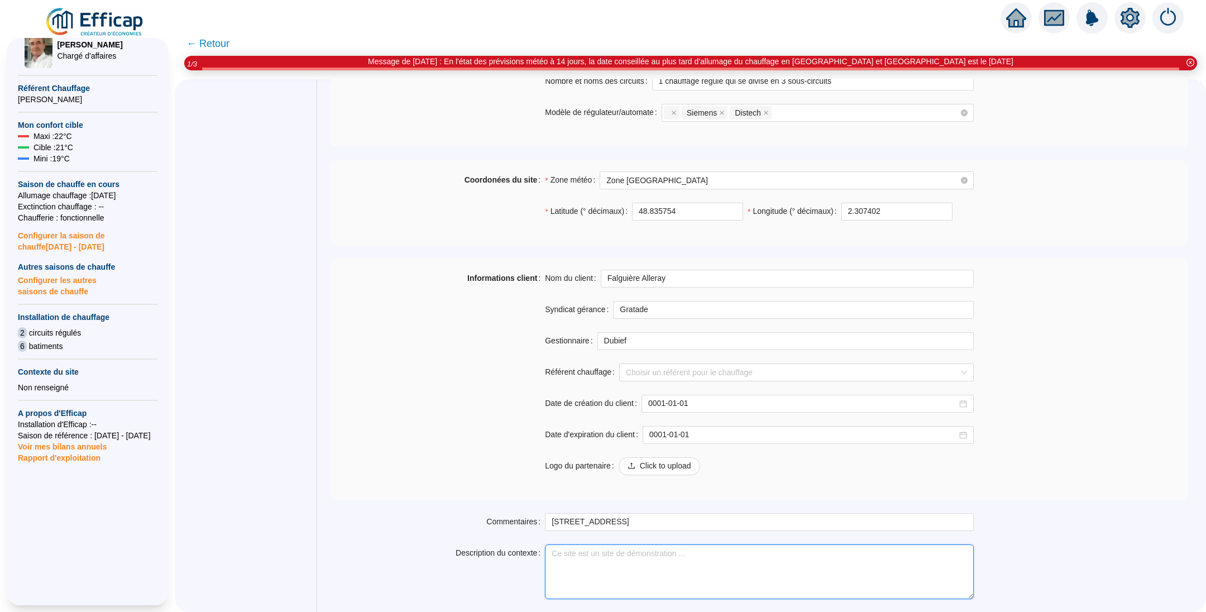
click at [680, 546] on textarea "Description du contexte" at bounding box center [759, 572] width 429 height 55
paste textarea "Suite au changement de syndic pour notre résidence, le gestionnaire pour HOMELA…"
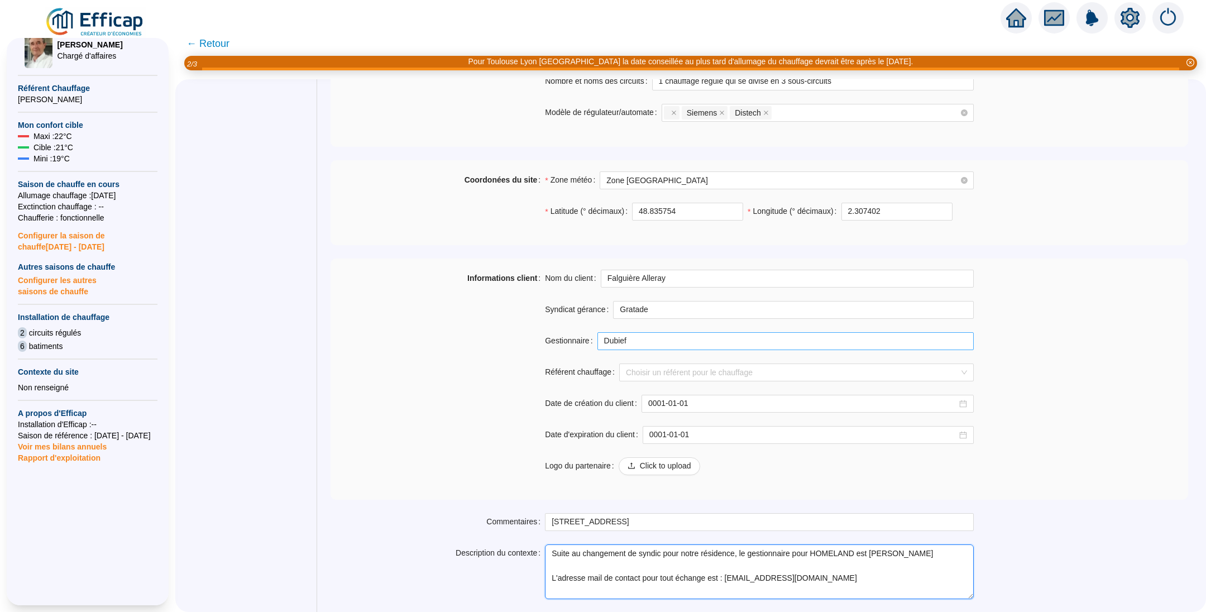
type textarea "Suite au changement de syndic pour notre résidence, le gestionnaire pour HOMELA…"
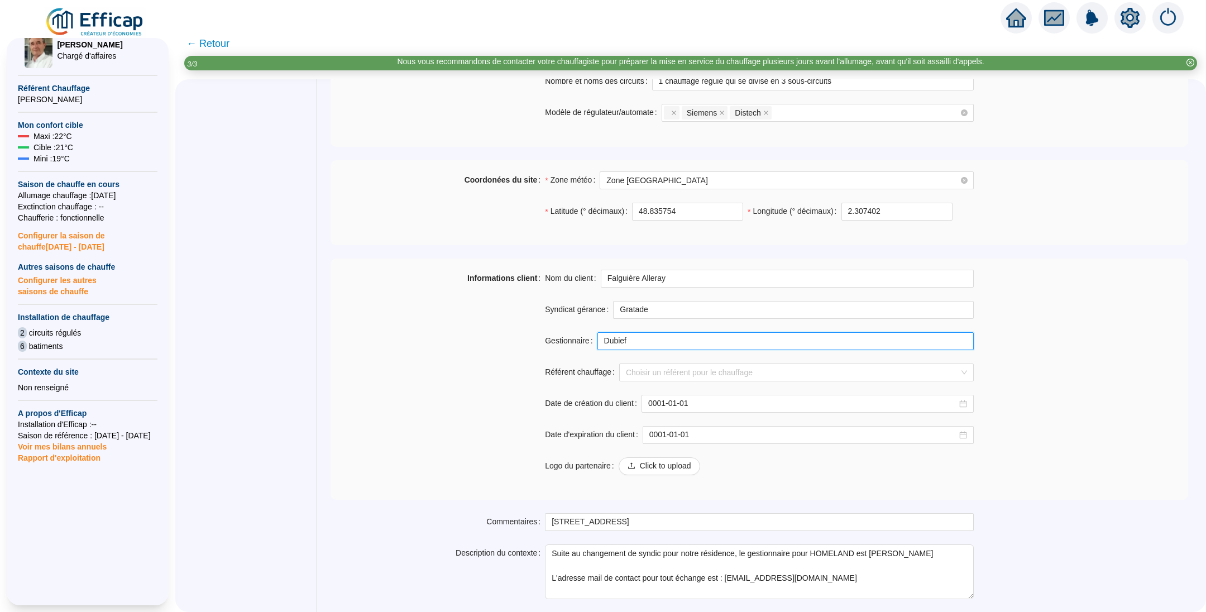
drag, startPoint x: 679, startPoint y: 342, endPoint x: 588, endPoint y: 337, distance: 91.7
click at [588, 337] on div "Gestionnaire Dubief" at bounding box center [759, 341] width 429 height 18
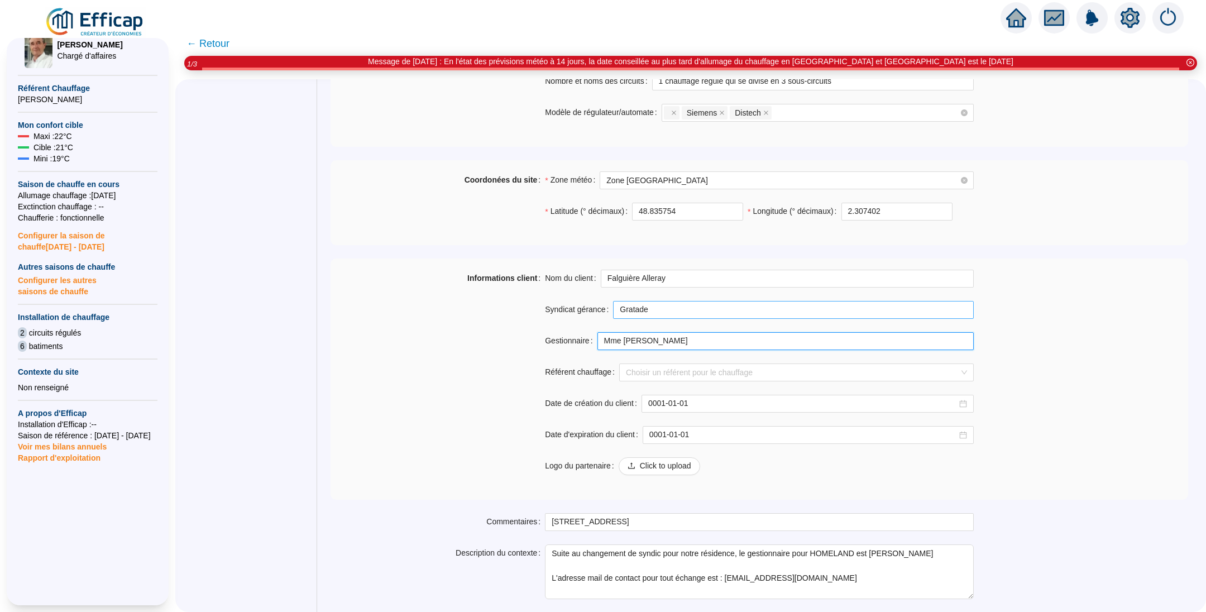
type input "Mme [PERSON_NAME]"
drag, startPoint x: 685, startPoint y: 305, endPoint x: 594, endPoint y: 308, distance: 90.5
click at [594, 307] on div "Syndicat gérance Gratade" at bounding box center [759, 310] width 429 height 18
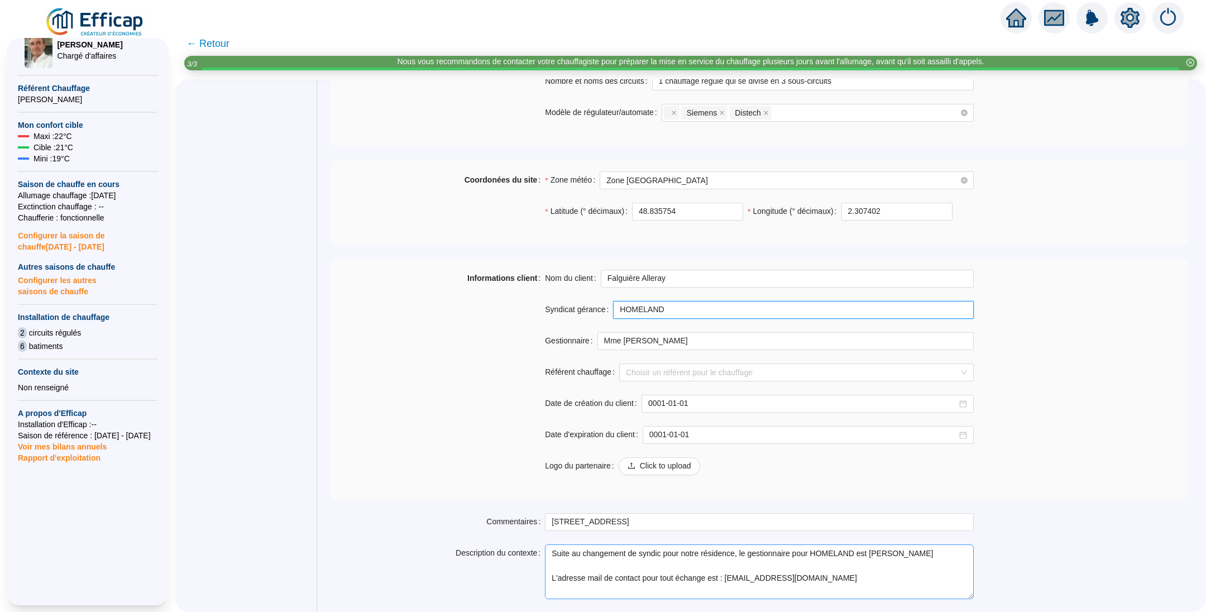
type input "HOMELAND"
drag, startPoint x: 554, startPoint y: 576, endPoint x: 834, endPoint y: 572, distance: 280.4
click at [834, 572] on textarea "Suite au changement de syndic pour notre résidence, le gestionnaire pour HOMELA…" at bounding box center [759, 572] width 429 height 55
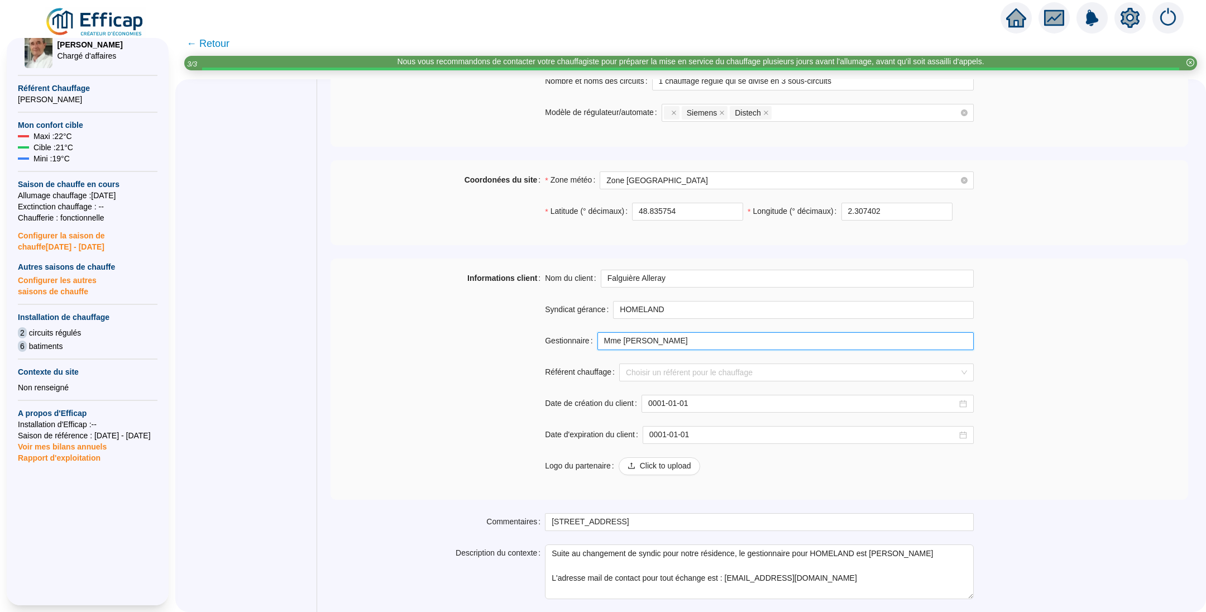
click at [751, 341] on input "Mme [PERSON_NAME]" at bounding box center [786, 341] width 377 height 18
paste input "L'adresse mail de contact pour tout échange est : [EMAIL_ADDRESS][DOMAIN_NAME]"
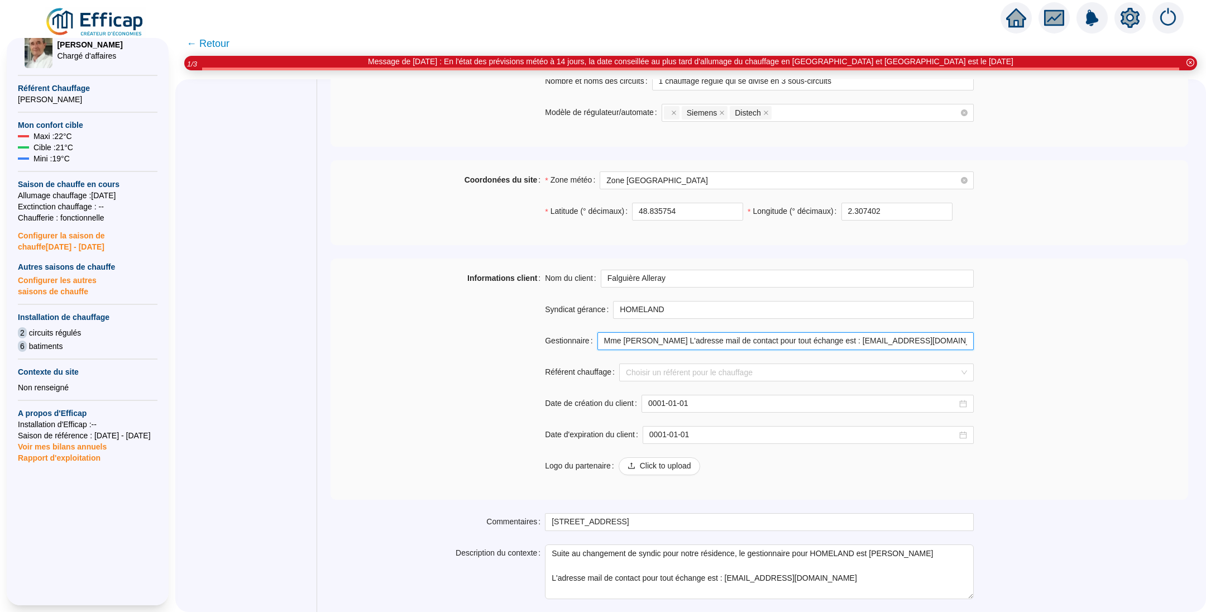
drag, startPoint x: 682, startPoint y: 342, endPoint x: 724, endPoint y: 342, distance: 42.4
click at [717, 341] on input "Mme [PERSON_NAME] L'adresse mail de contact pour tout échange est : [EMAIL_ADDR…" at bounding box center [786, 341] width 377 height 18
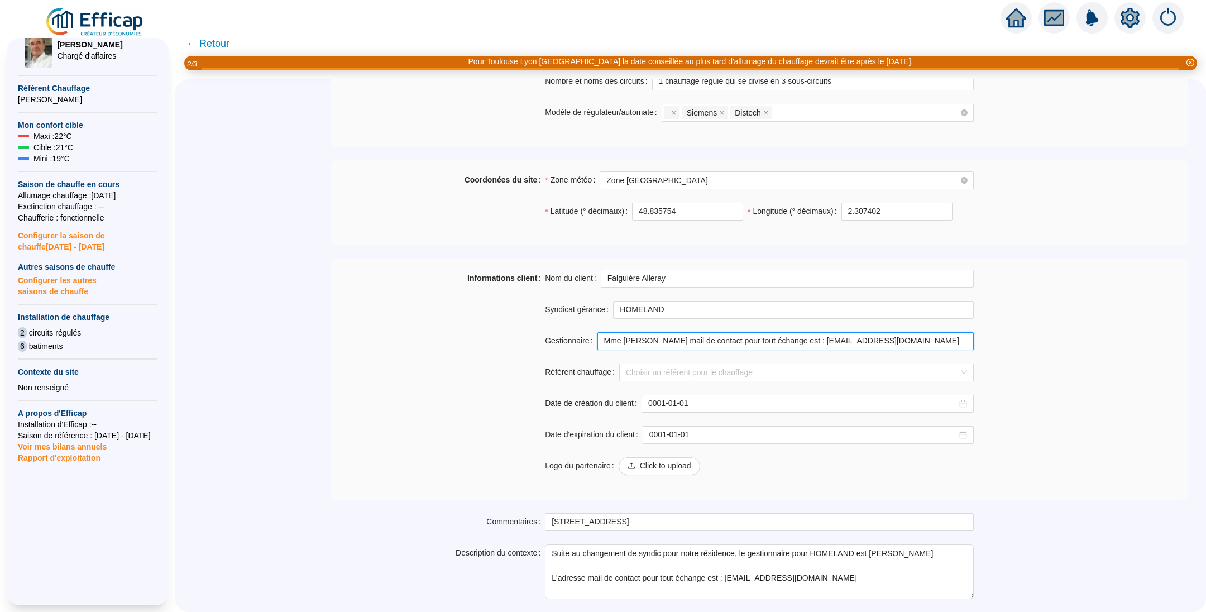
drag, startPoint x: 700, startPoint y: 343, endPoint x: 738, endPoint y: 342, distance: 38.0
click at [738, 342] on input "Mme [PERSON_NAME] mail de contact pour tout échange est : [EMAIL_ADDRESS][DOMAI…" at bounding box center [786, 341] width 377 height 18
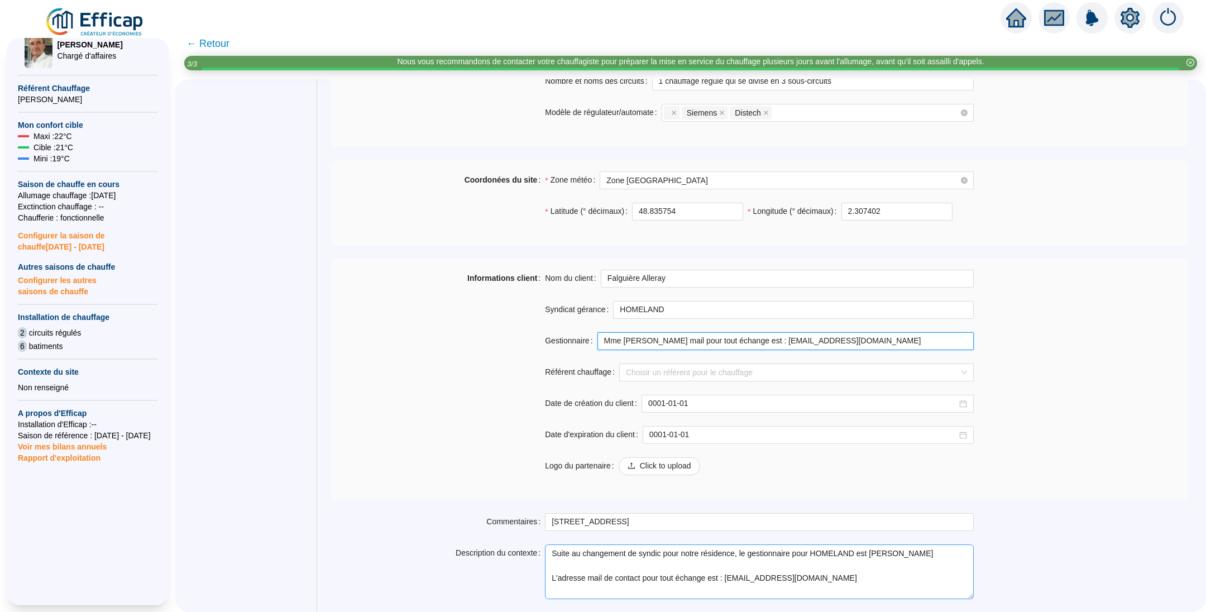
type input "Mme [PERSON_NAME] mail pour tout échange est : [EMAIL_ADDRESS][DOMAIN_NAME]"
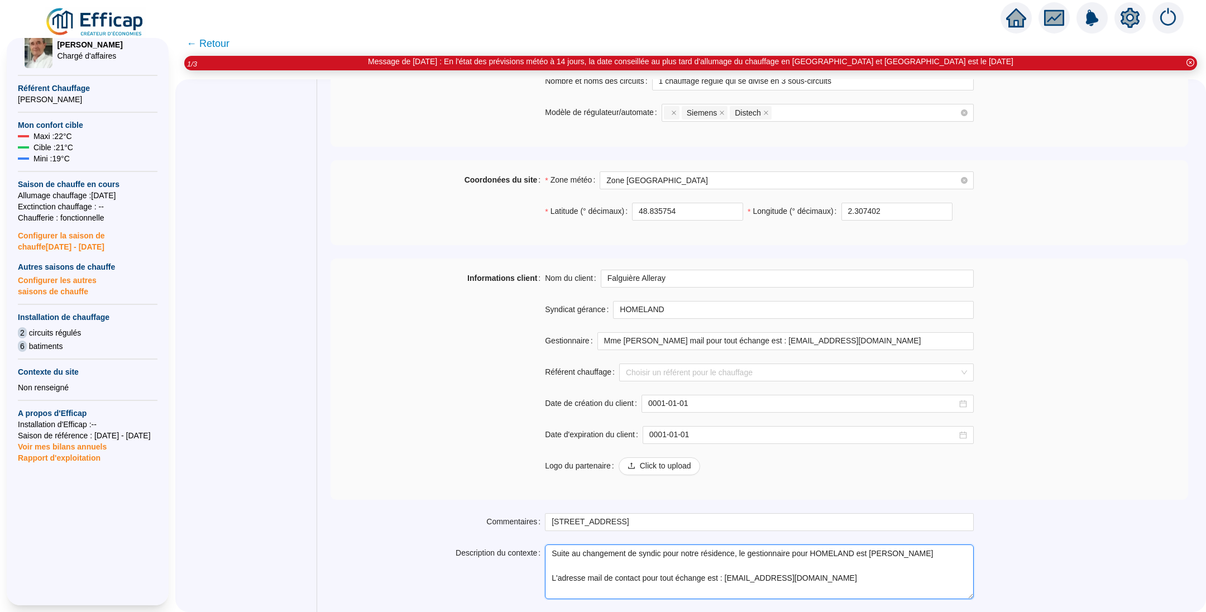
drag, startPoint x: 556, startPoint y: 554, endPoint x: 900, endPoint y: 583, distance: 345.3
click at [900, 583] on textarea "Suite au changement de syndic pour notre résidence, le gestionnaire pour HOMELA…" at bounding box center [759, 572] width 429 height 55
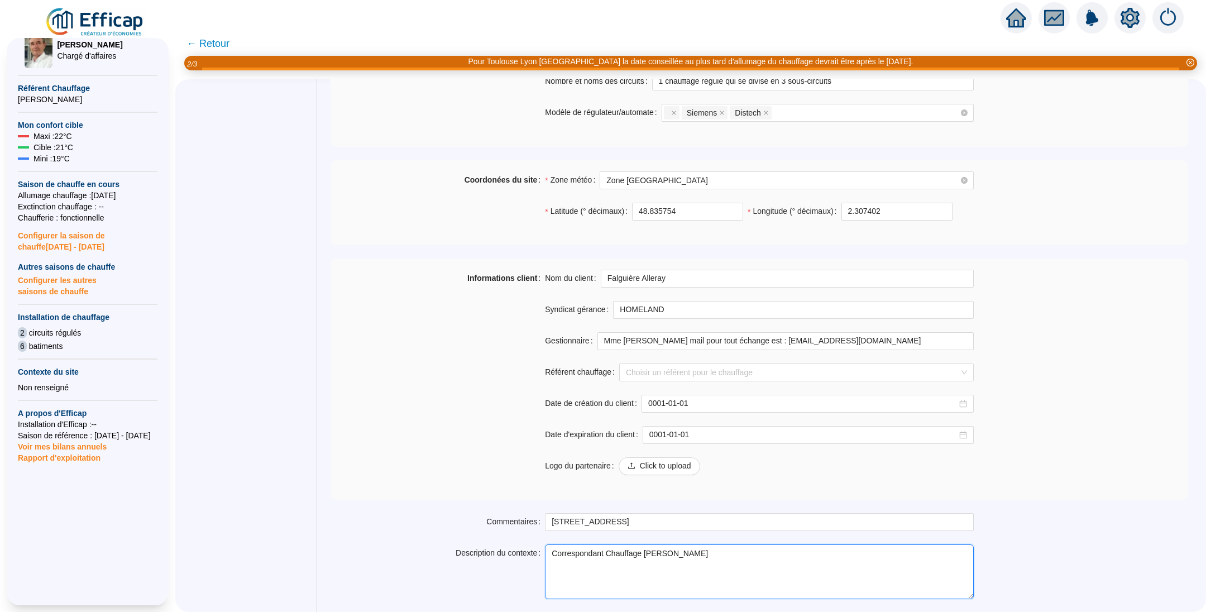
click at [715, 556] on textarea "Correspondant Chauffage [PERSON_NAME]" at bounding box center [759, 572] width 429 height 55
paste textarea "[PERSON_NAME][EMAIL_ADDRESS][DOMAIN_NAME]"
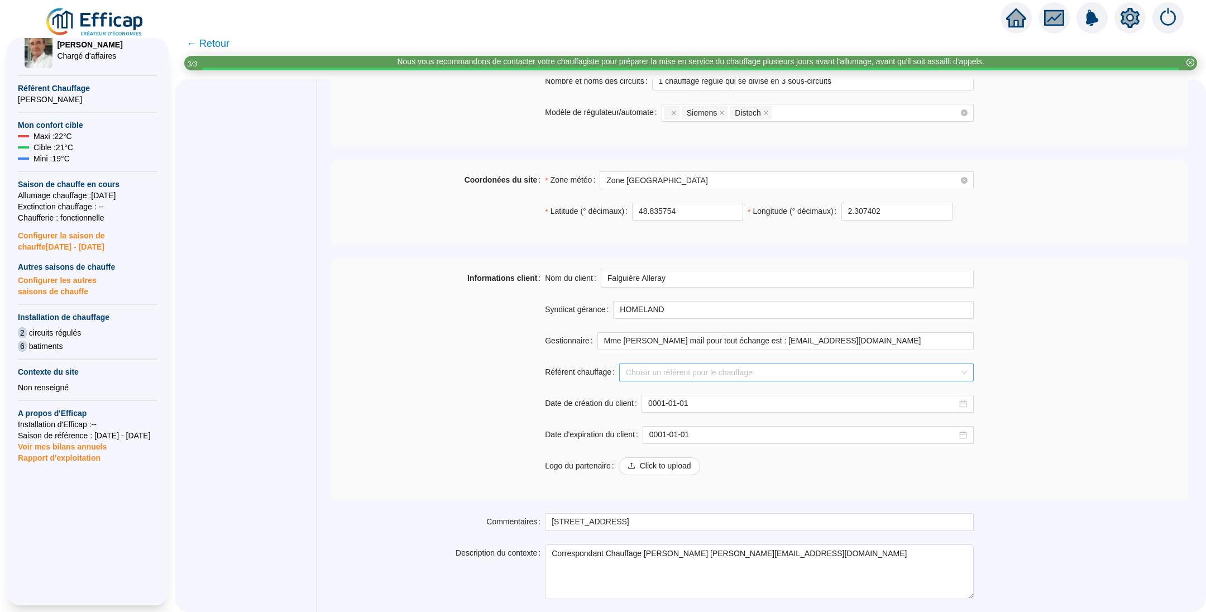
click at [702, 367] on input "Référent chauffage" at bounding box center [791, 372] width 331 height 17
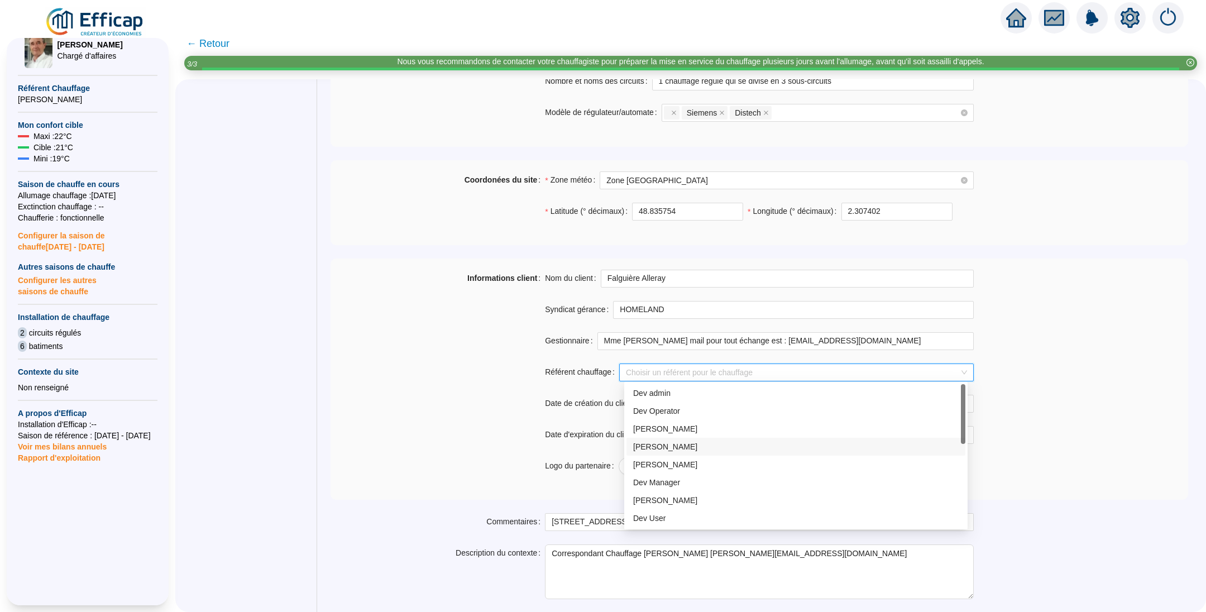
scroll to position [168, 0]
click at [662, 491] on div "[PERSON_NAME]" at bounding box center [796, 494] width 326 height 12
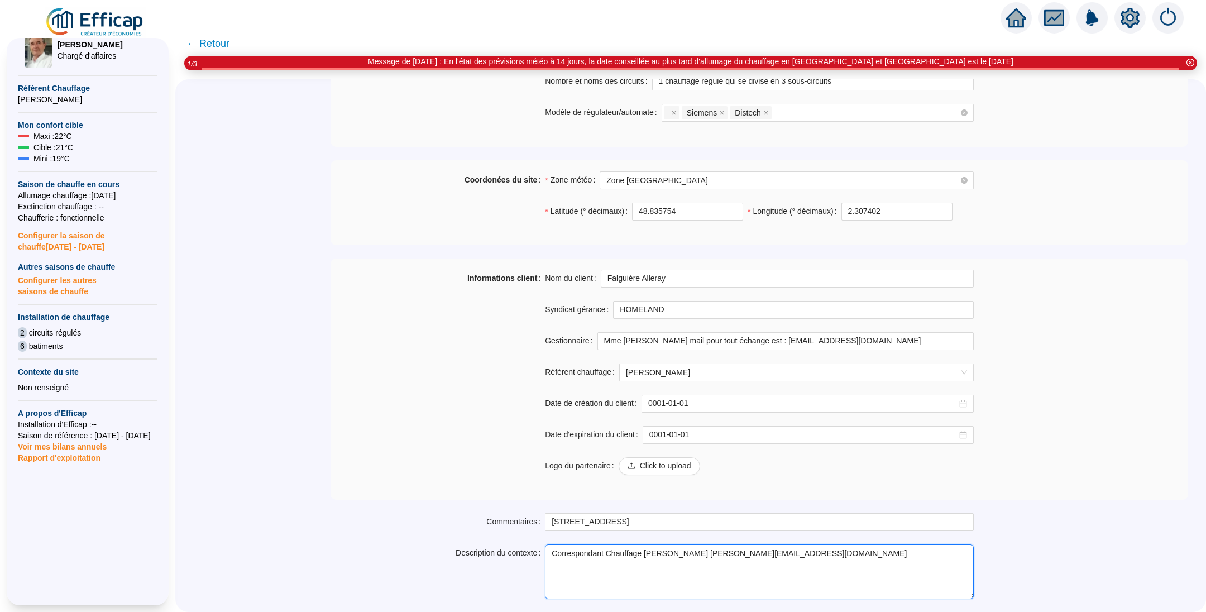
click at [814, 548] on textarea "Correspondant Chauffage [PERSON_NAME] [PERSON_NAME][EMAIL_ADDRESS][DOMAIN_NAME]" at bounding box center [759, 572] width 429 height 55
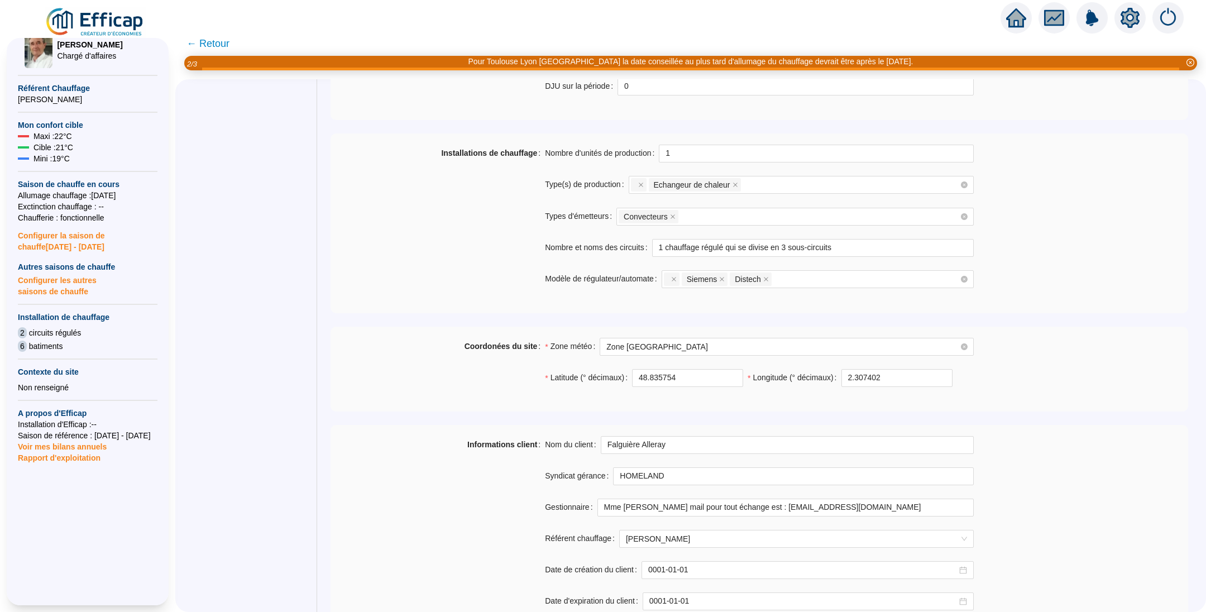
scroll to position [447, 0]
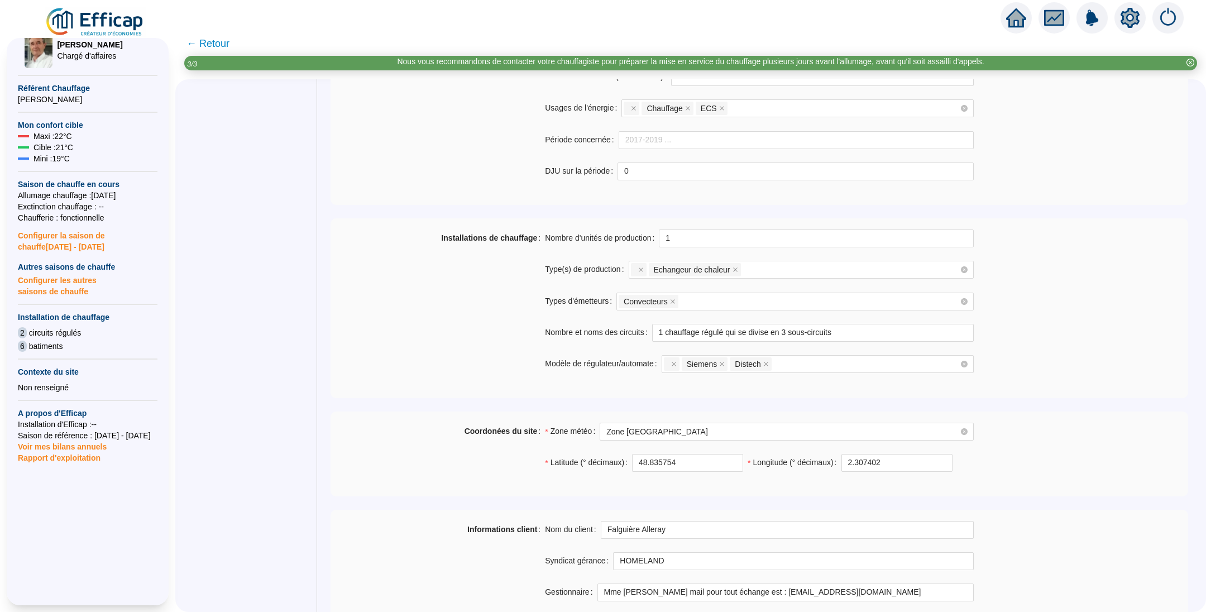
type textarea "Correspondant Chauffage [PERSON_NAME] [PERSON_NAME][EMAIL_ADDRESS][DOMAIN_NAME]"
click at [94, 50] on span "[PERSON_NAME]" at bounding box center [89, 44] width 65 height 11
click at [41, 54] on img at bounding box center [39, 50] width 28 height 36
click at [51, 84] on span "Référent Chauffage" at bounding box center [88, 88] width 140 height 11
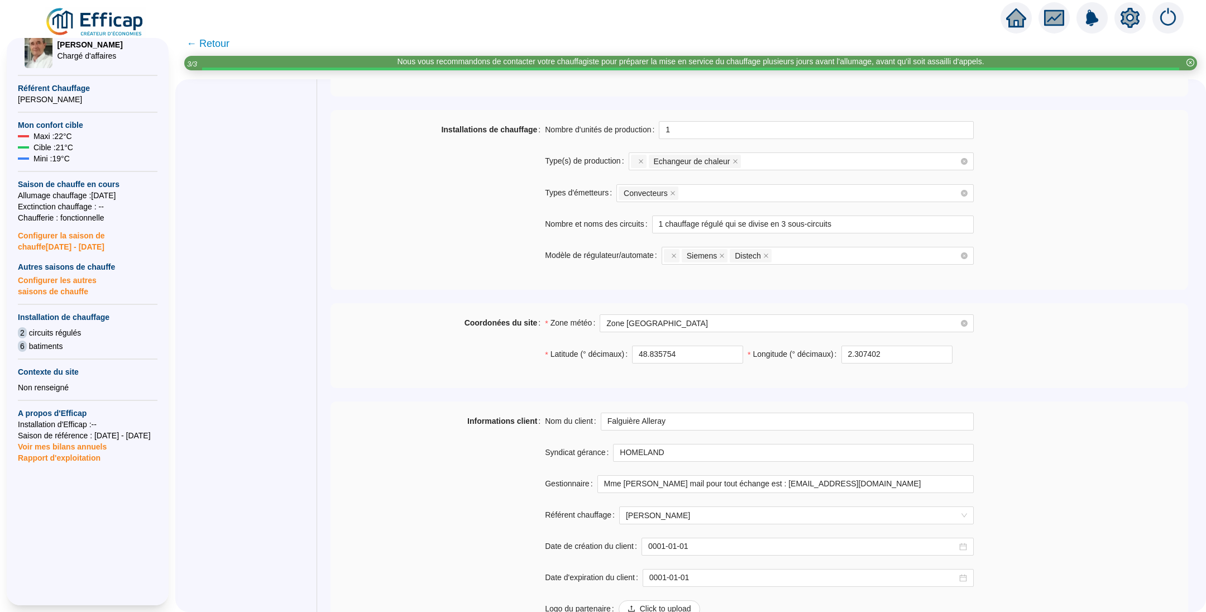
scroll to position [615, 0]
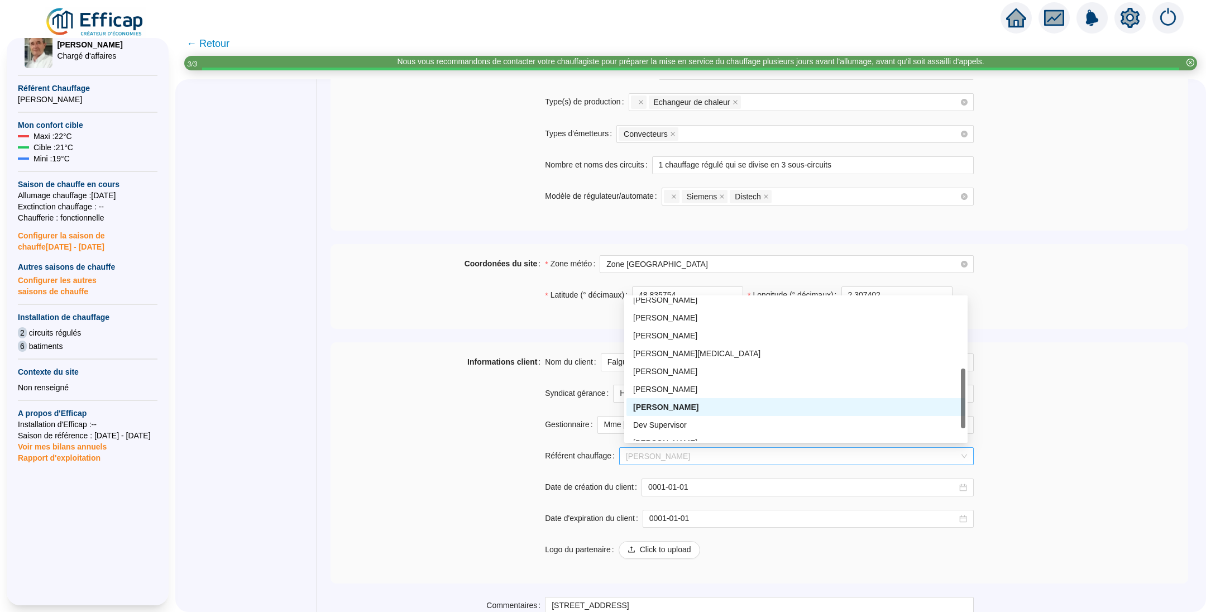
click at [693, 454] on span "[PERSON_NAME]" at bounding box center [796, 456] width 341 height 17
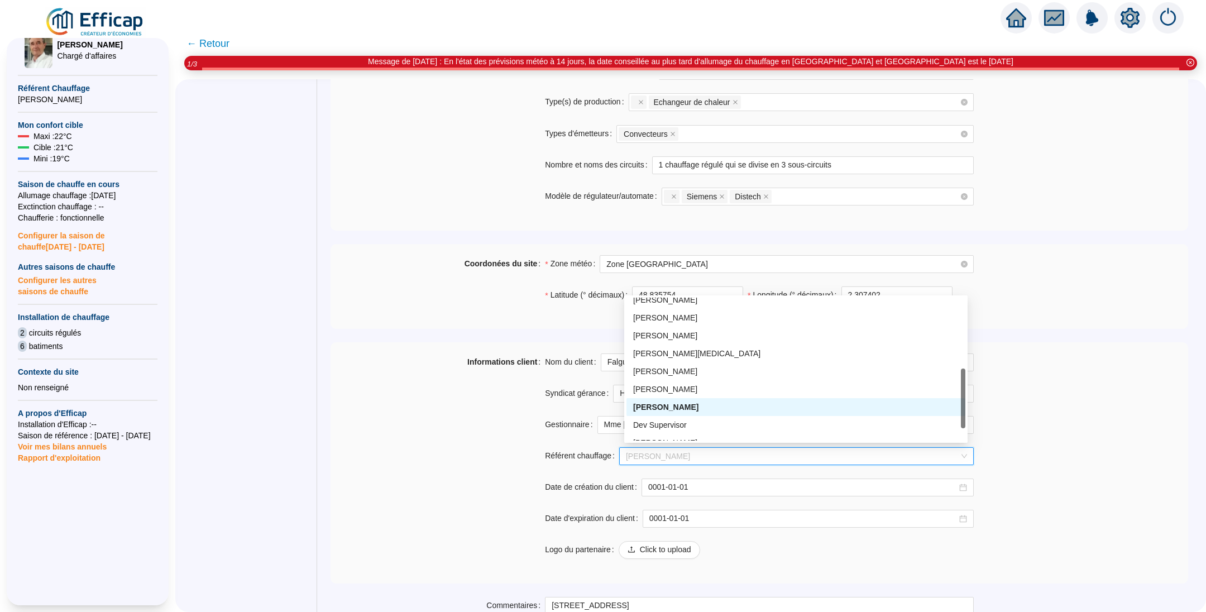
click at [695, 403] on div "[PERSON_NAME]" at bounding box center [796, 408] width 326 height 12
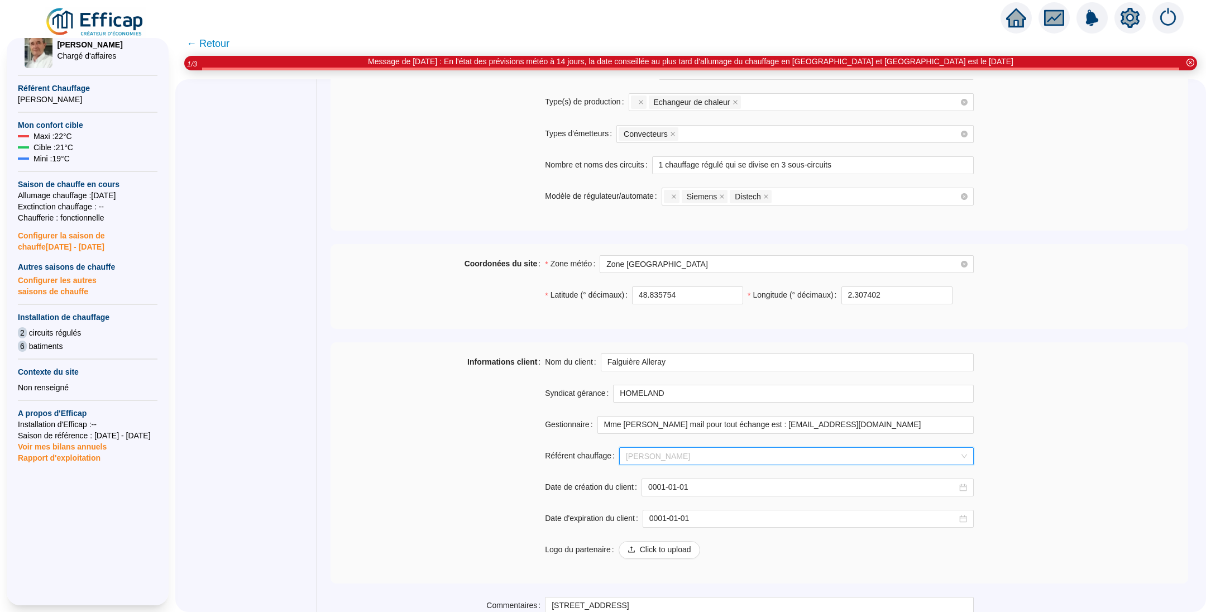
click at [696, 452] on span "[PERSON_NAME]" at bounding box center [796, 456] width 341 height 17
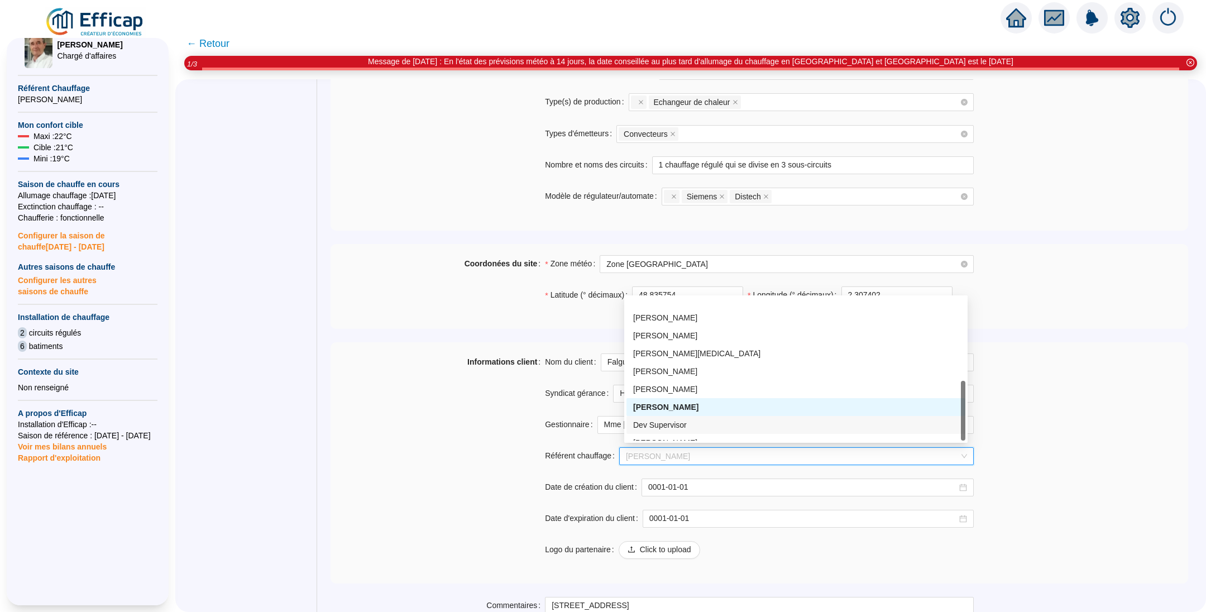
scroll to position [196, 0]
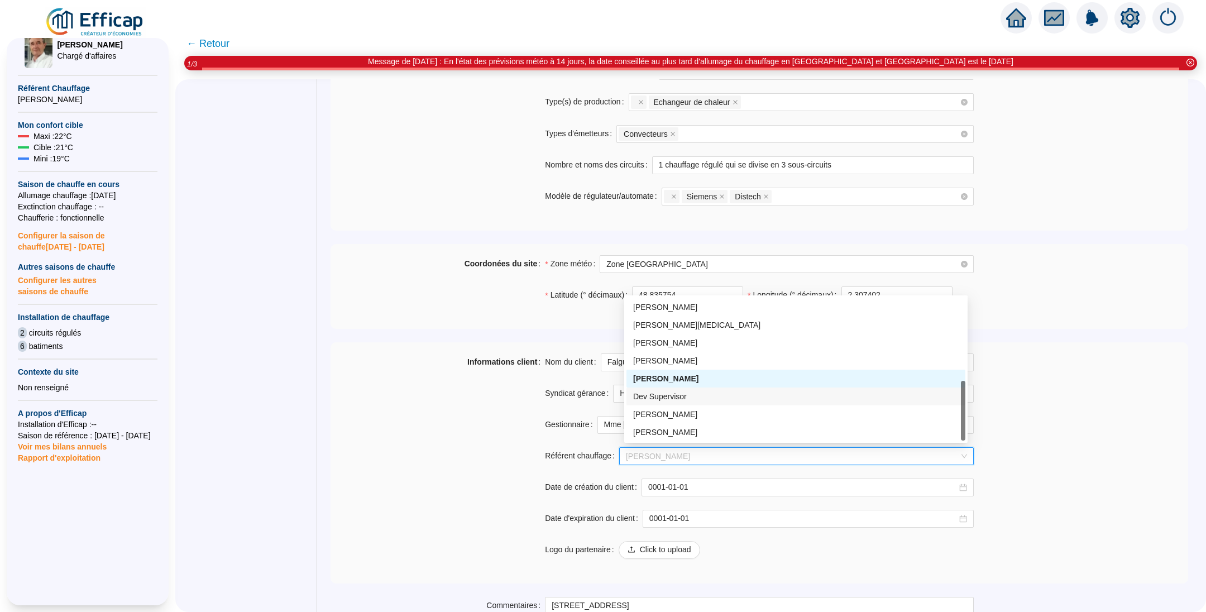
click at [361, 407] on div "Informations client" at bounding box center [438, 463] width 214 height 219
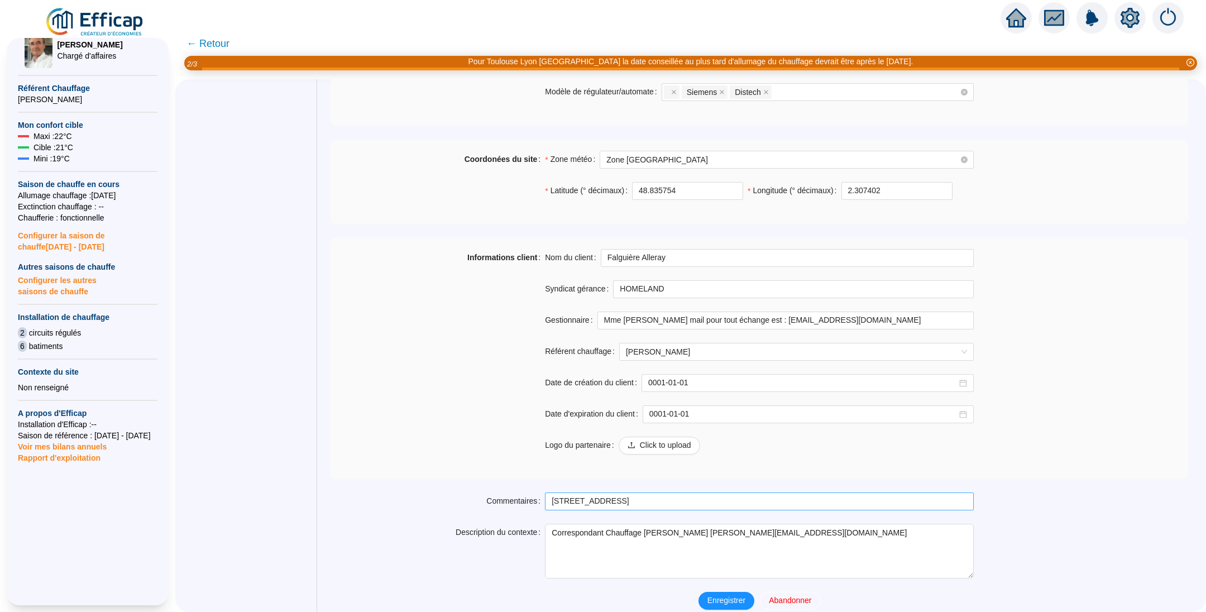
scroll to position [728, 0]
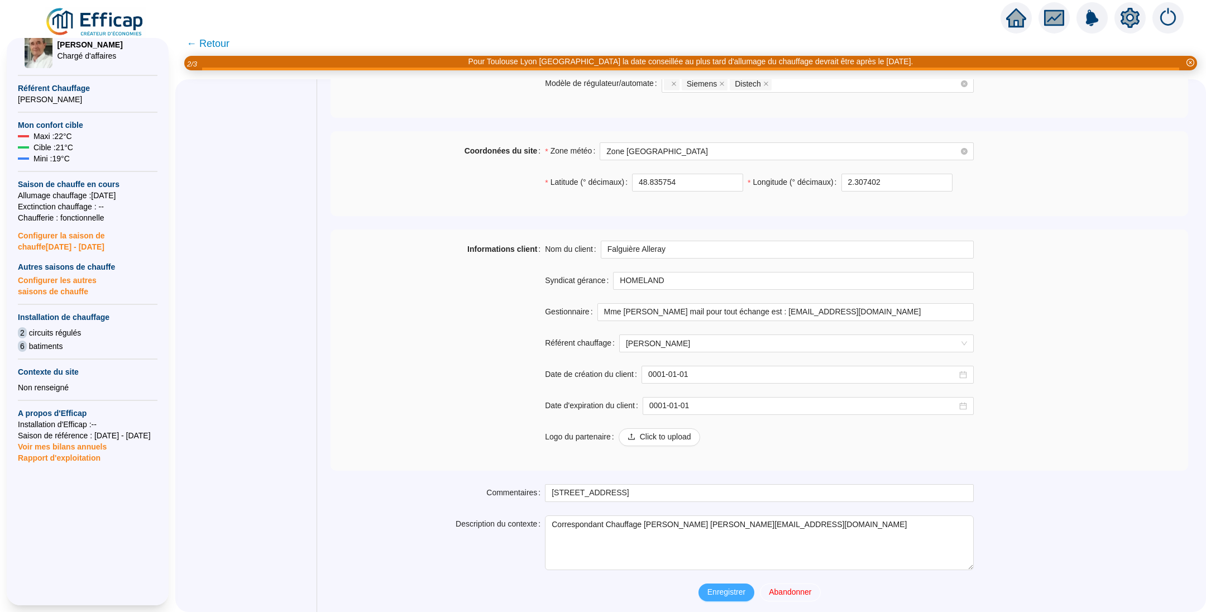
click at [729, 587] on span "Enregistrer" at bounding box center [727, 592] width 38 height 12
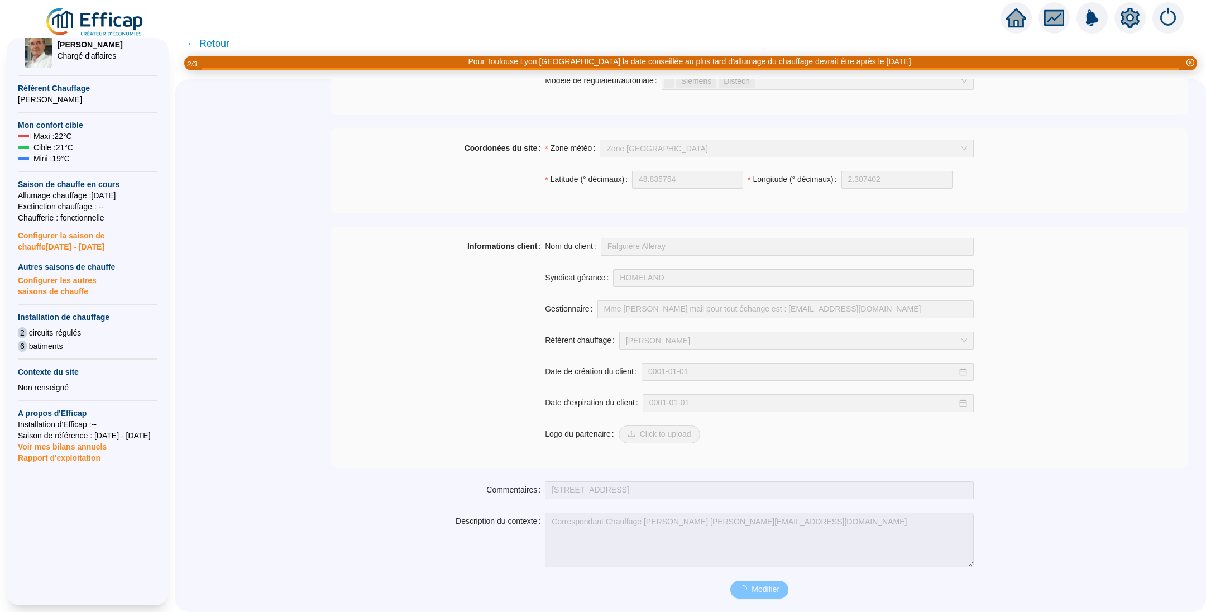
scroll to position [699, 0]
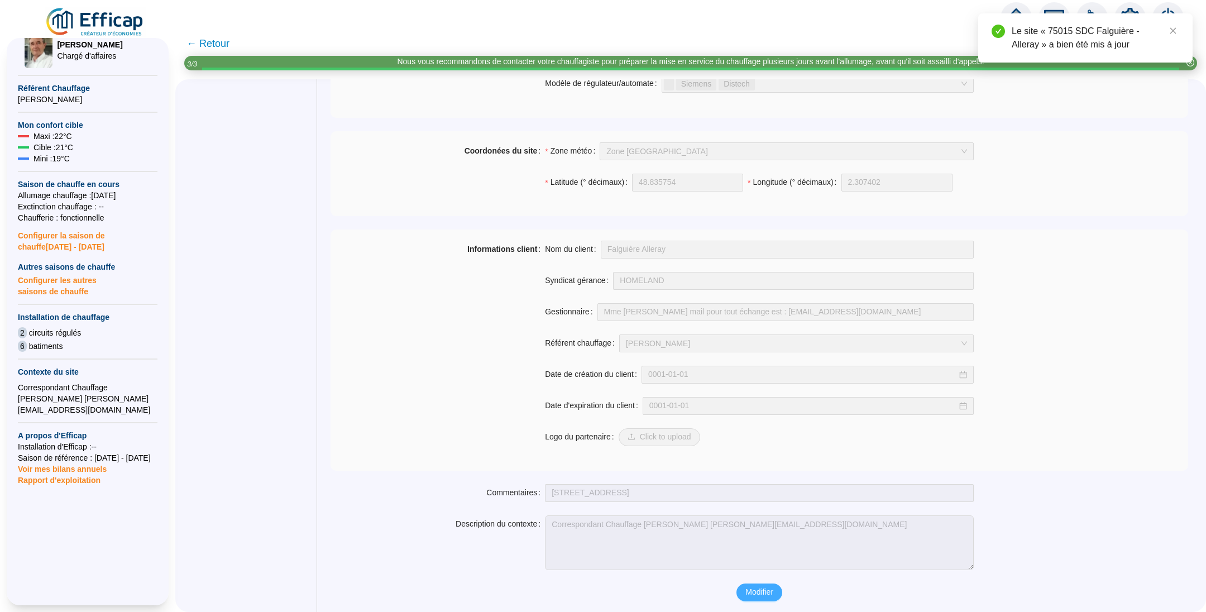
click at [764, 595] on span "Modifier" at bounding box center [760, 592] width 28 height 12
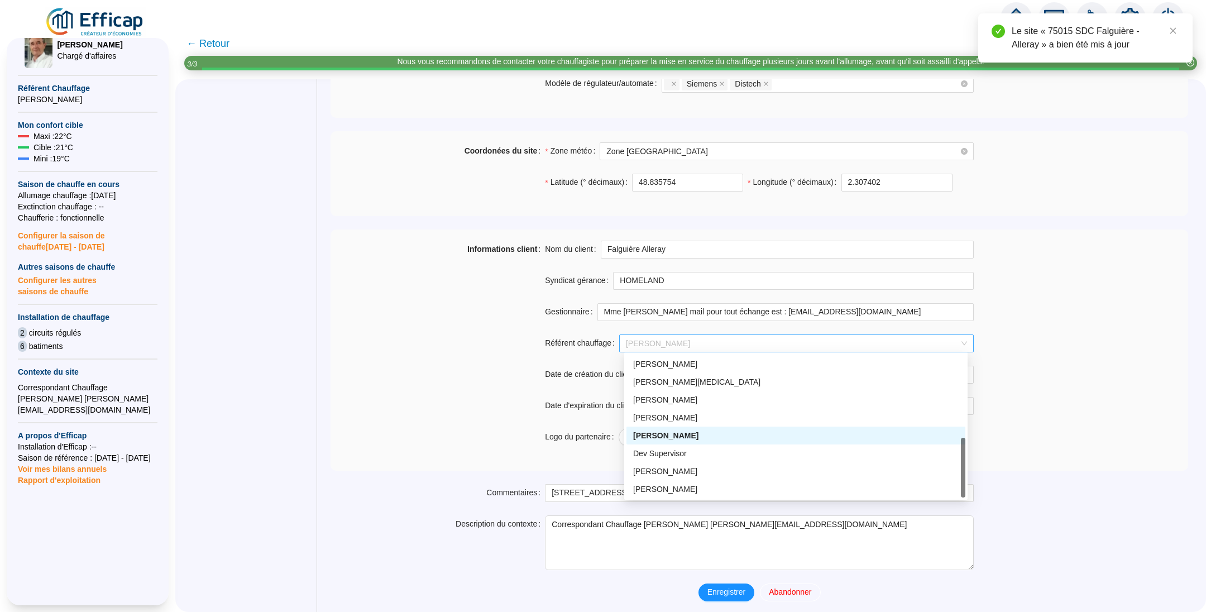
click at [667, 338] on span "[PERSON_NAME]" at bounding box center [796, 343] width 341 height 17
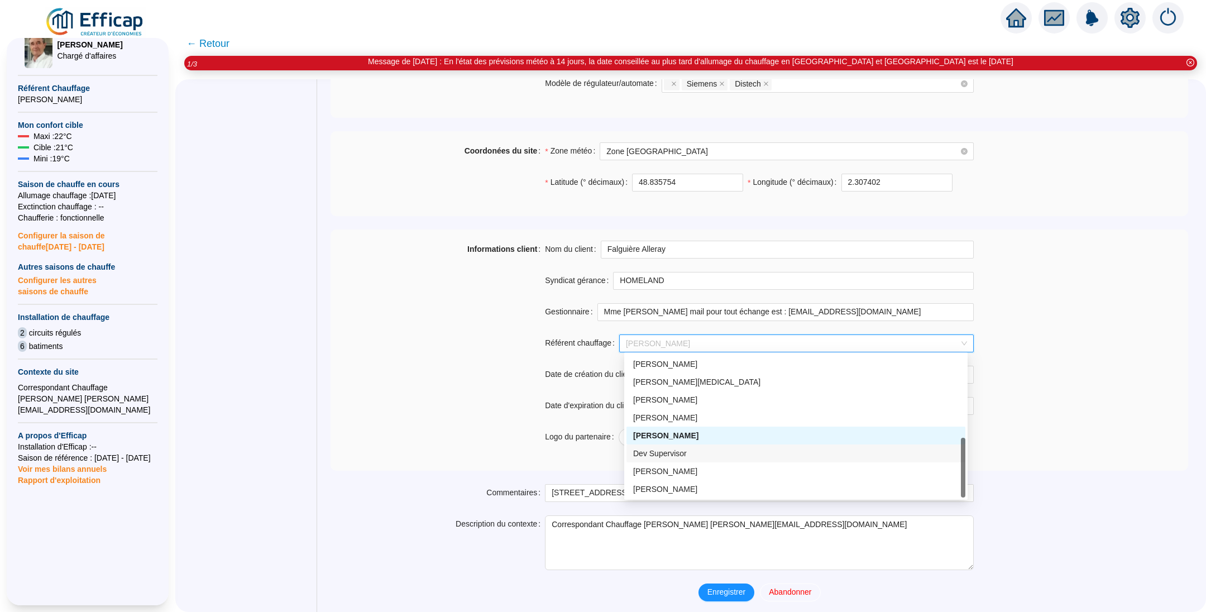
scroll to position [28, 0]
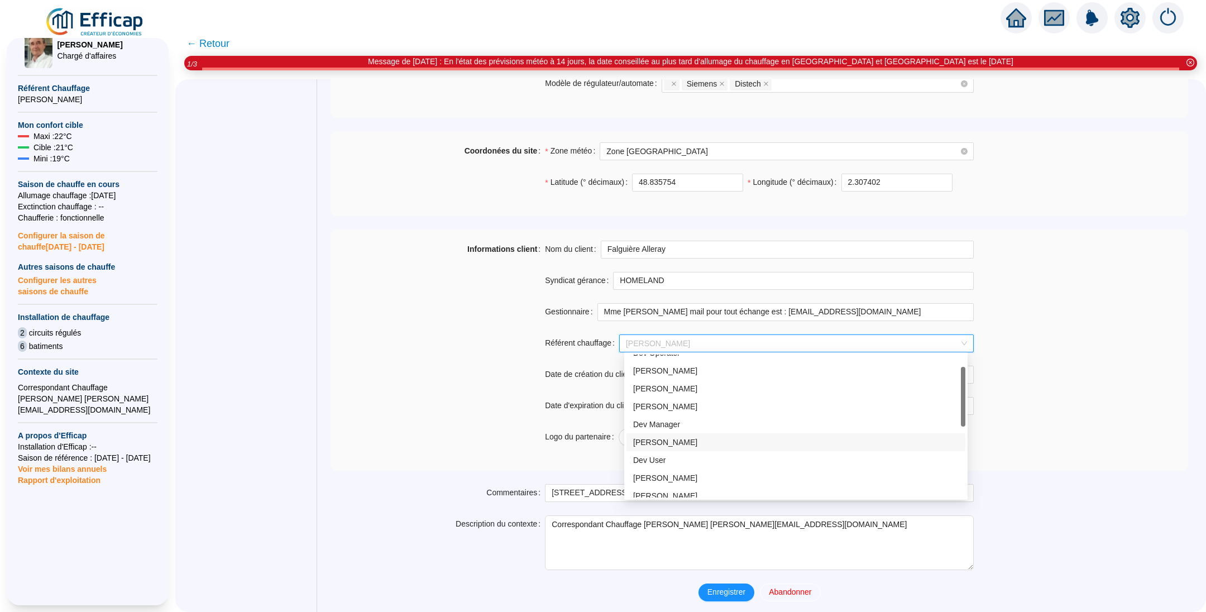
click at [660, 437] on div "[PERSON_NAME]" at bounding box center [796, 443] width 326 height 12
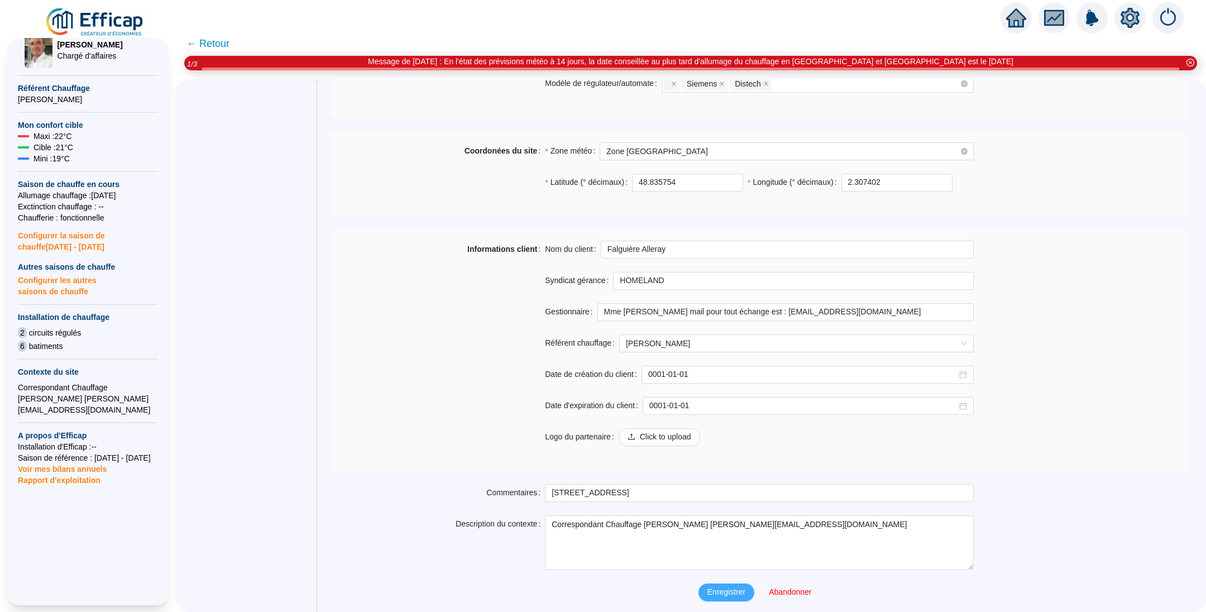
click at [731, 586] on span "Enregistrer" at bounding box center [727, 592] width 38 height 12
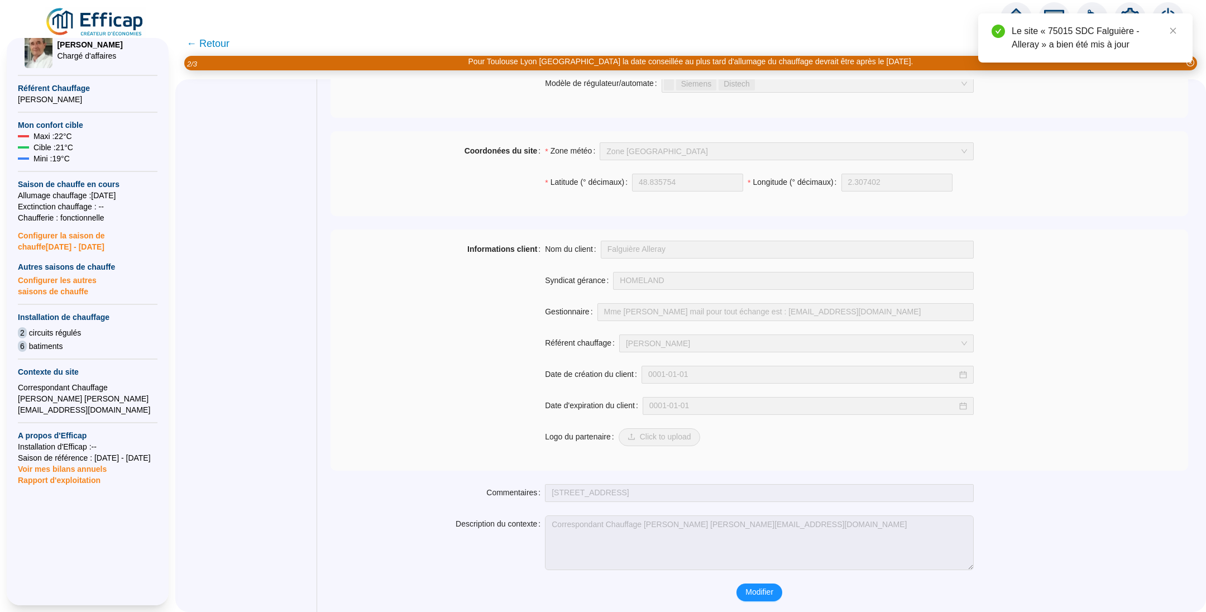
scroll to position [0, 0]
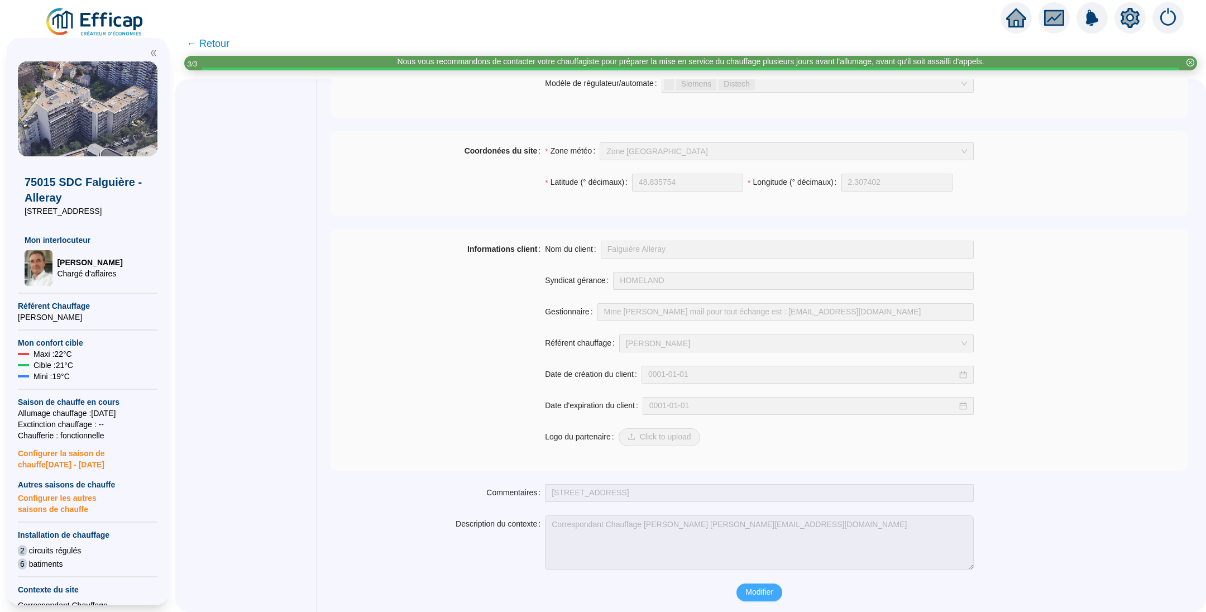
drag, startPoint x: 754, startPoint y: 590, endPoint x: 742, endPoint y: 548, distance: 44.2
click at [754, 590] on span "Modifier" at bounding box center [760, 592] width 28 height 12
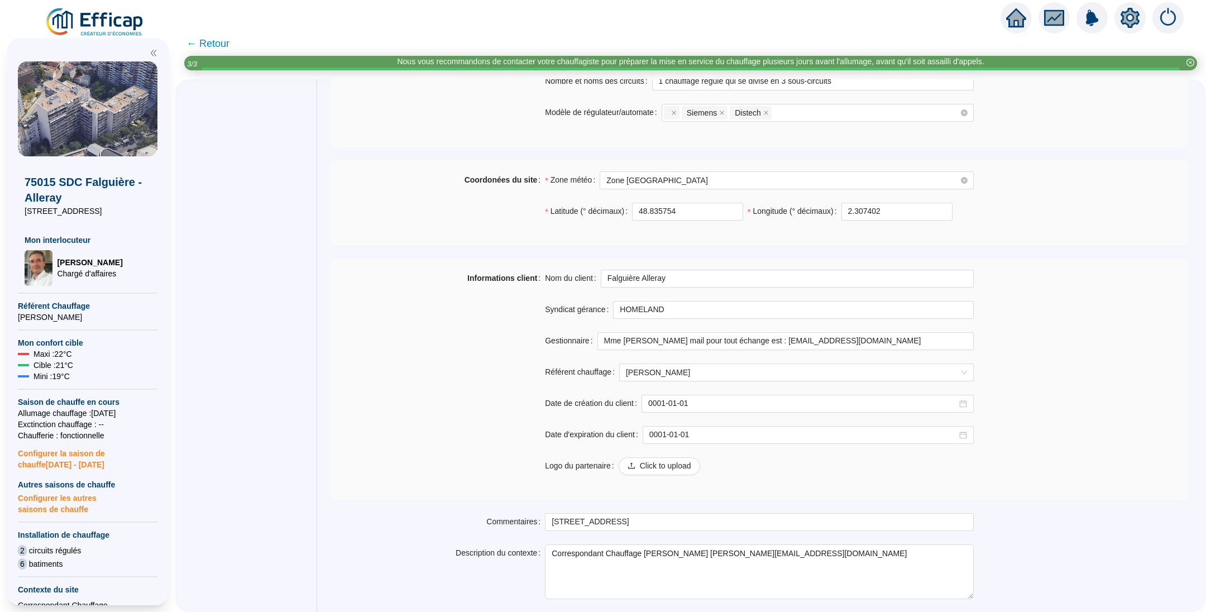
scroll to position [728, 0]
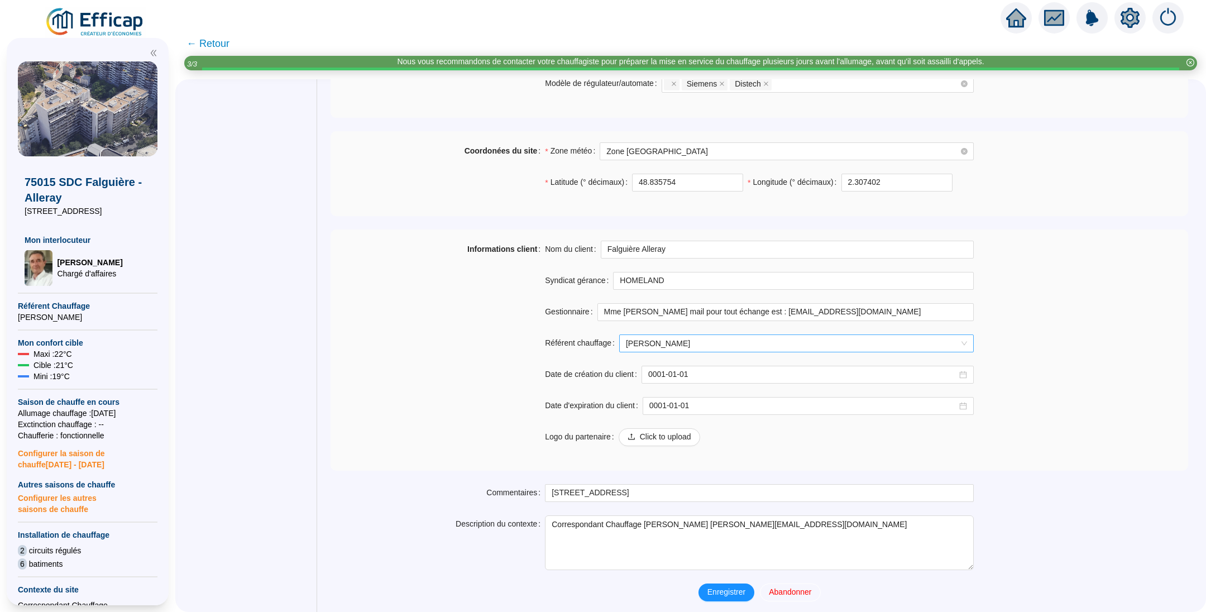
click at [641, 340] on span "[PERSON_NAME]" at bounding box center [796, 343] width 341 height 17
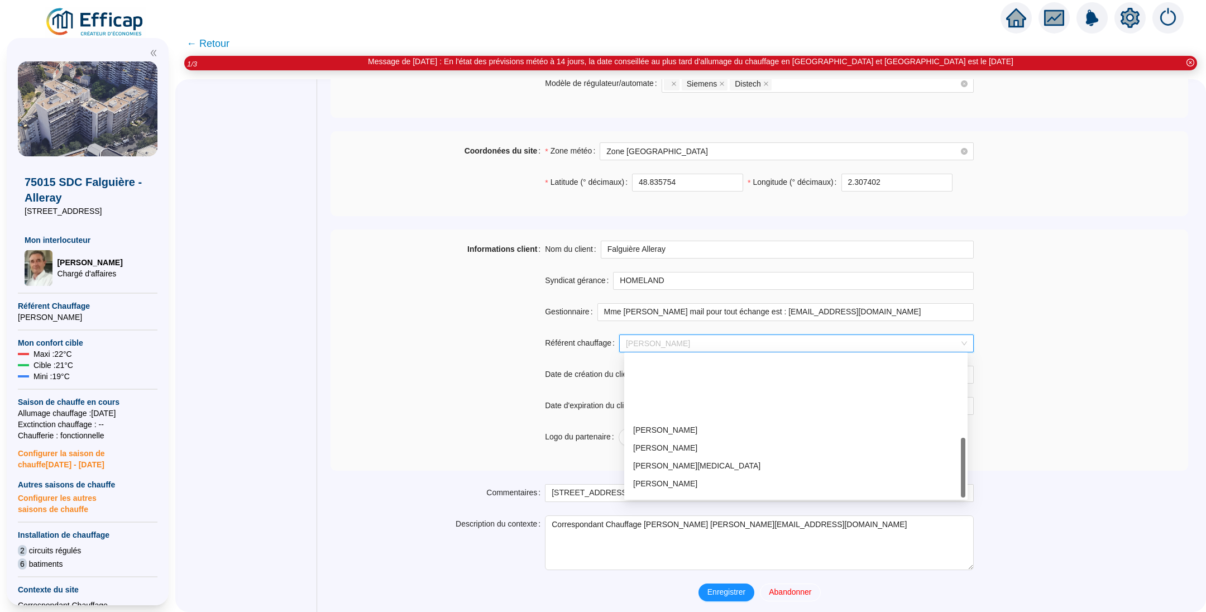
scroll to position [196, 0]
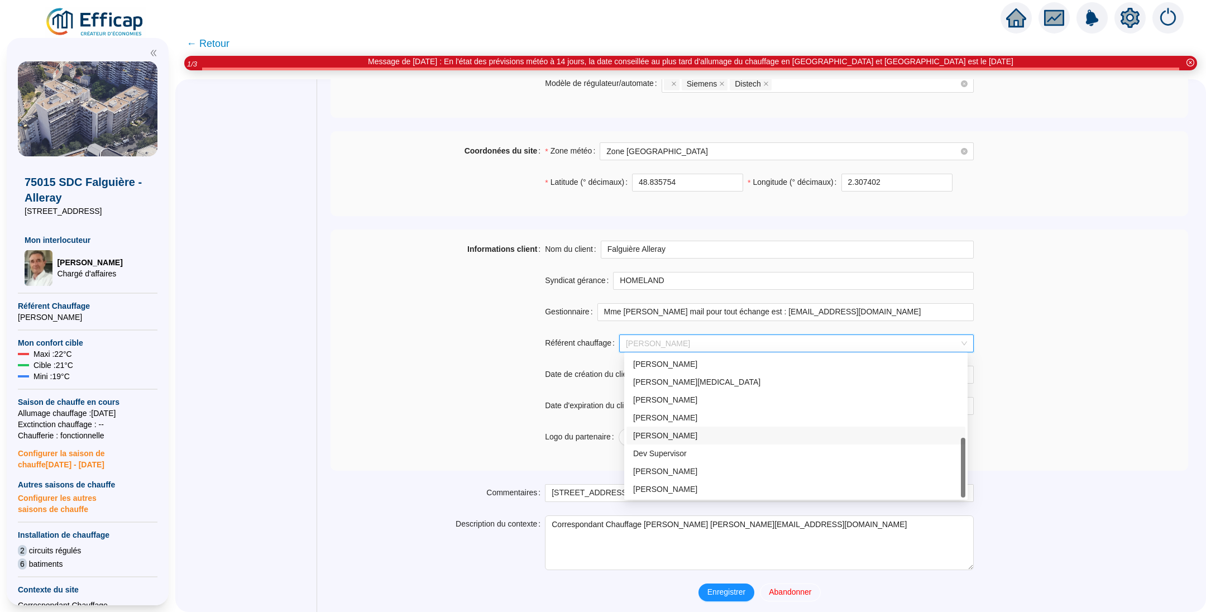
click at [652, 432] on div "[PERSON_NAME]" at bounding box center [796, 436] width 326 height 12
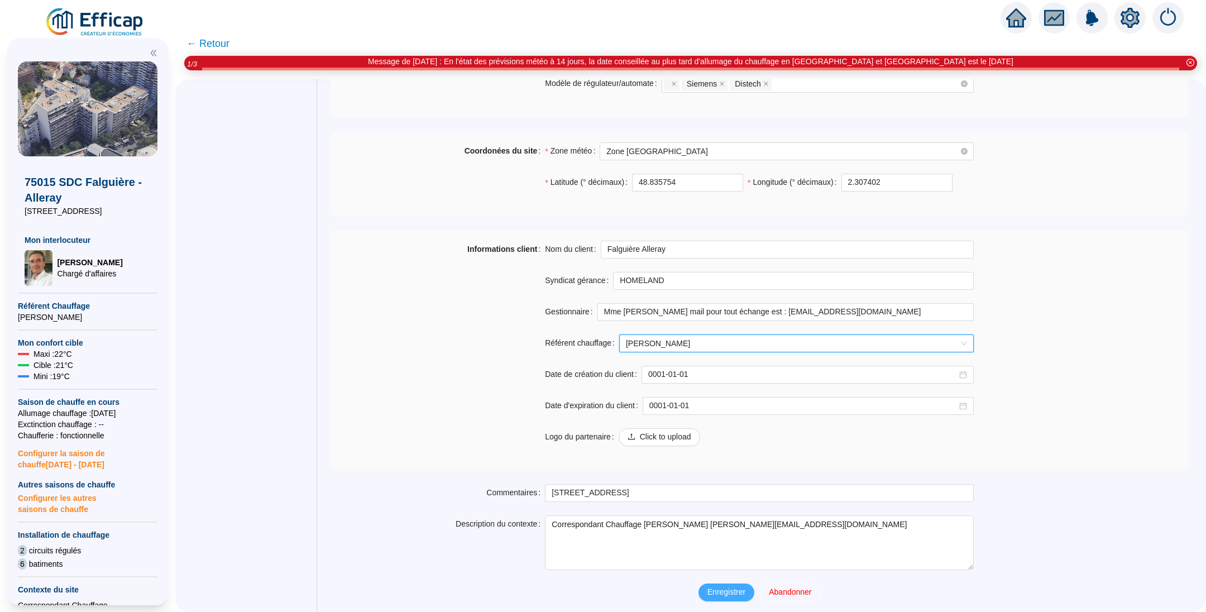
click at [718, 586] on span "Enregistrer" at bounding box center [727, 592] width 38 height 12
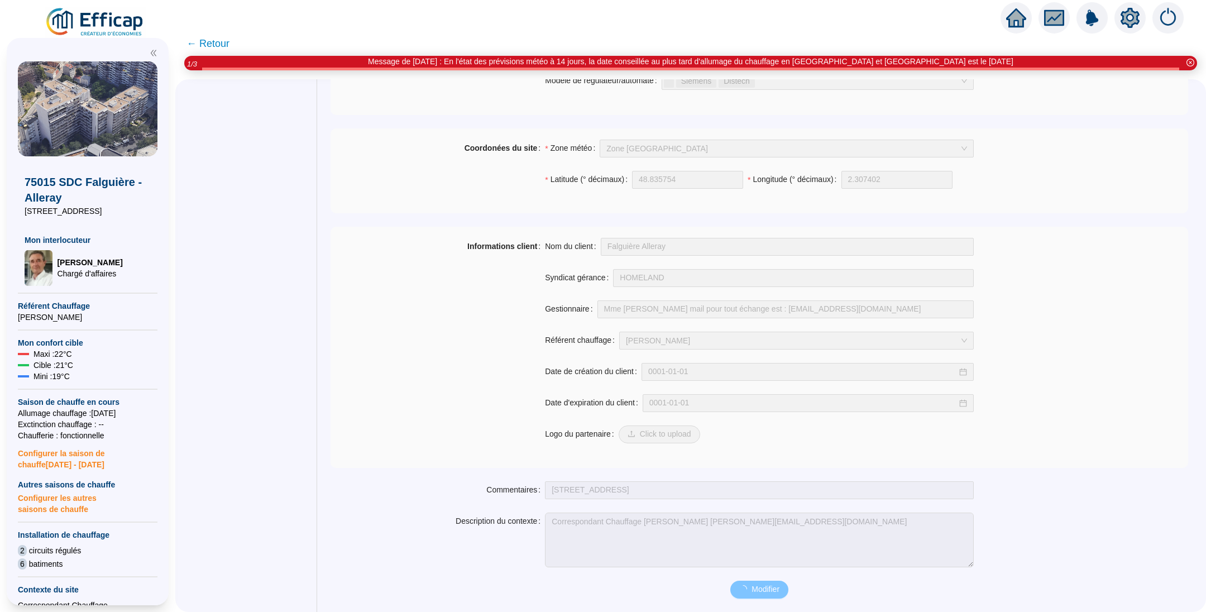
scroll to position [699, 0]
